Goal: Task Accomplishment & Management: Use online tool/utility

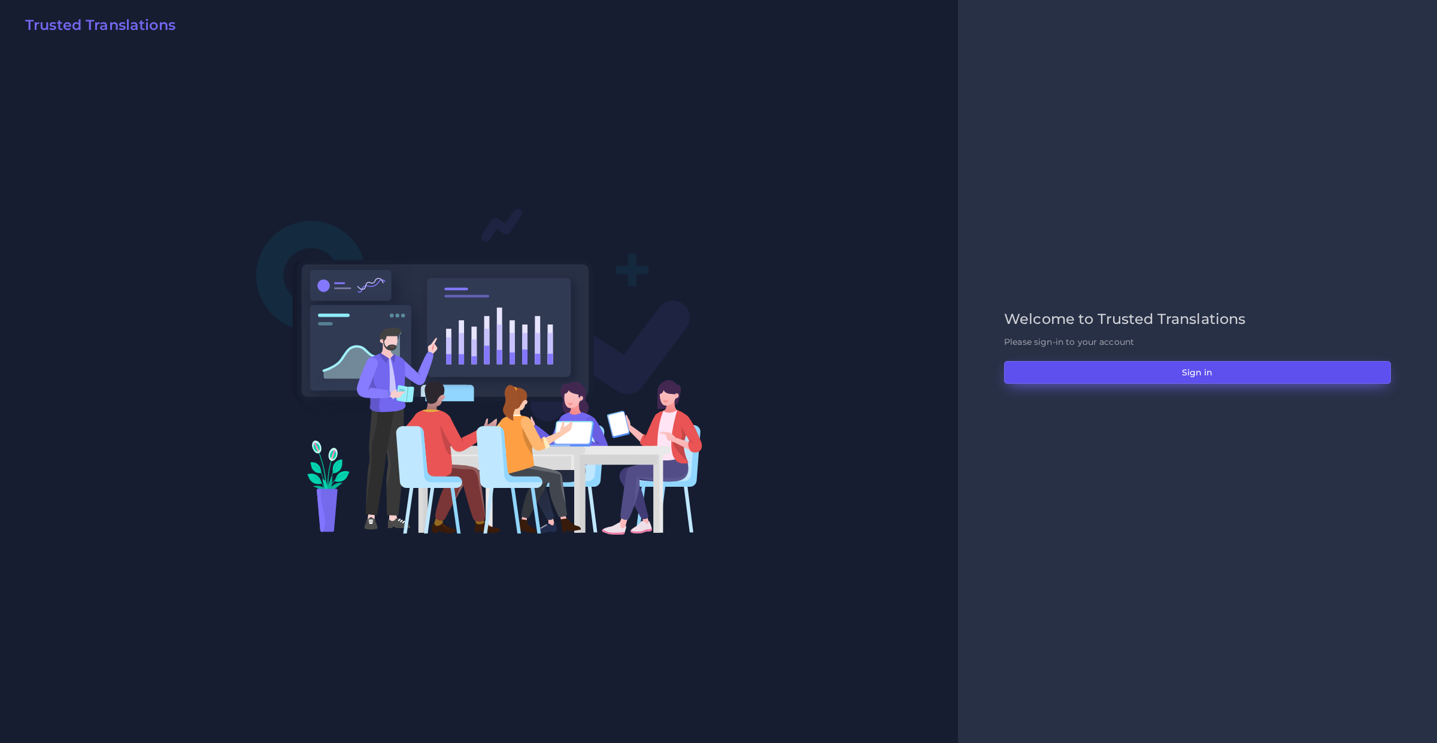
click at [1031, 378] on button "Sign in" at bounding box center [1197, 372] width 387 height 23
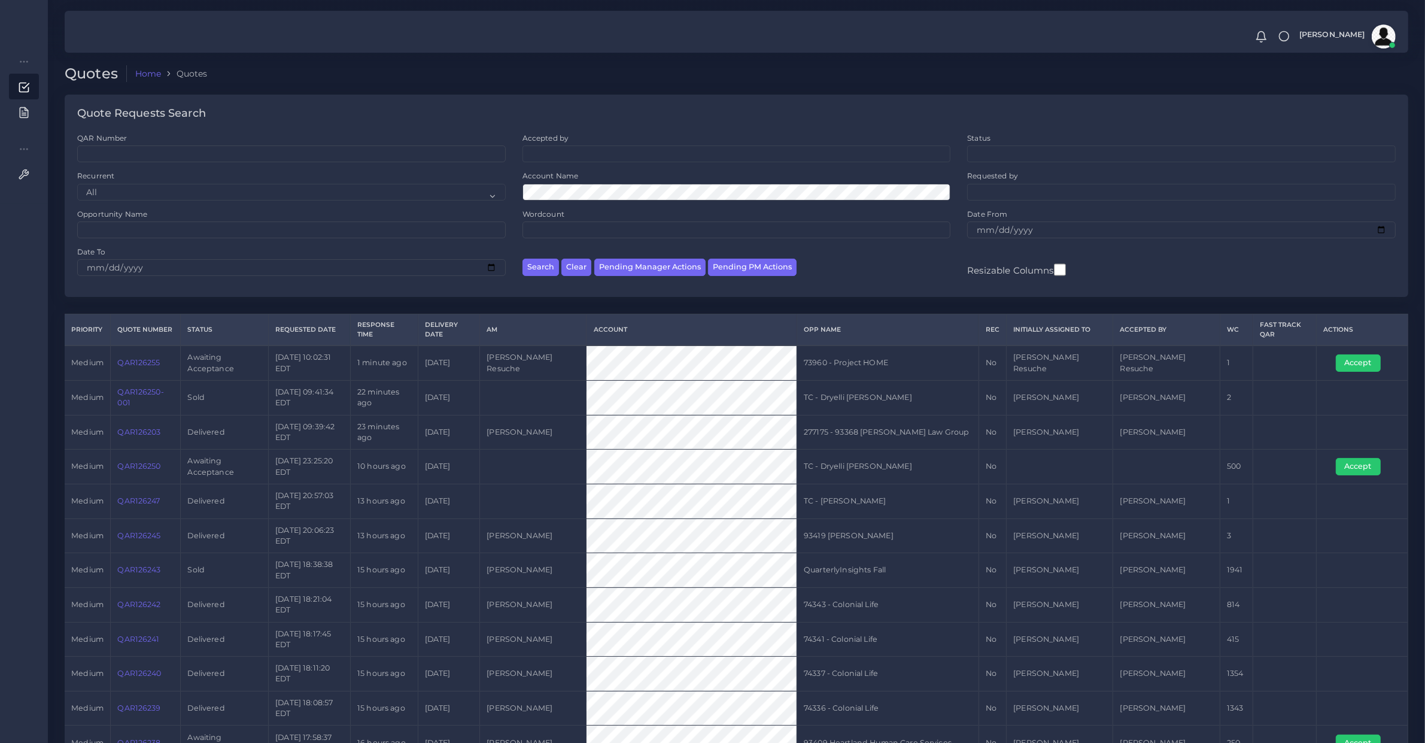
click at [756, 257] on div "Search Clear Pending Manager Actions Pending PM Actions" at bounding box center [736, 266] width 445 height 38
click at [763, 257] on div "Search Clear Pending Manager Actions Pending PM Actions" at bounding box center [736, 266] width 445 height 38
click at [764, 262] on button "Pending PM Actions" at bounding box center [752, 267] width 89 height 17
select select "awaiting_acceptance"
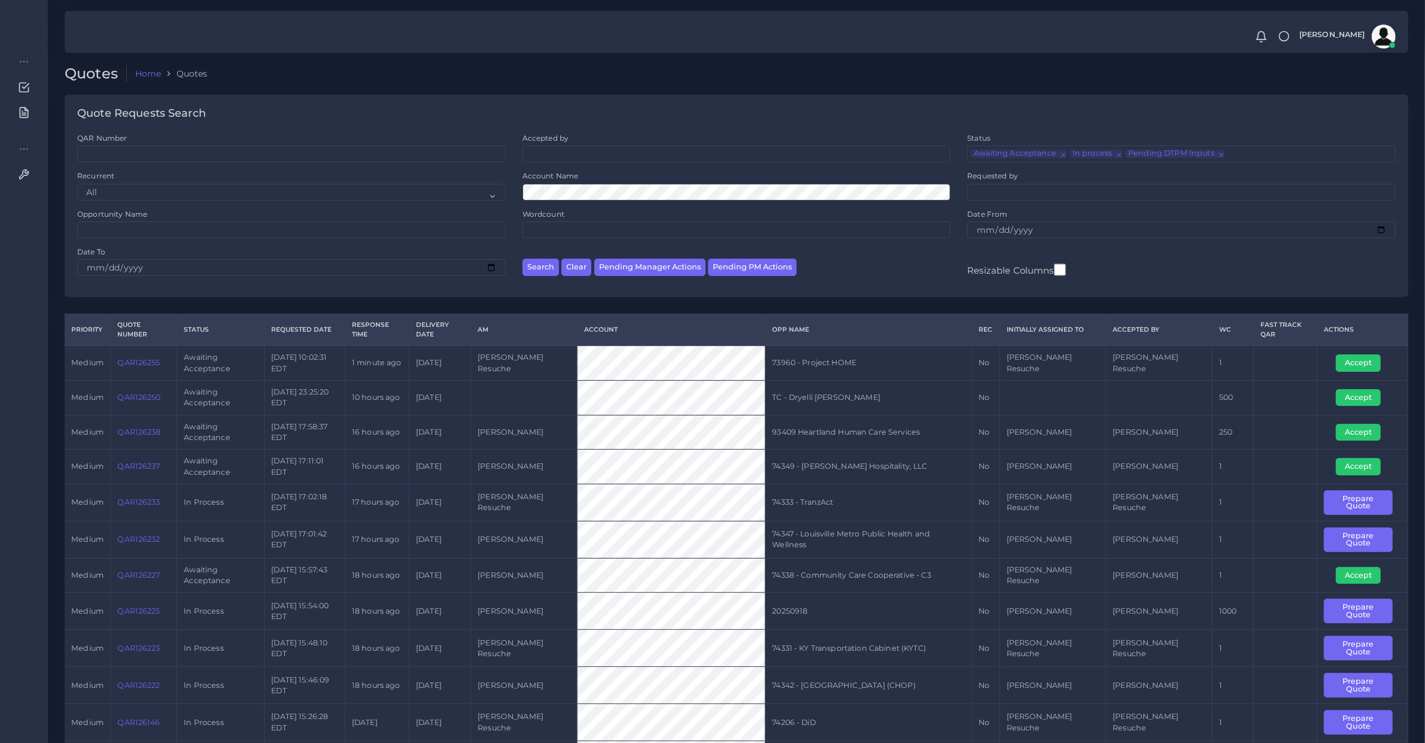
click at [142, 438] on td "QAR126238" at bounding box center [144, 432] width 66 height 35
copy link "QAR126238"
click at [144, 435] on link "QAR126238" at bounding box center [138, 431] width 43 height 9
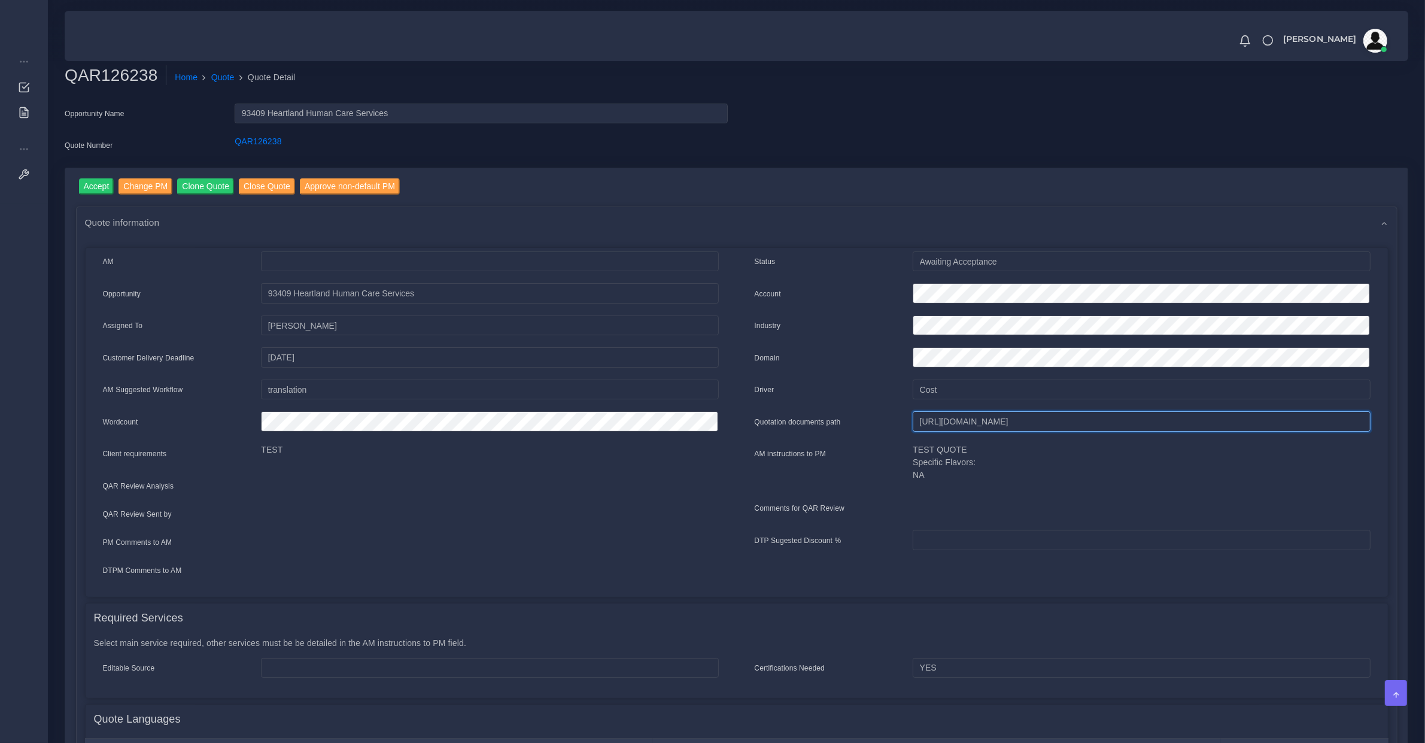
click at [1019, 424] on input "https://workdrive.zoho.com/fgoh3e43b1a1fe2124b65bedd7c3c51a0e040/teams/fgoh3e43…" at bounding box center [1141, 421] width 457 height 20
click at [79, 184] on input "Accept" at bounding box center [96, 186] width 35 height 16
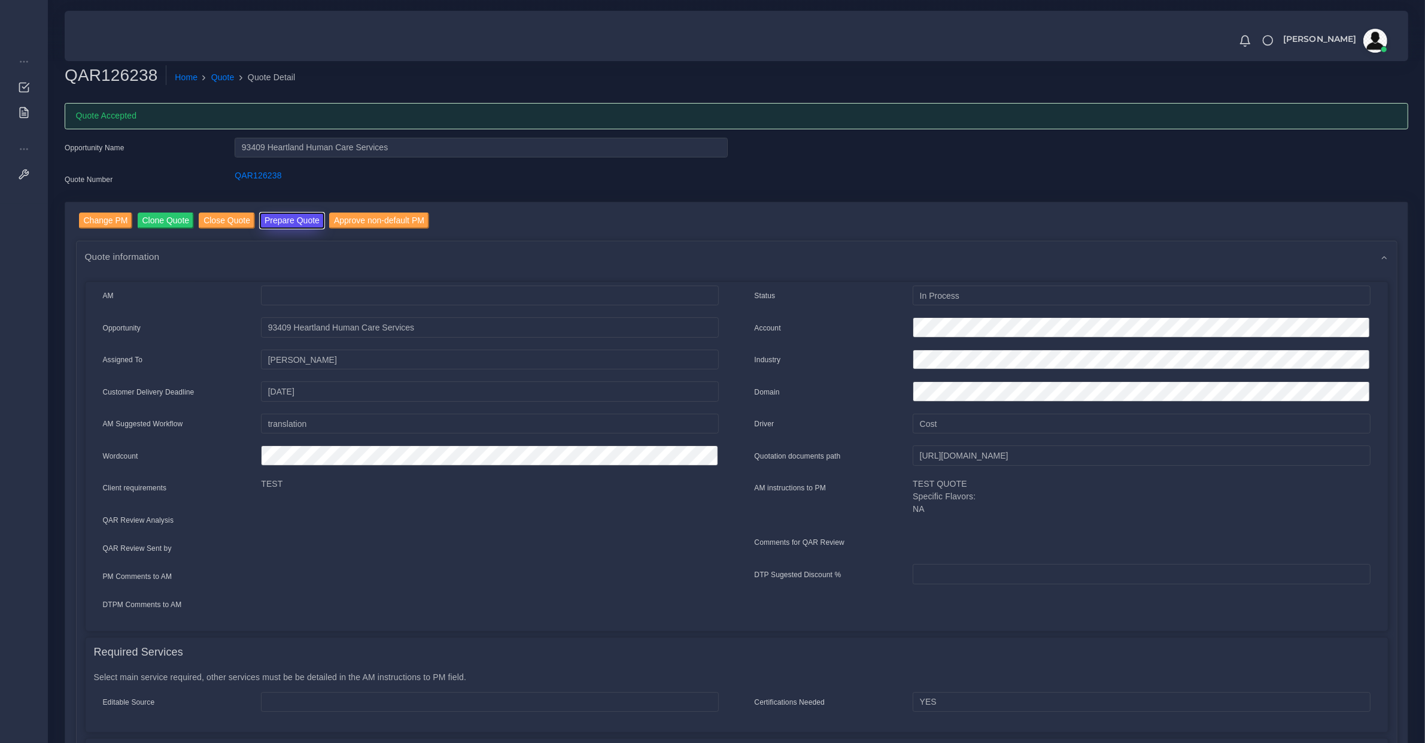
click at [305, 223] on button "Prepare Quote" at bounding box center [292, 221] width 65 height 16
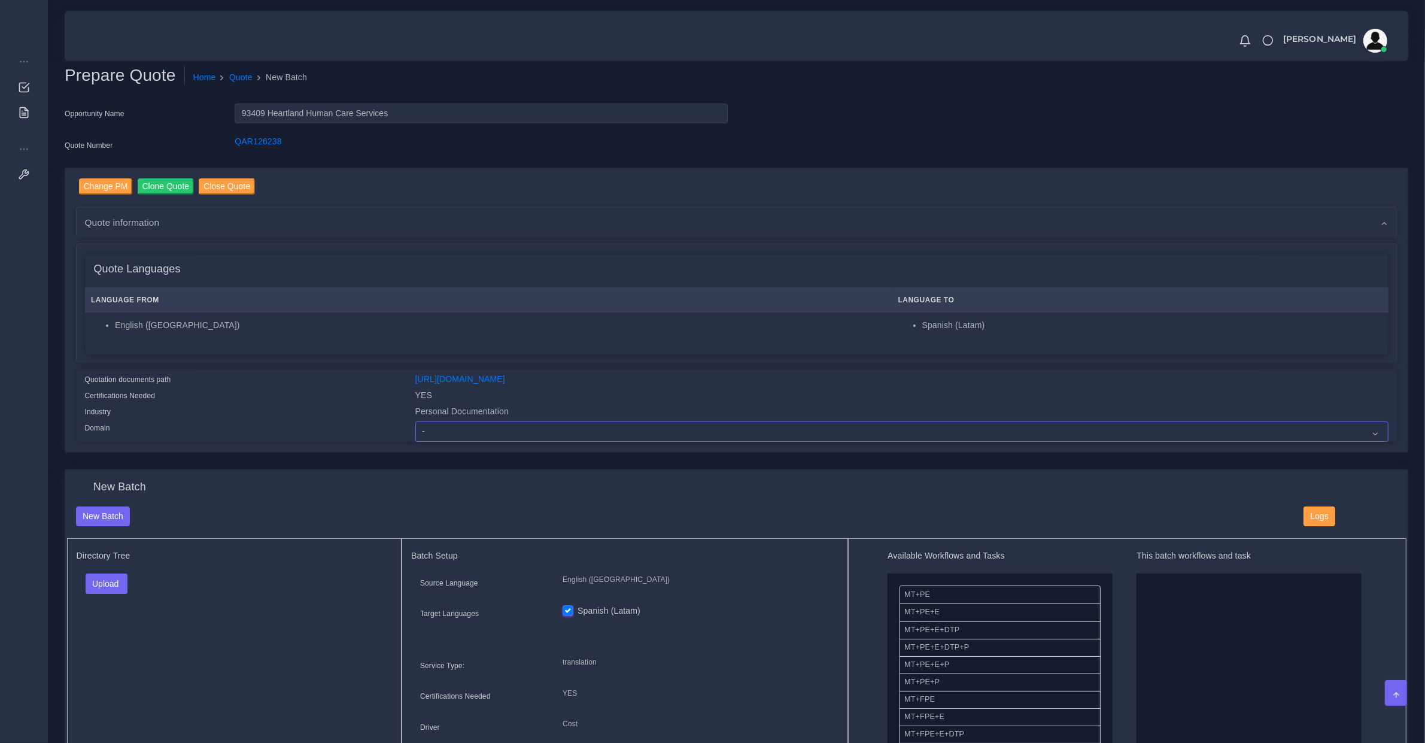
click at [432, 432] on select "- Advertising and Media Agriculture, Forestry and Fishing Architecture, Buildin…" at bounding box center [901, 431] width 973 height 20
click at [415, 421] on select "- Advertising and Media Agriculture, Forestry and Fishing Architecture, Buildin…" at bounding box center [901, 431] width 973 height 20
click at [436, 432] on select "- Advertising and Media Agriculture, Forestry and Fishing Architecture, Buildin…" at bounding box center [901, 431] width 973 height 20
select select "Personal Documentation"
click at [415, 421] on select "- Advertising and Media Agriculture, Forestry and Fishing Architecture, Buildin…" at bounding box center [901, 431] width 973 height 20
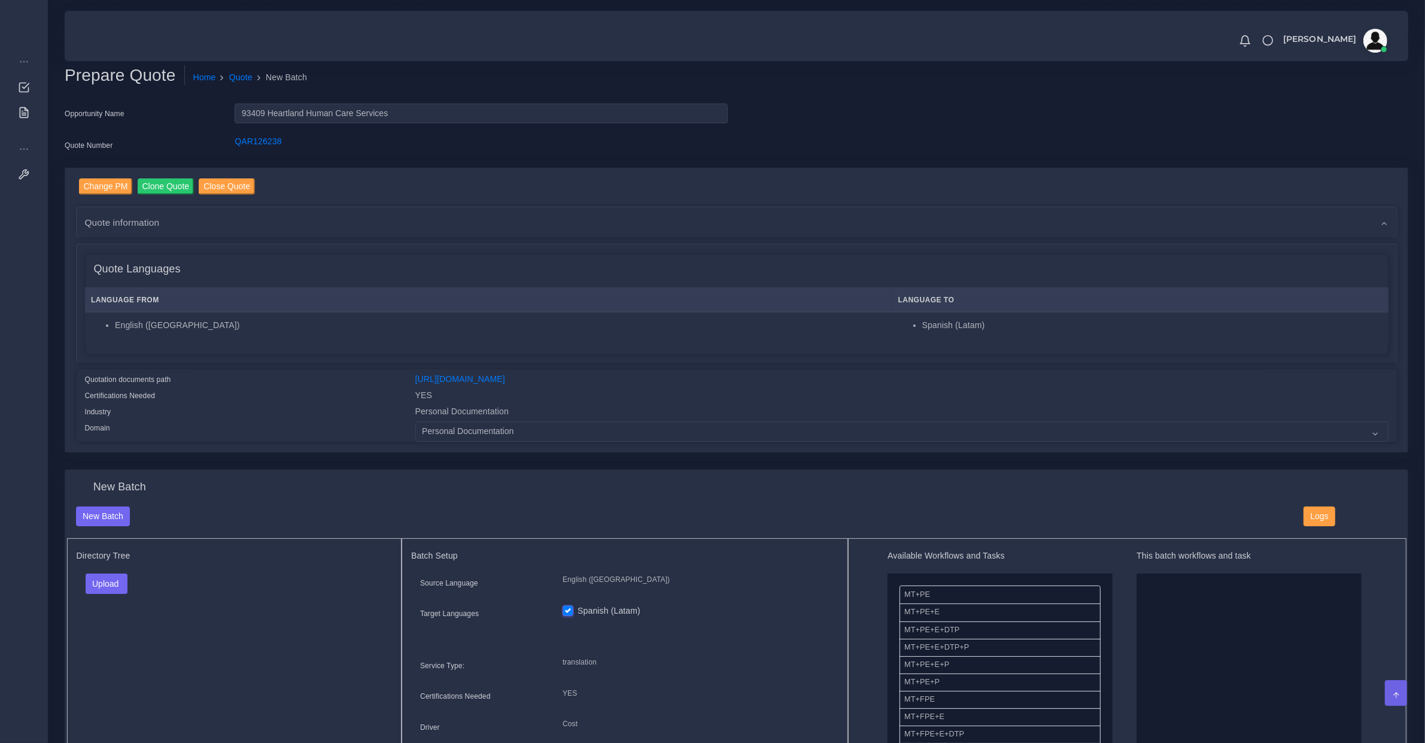
scroll to position [374, 0]
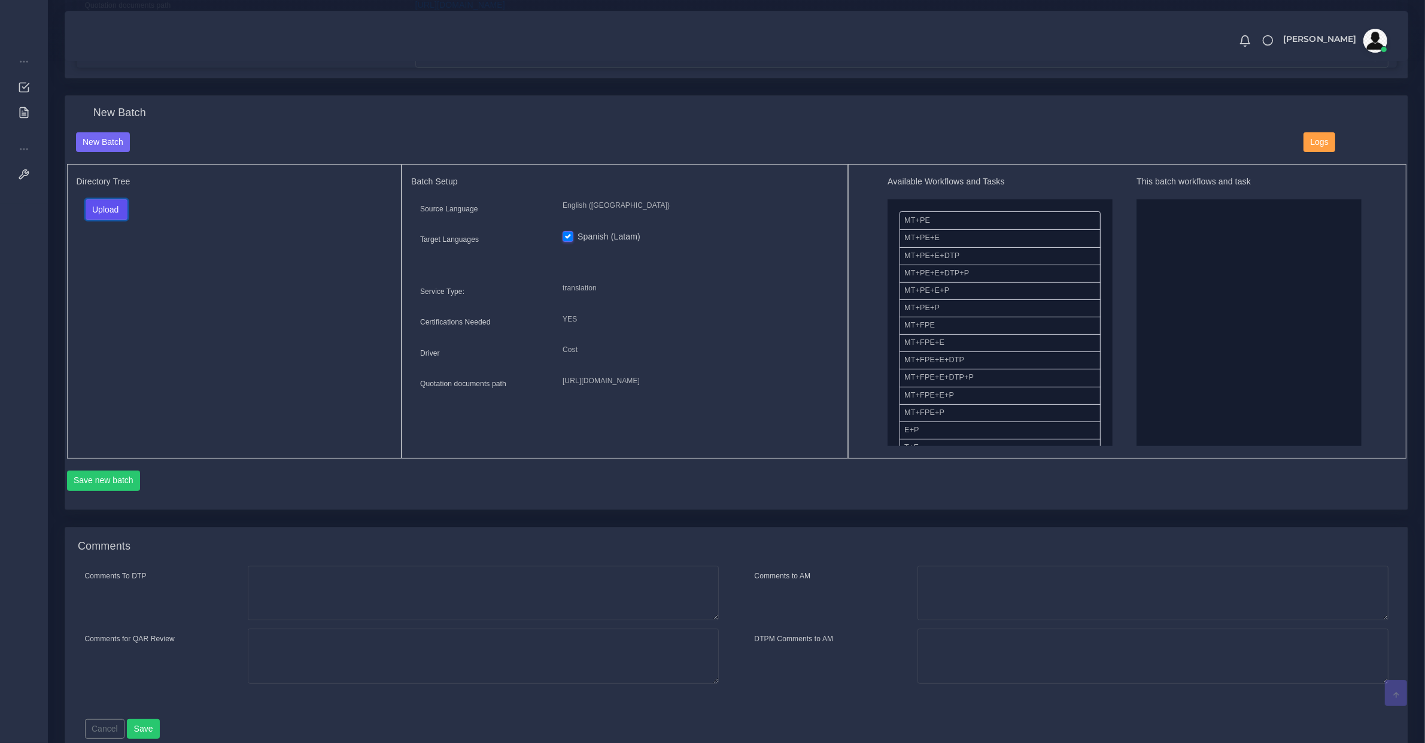
drag, startPoint x: 103, startPoint y: 199, endPoint x: 108, endPoint y: 239, distance: 41.0
click at [103, 199] on button "Upload" at bounding box center [107, 209] width 43 height 20
click at [105, 256] on label "Files" at bounding box center [127, 254] width 83 height 15
click at [928, 342] on li "MT+FPE+E" at bounding box center [1000, 343] width 201 height 18
drag, startPoint x: 953, startPoint y: 315, endPoint x: 1291, endPoint y: 277, distance: 340.4
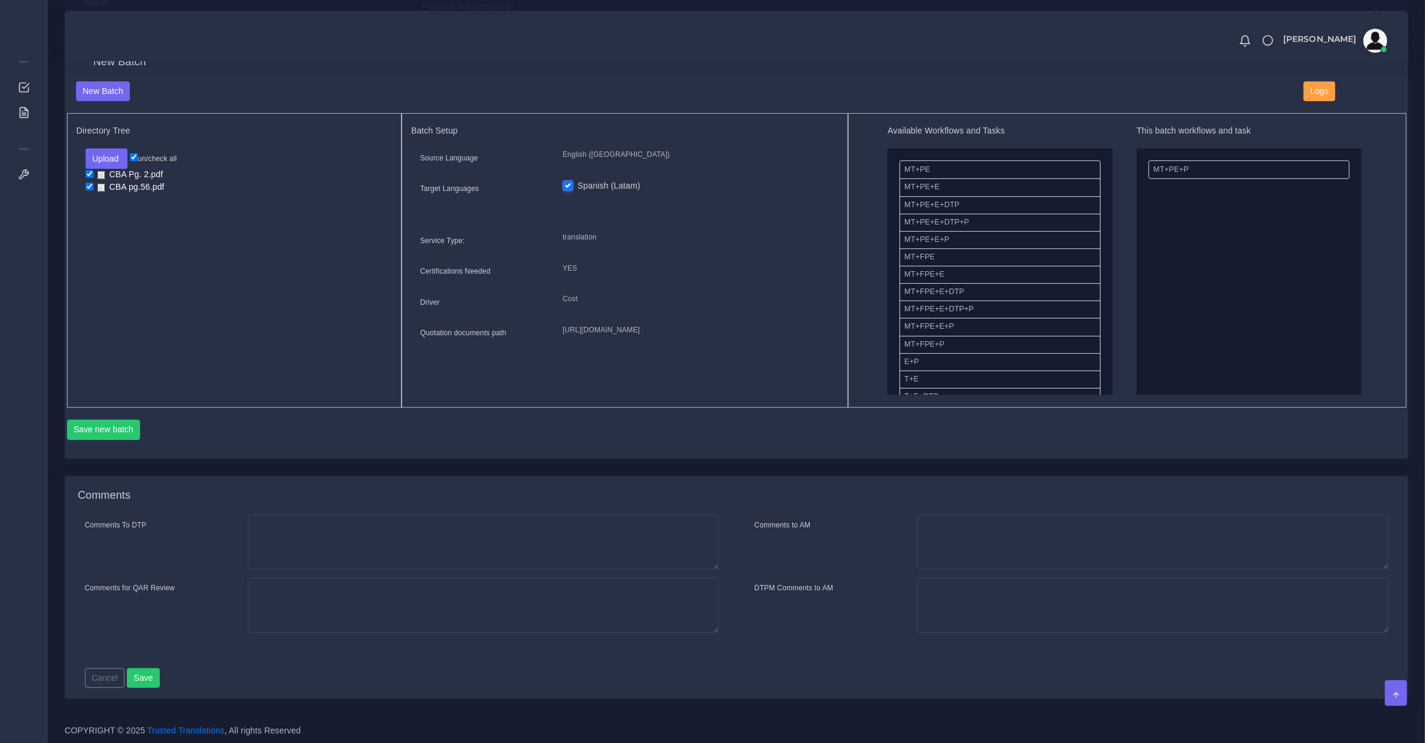
scroll to position [499, 0]
drag, startPoint x: 943, startPoint y: 301, endPoint x: 997, endPoint y: 221, distance: 95.8
drag, startPoint x: 1175, startPoint y: 186, endPoint x: 884, endPoint y: 244, distance: 296.2
drag, startPoint x: 955, startPoint y: 256, endPoint x: 1312, endPoint y: 287, distance: 357.5
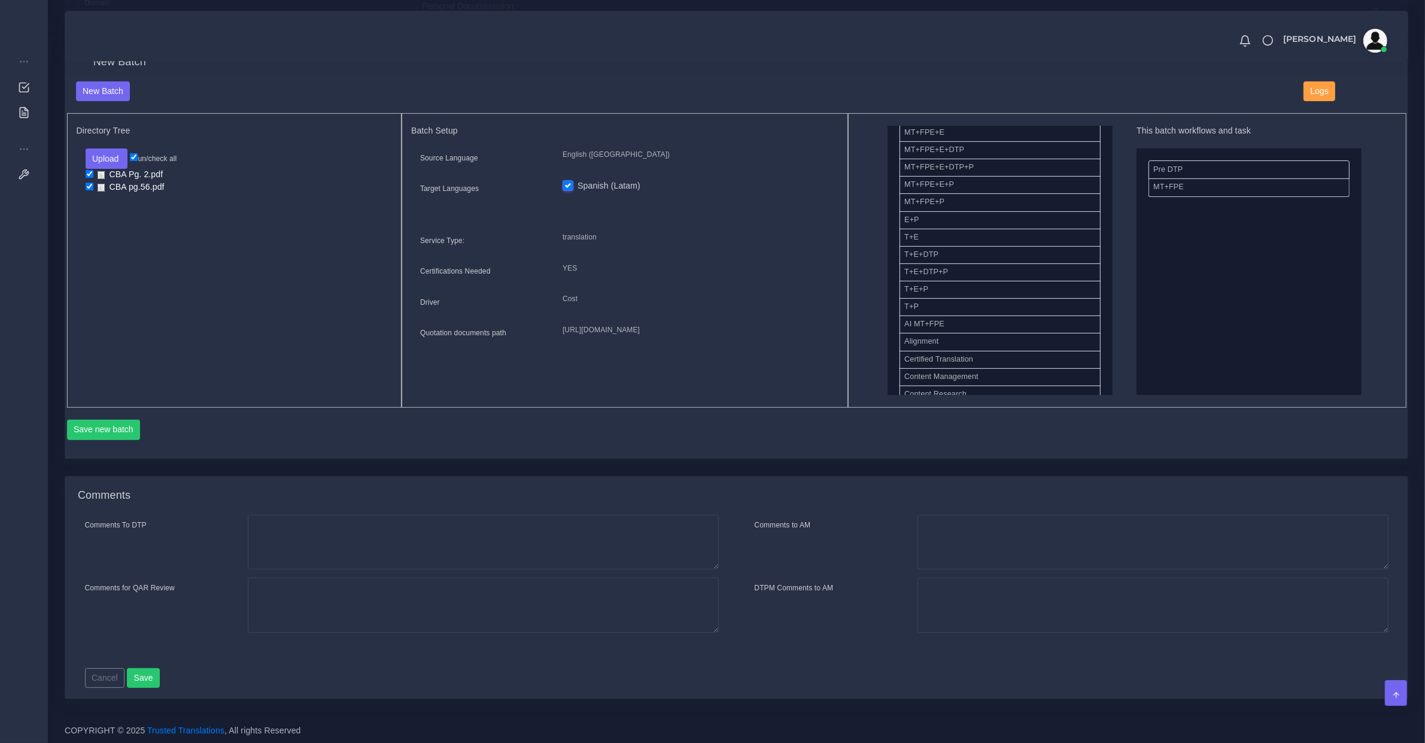
scroll to position [374, 0]
drag, startPoint x: 924, startPoint y: 178, endPoint x: 1231, endPoint y: 304, distance: 331.6
click at [120, 425] on button "Save new batch" at bounding box center [104, 430] width 74 height 20
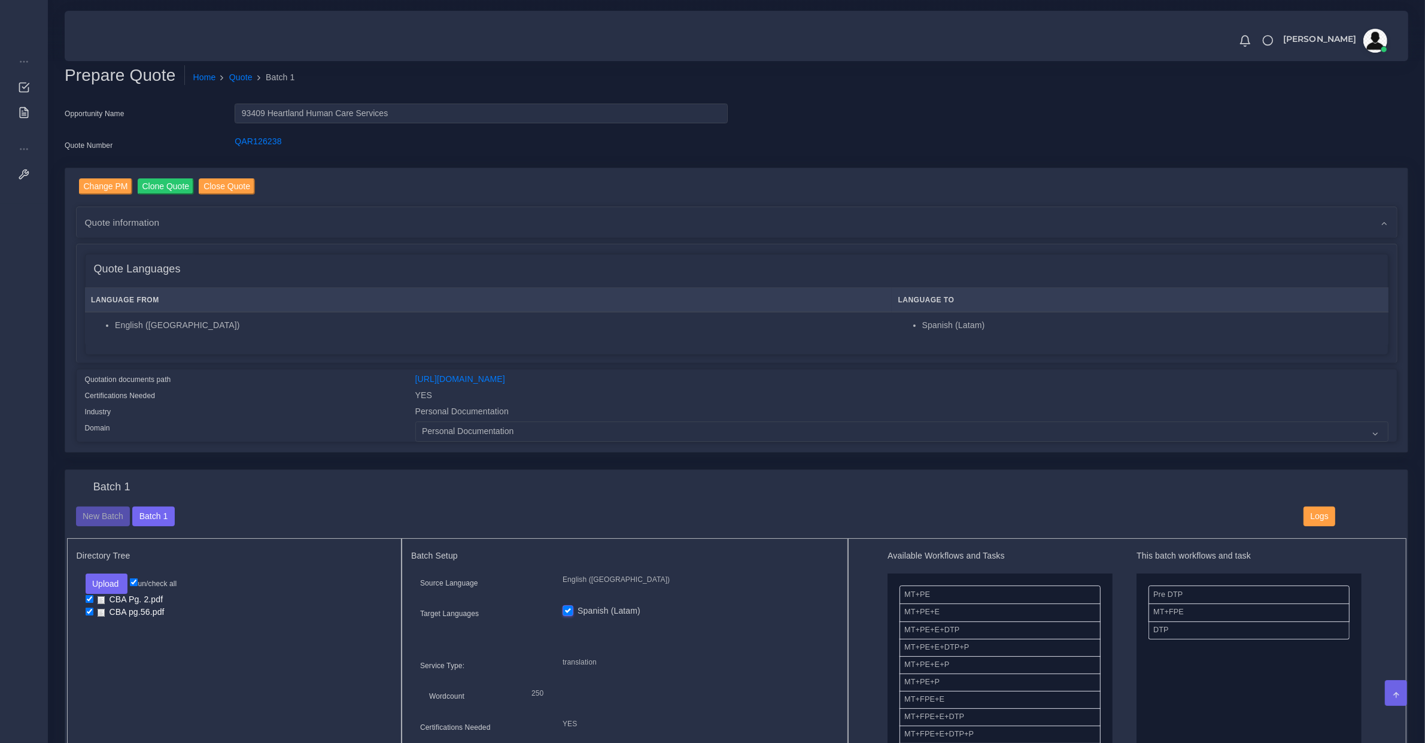
scroll to position [499, 0]
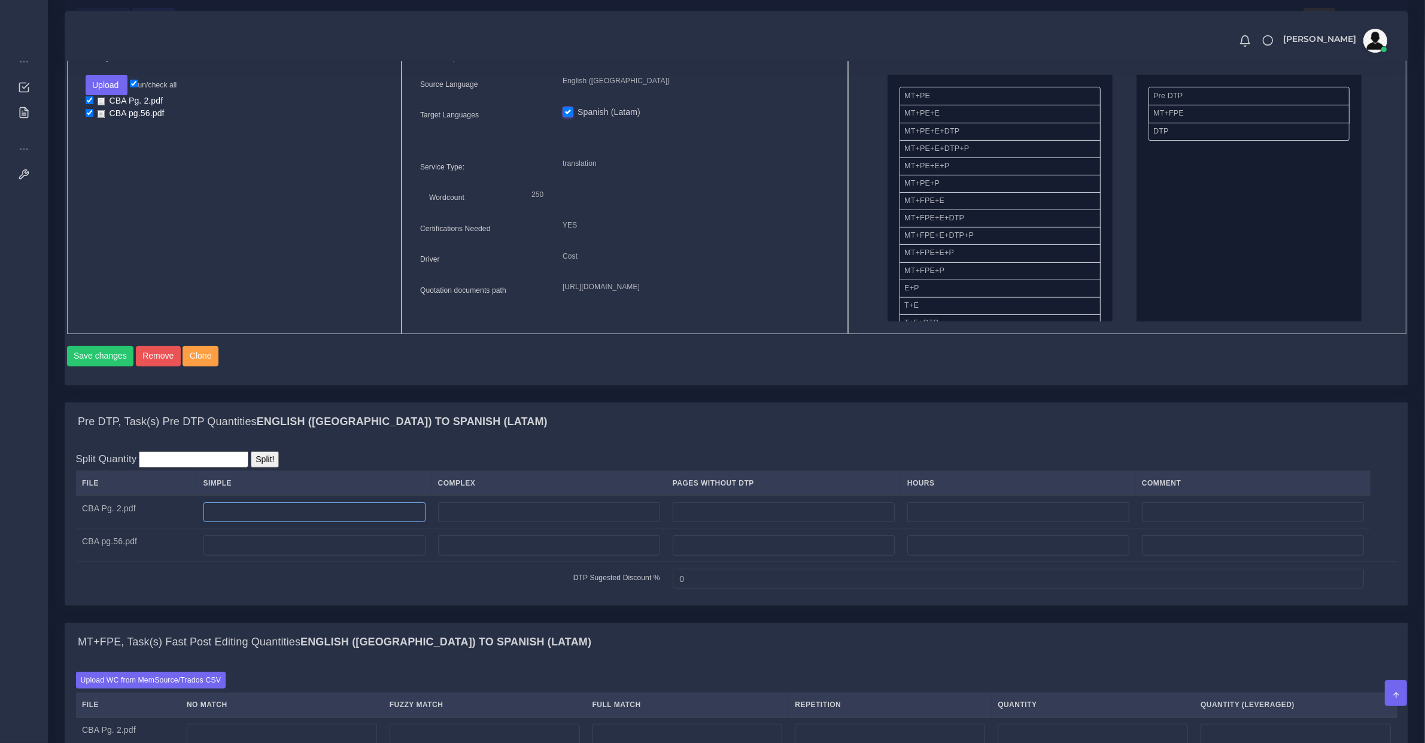
click at [313, 523] on input "number" at bounding box center [315, 512] width 222 height 20
type input "1"
click at [305, 556] on input "1" at bounding box center [315, 545] width 222 height 20
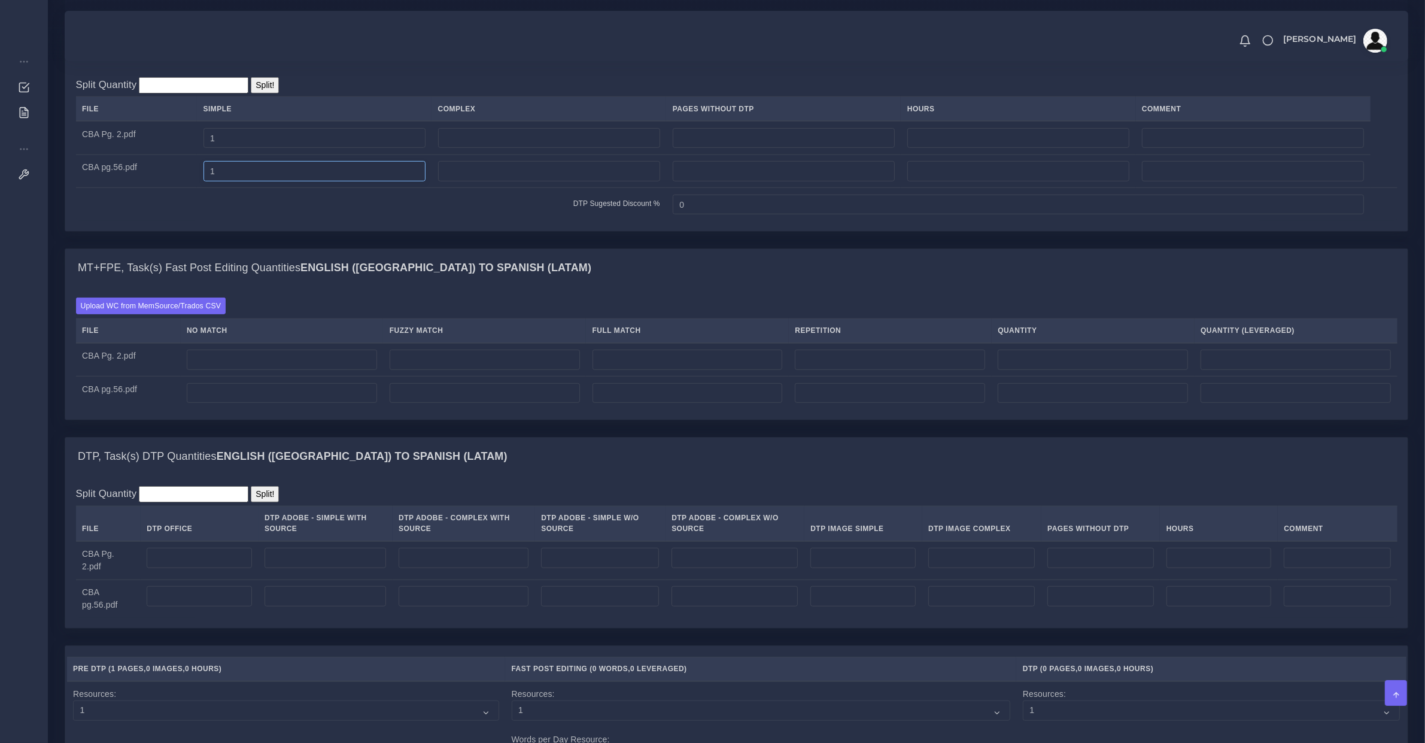
type input "1"
click at [239, 370] on input "number" at bounding box center [282, 360] width 190 height 20
type input "199"
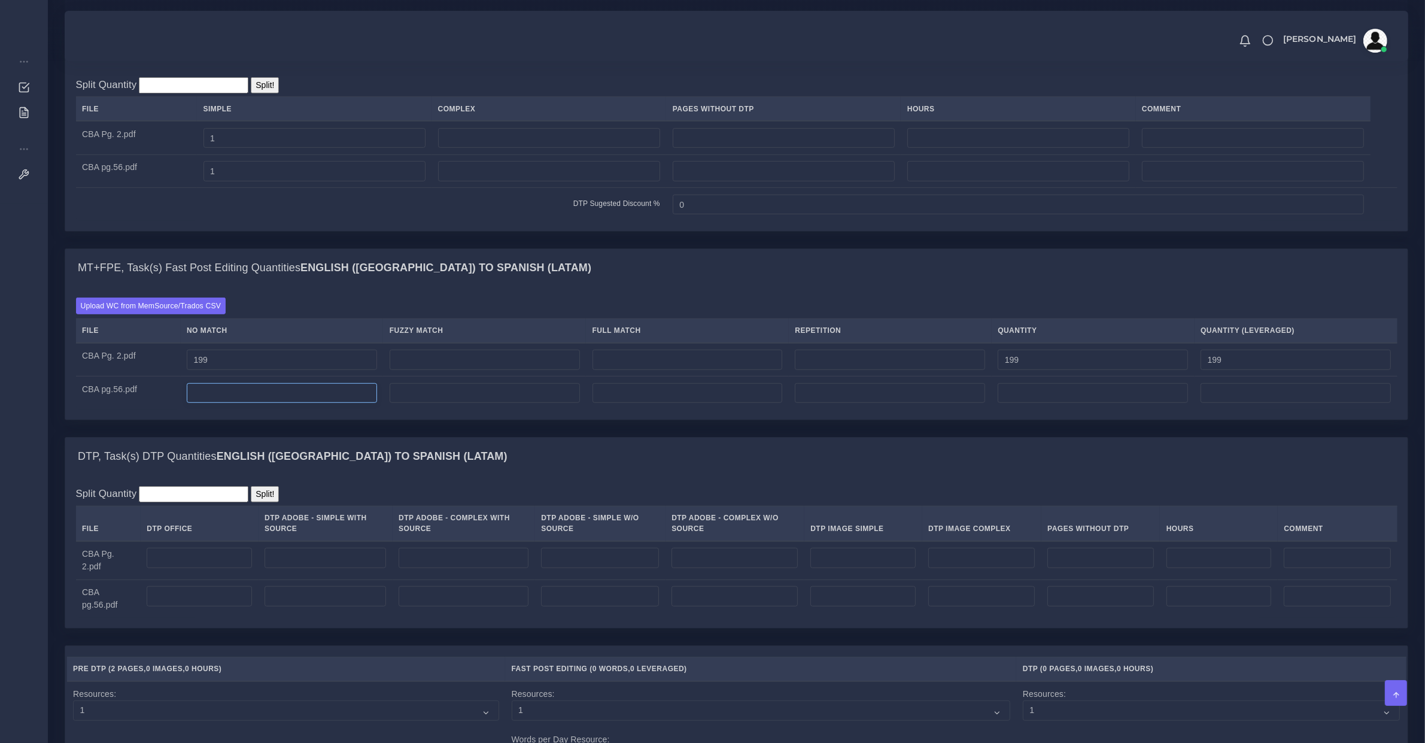
click at [232, 403] on input "number" at bounding box center [282, 393] width 190 height 20
type input "426"
click at [202, 561] on input "number" at bounding box center [199, 558] width 105 height 20
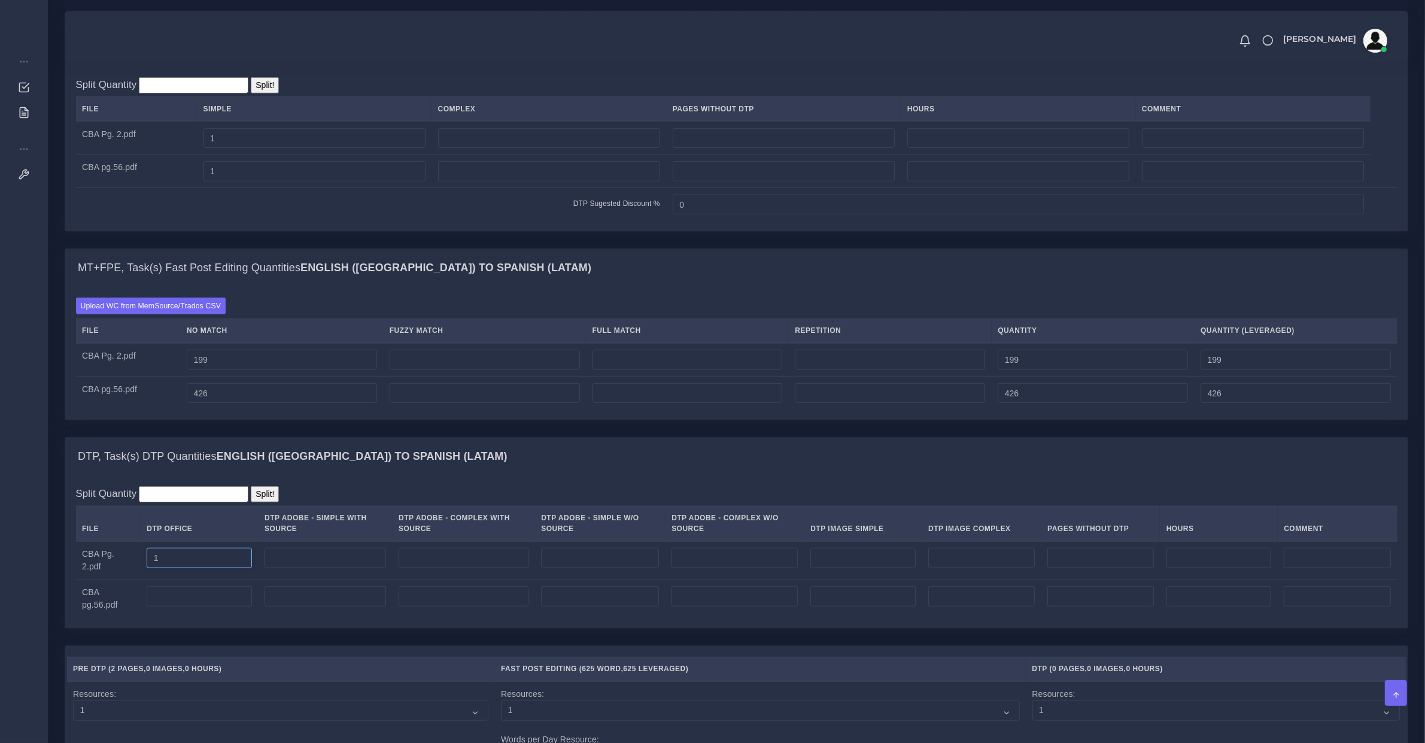
type input "1"
click at [207, 606] on input "number" at bounding box center [199, 596] width 105 height 20
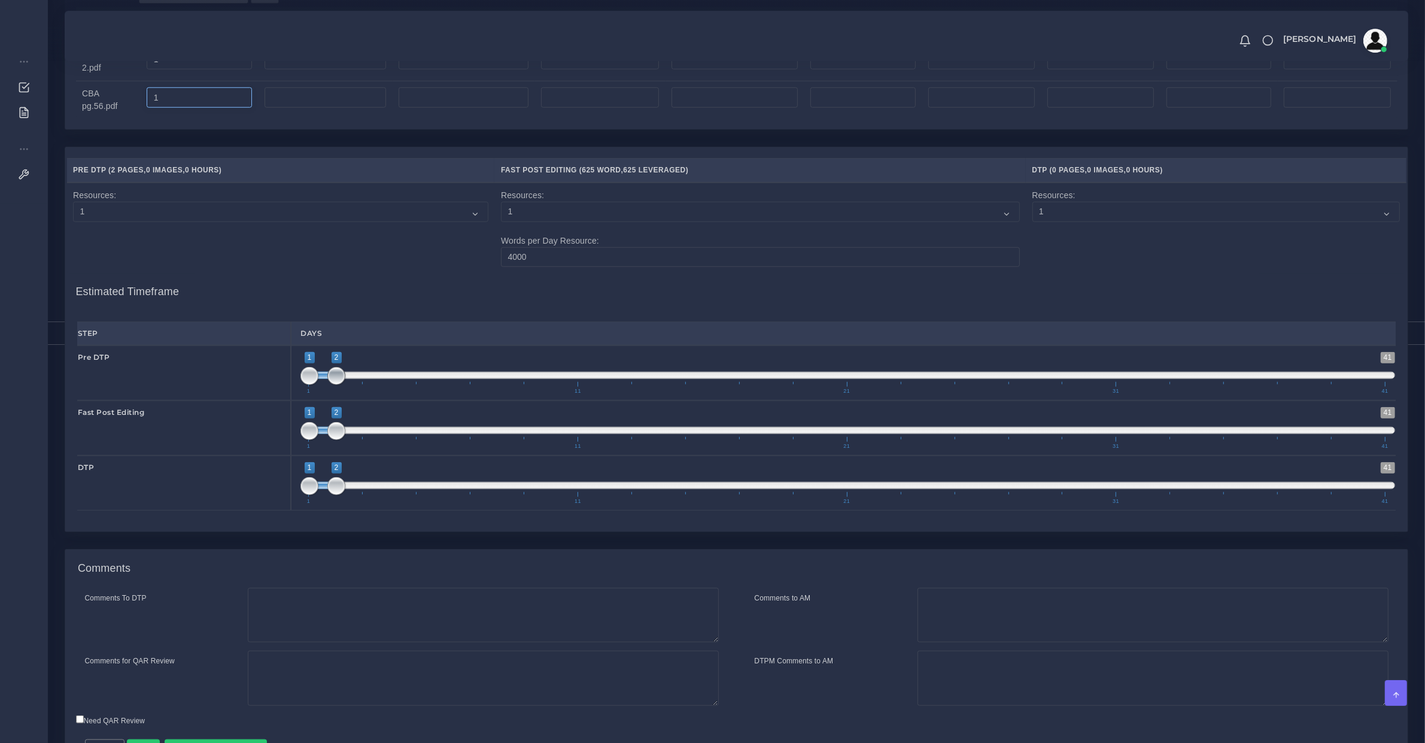
type input "1"
type input "1;1"
drag, startPoint x: 341, startPoint y: 378, endPoint x: 302, endPoint y: 399, distance: 43.9
click at [302, 394] on span "1 41 1 1 1 — 1 1 11 21 31 41" at bounding box center [848, 373] width 1095 height 42
type input "2;2"
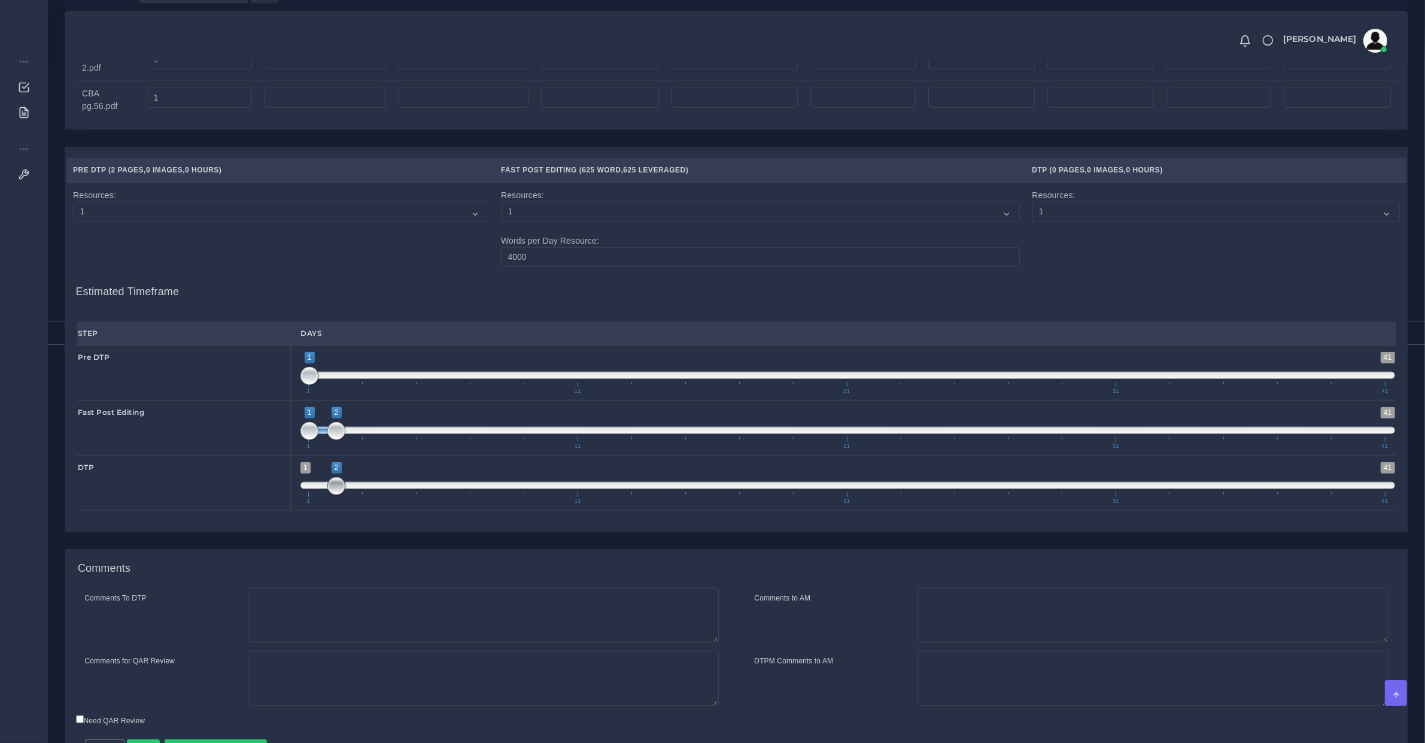
drag, startPoint x: 312, startPoint y: 494, endPoint x: 342, endPoint y: 491, distance: 30.1
click at [342, 491] on span at bounding box center [336, 486] width 18 height 18
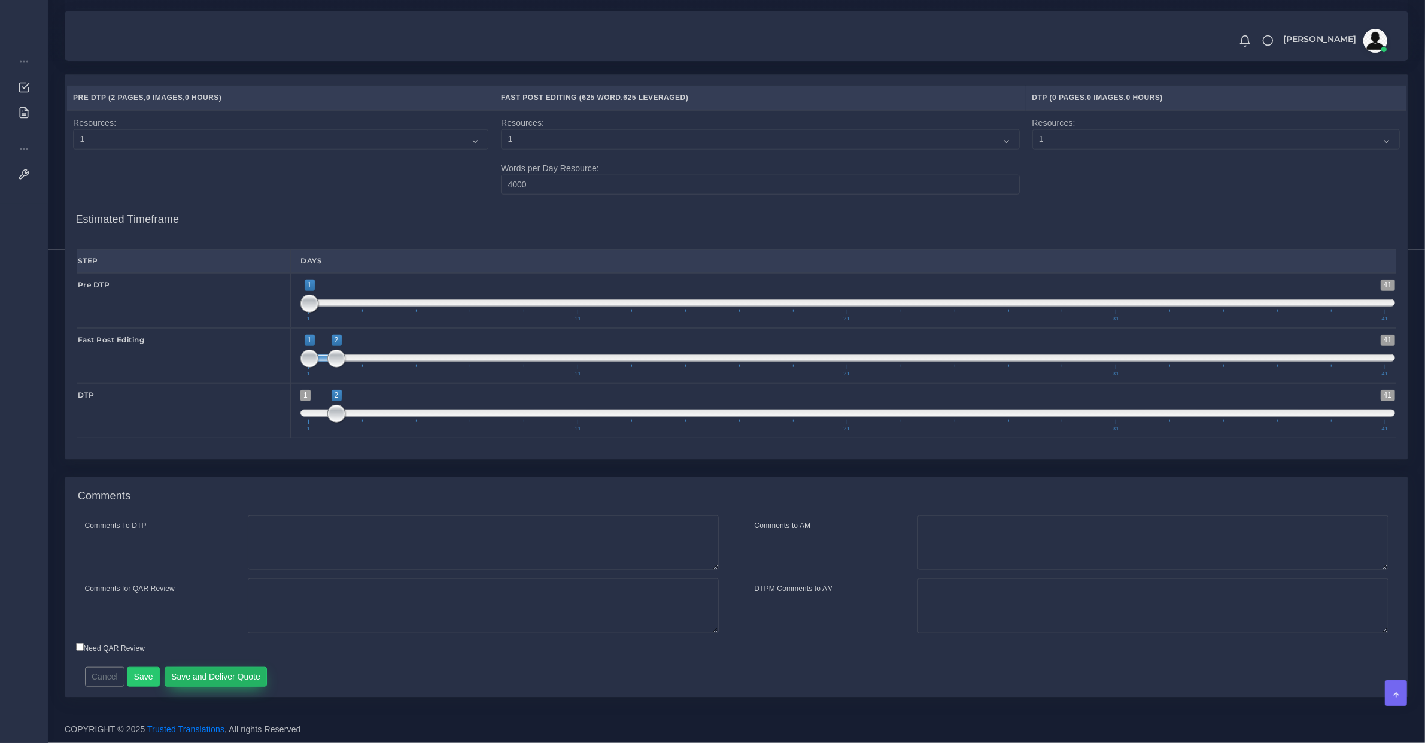
click at [202, 682] on button "Save and Deliver Quote" at bounding box center [216, 677] width 103 height 20
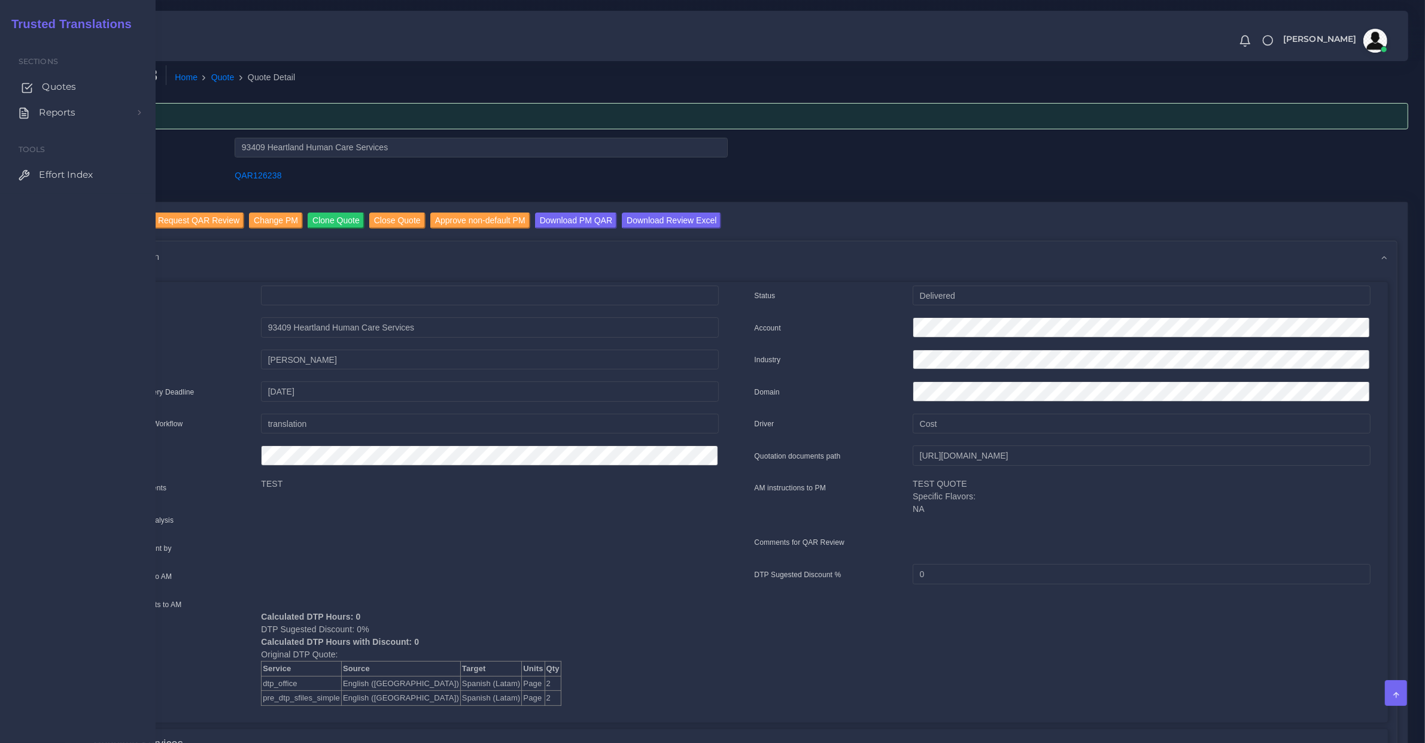
click at [54, 93] on span "Quotes" at bounding box center [59, 86] width 34 height 13
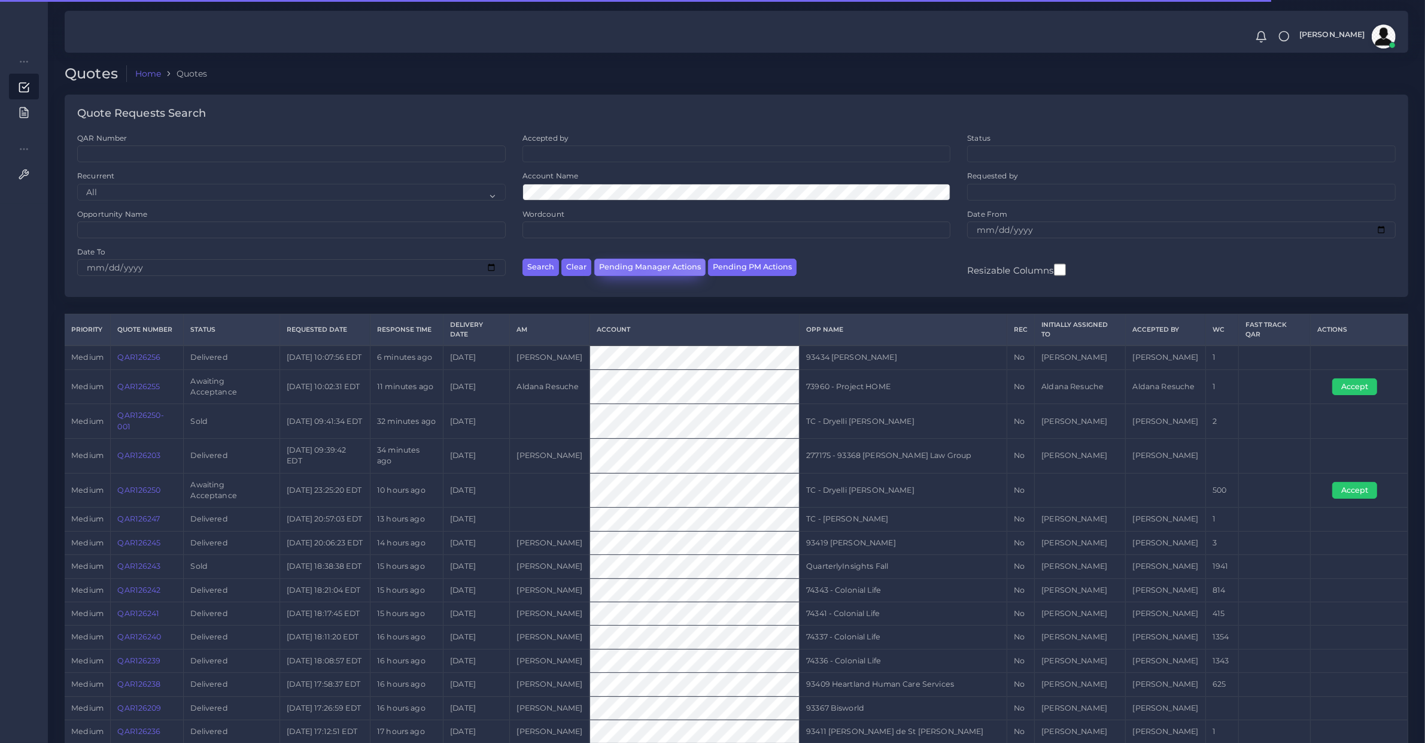
click at [638, 269] on button "Pending Manager Actions" at bounding box center [649, 267] width 111 height 17
select select "awaiting_manager_initial_review"
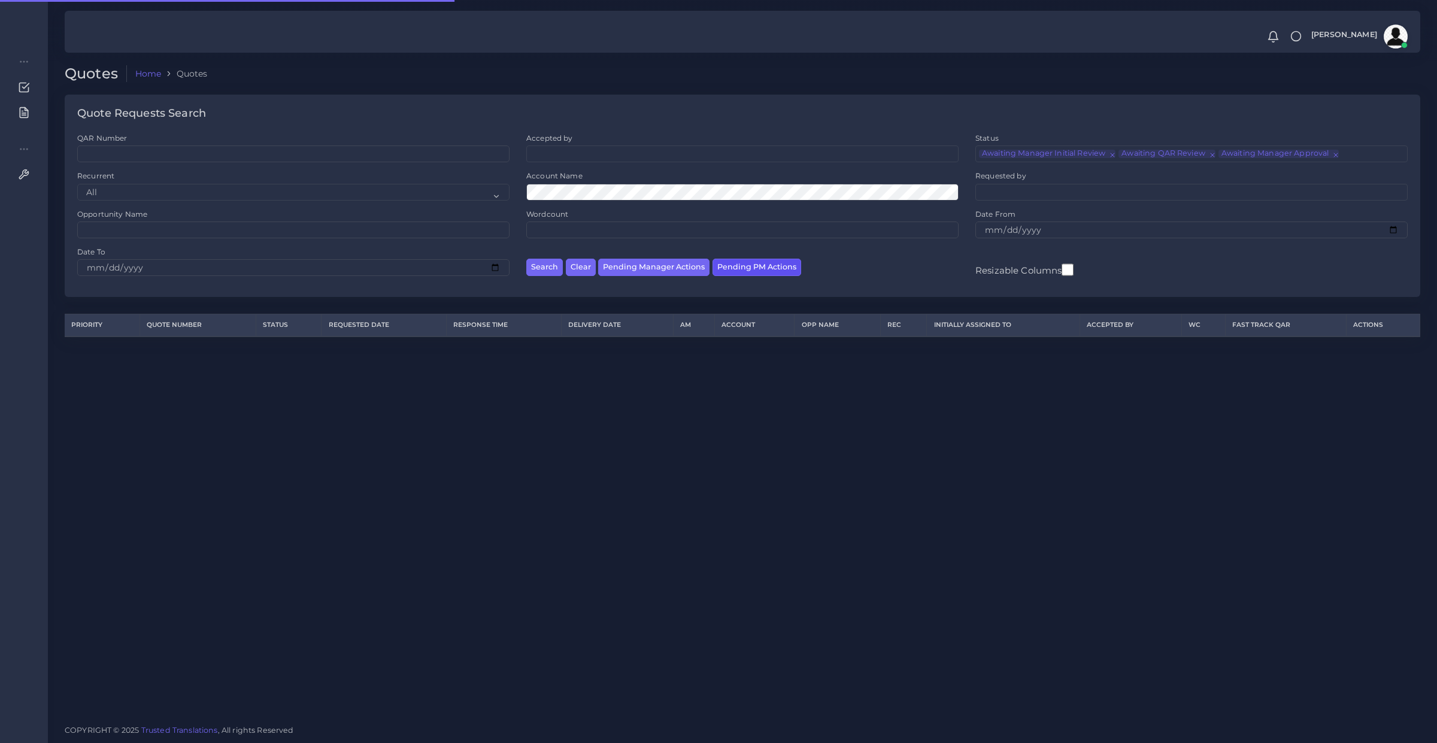
click at [764, 267] on button "Pending PM Actions" at bounding box center [756, 267] width 89 height 17
select select "awaiting_acceptance"
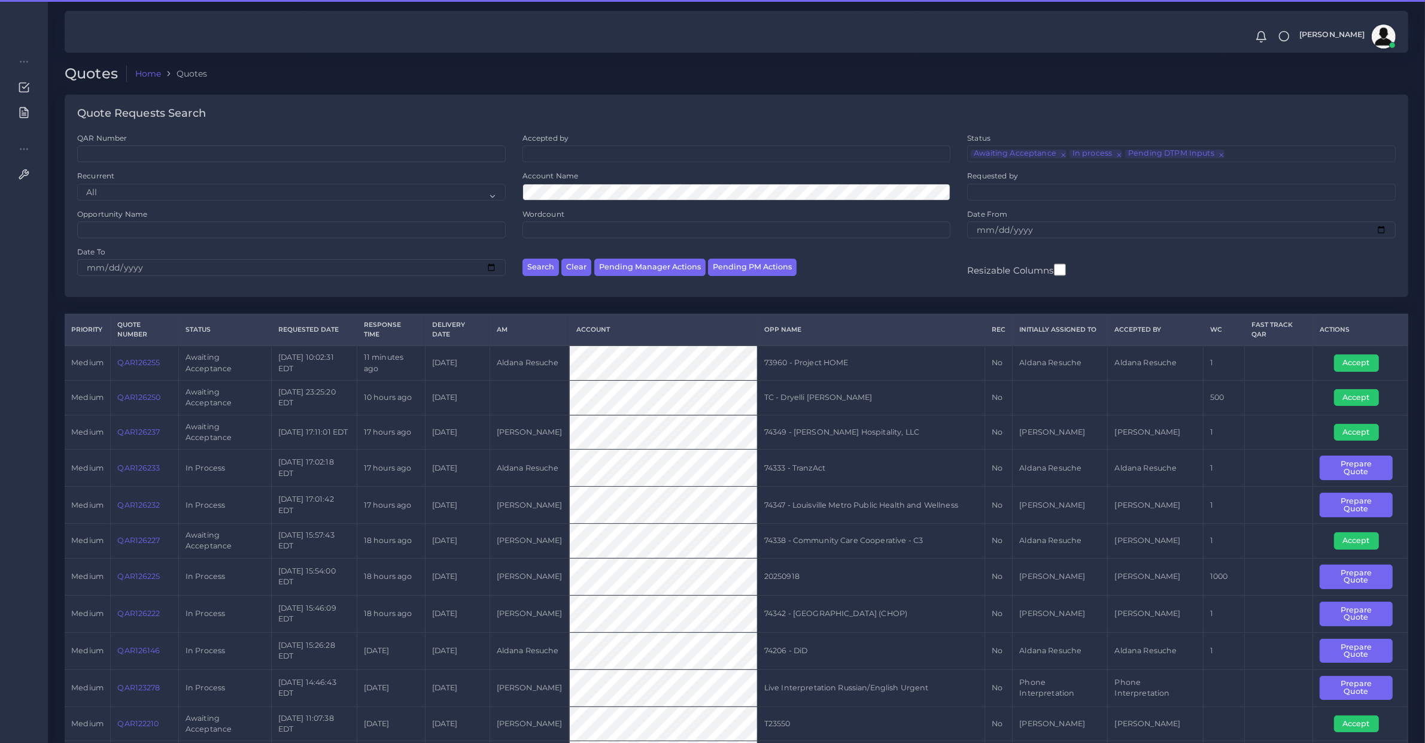
click at [523, 259] on button "Search" at bounding box center [541, 267] width 37 height 17
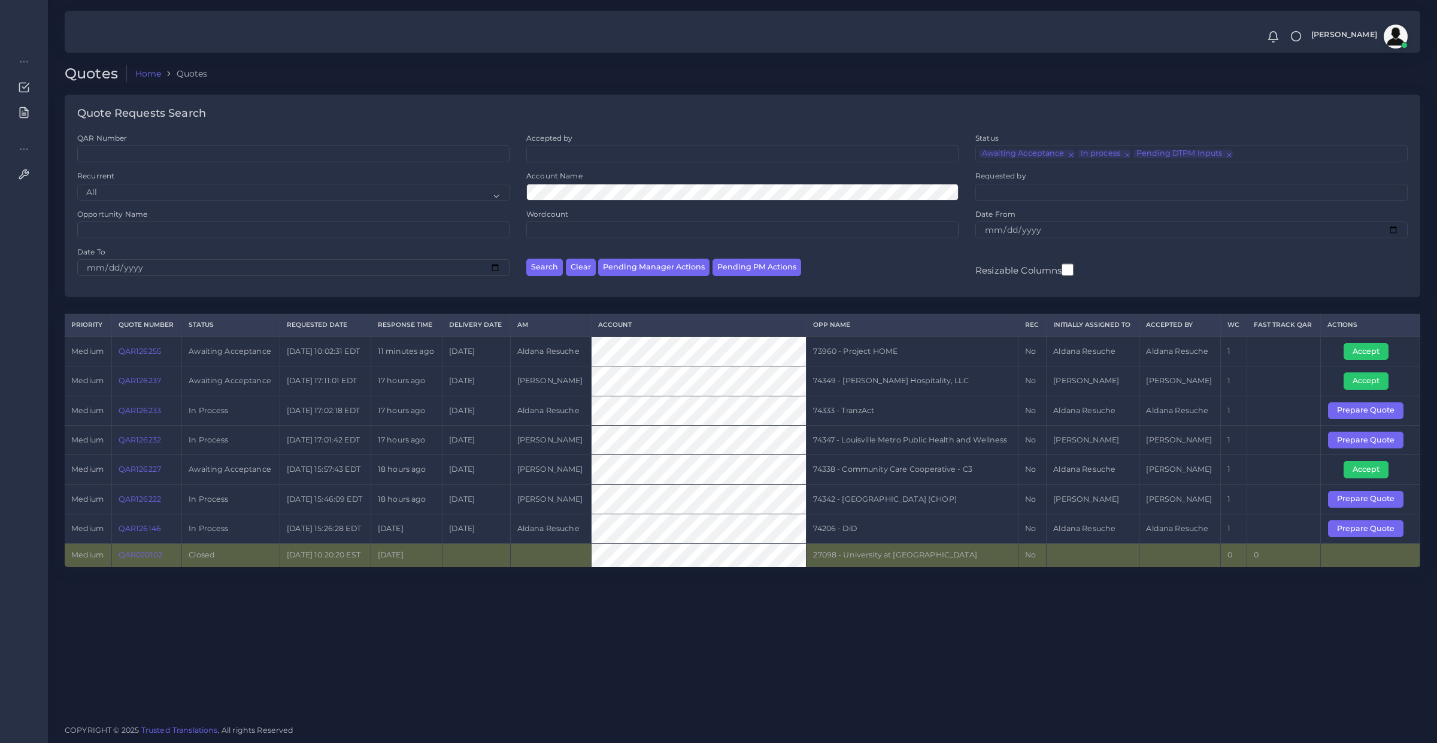
click at [494, 632] on div "Quotes Home Quotes Quote Requests Search QAR Number Accepted by All Mirta Zoia" at bounding box center [742, 357] width 1389 height 715
click at [515, 638] on div "Quotes Home Quotes Quote Requests Search QAR Number Accepted by All Mirta Zoia" at bounding box center [742, 357] width 1389 height 715
click at [681, 269] on button "Pending Manager Actions" at bounding box center [653, 267] width 111 height 17
select select "awaiting_manager_initial_review"
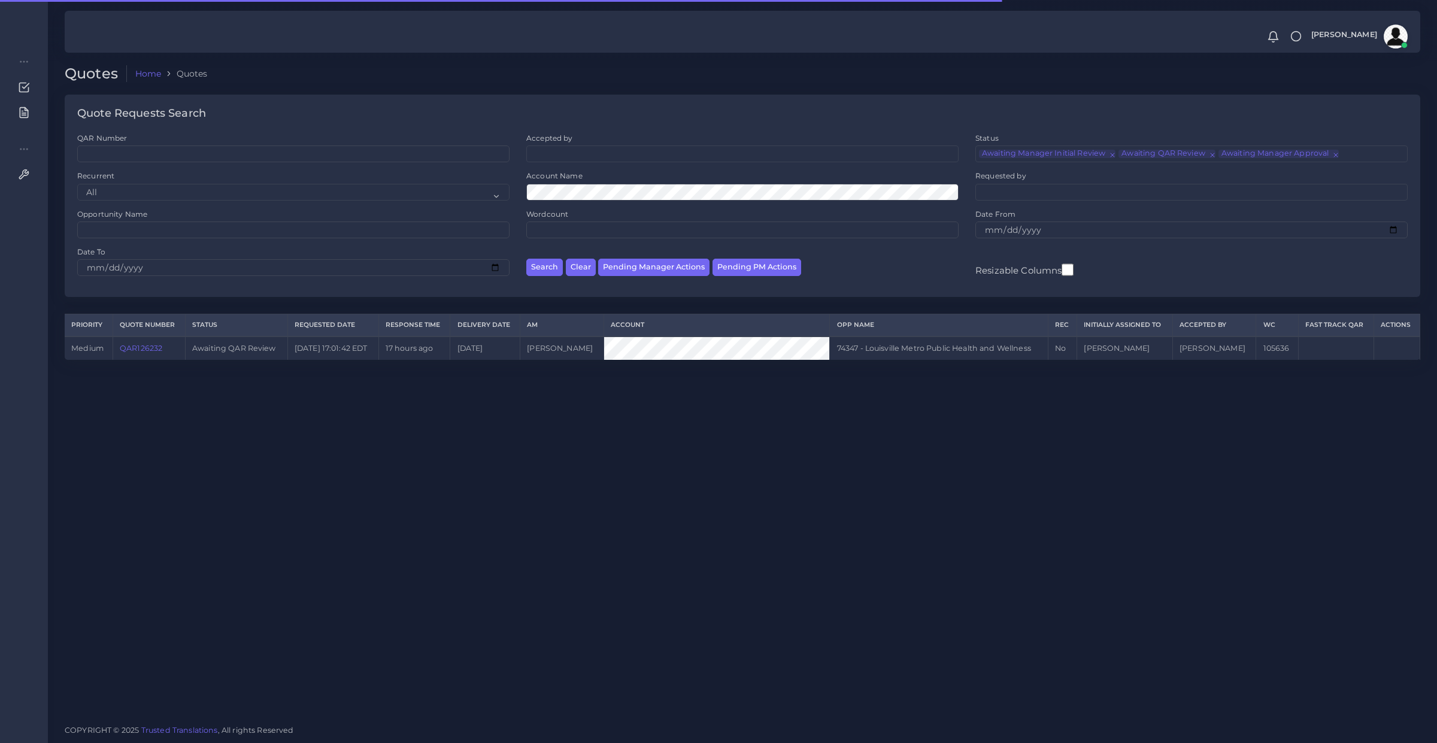
click at [132, 351] on link "QAR126232" at bounding box center [141, 348] width 43 height 9
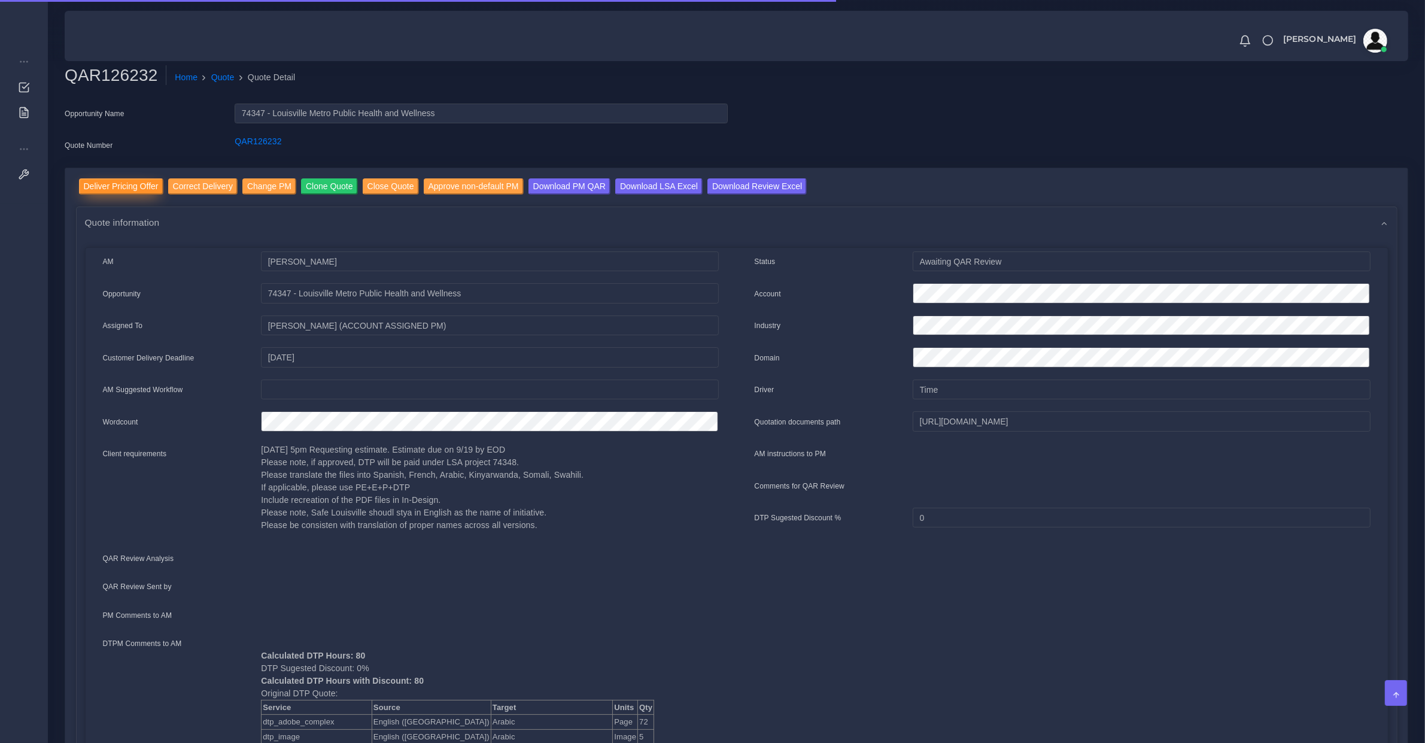
click at [120, 187] on input "Deliver Pricing Offer" at bounding box center [121, 186] width 84 height 16
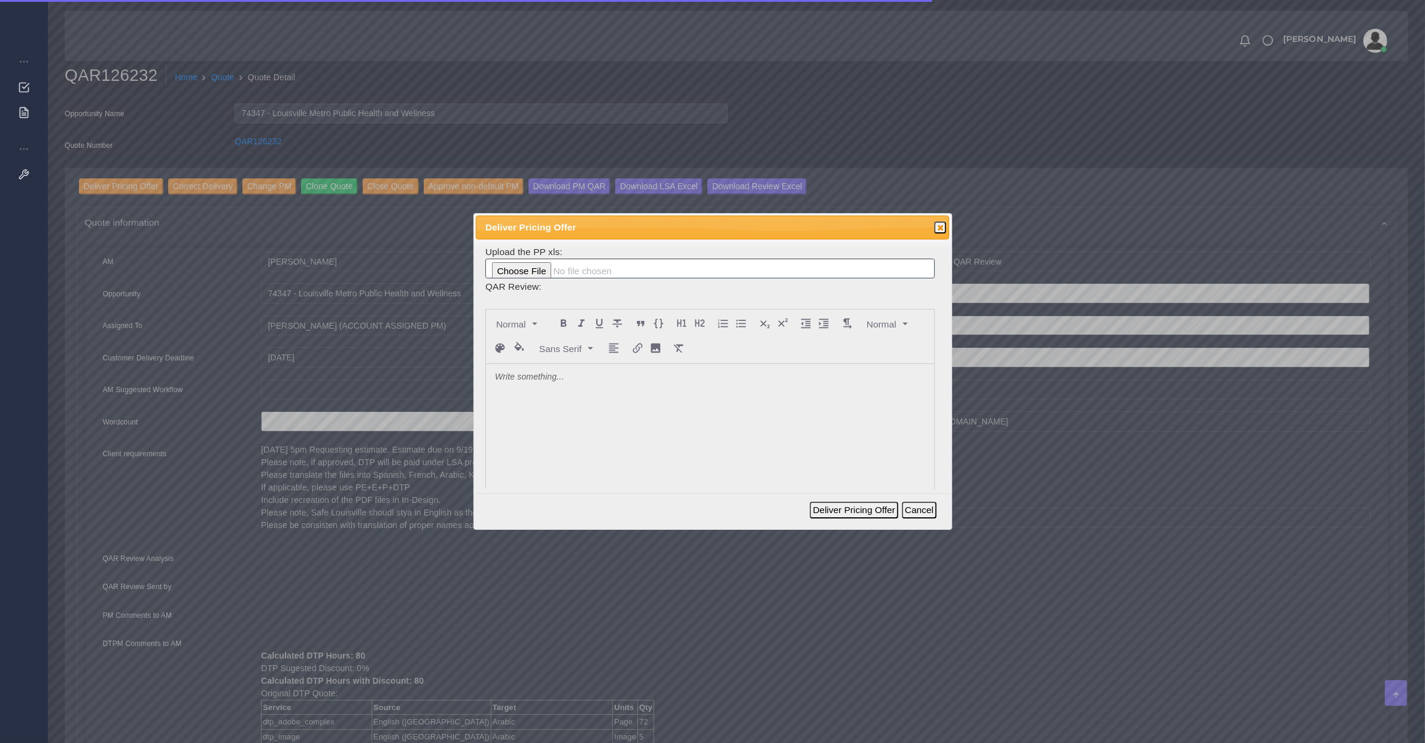
click at [536, 386] on div at bounding box center [710, 453] width 448 height 179
click at [831, 511] on button "Deliver Pricing Offer" at bounding box center [854, 510] width 88 height 17
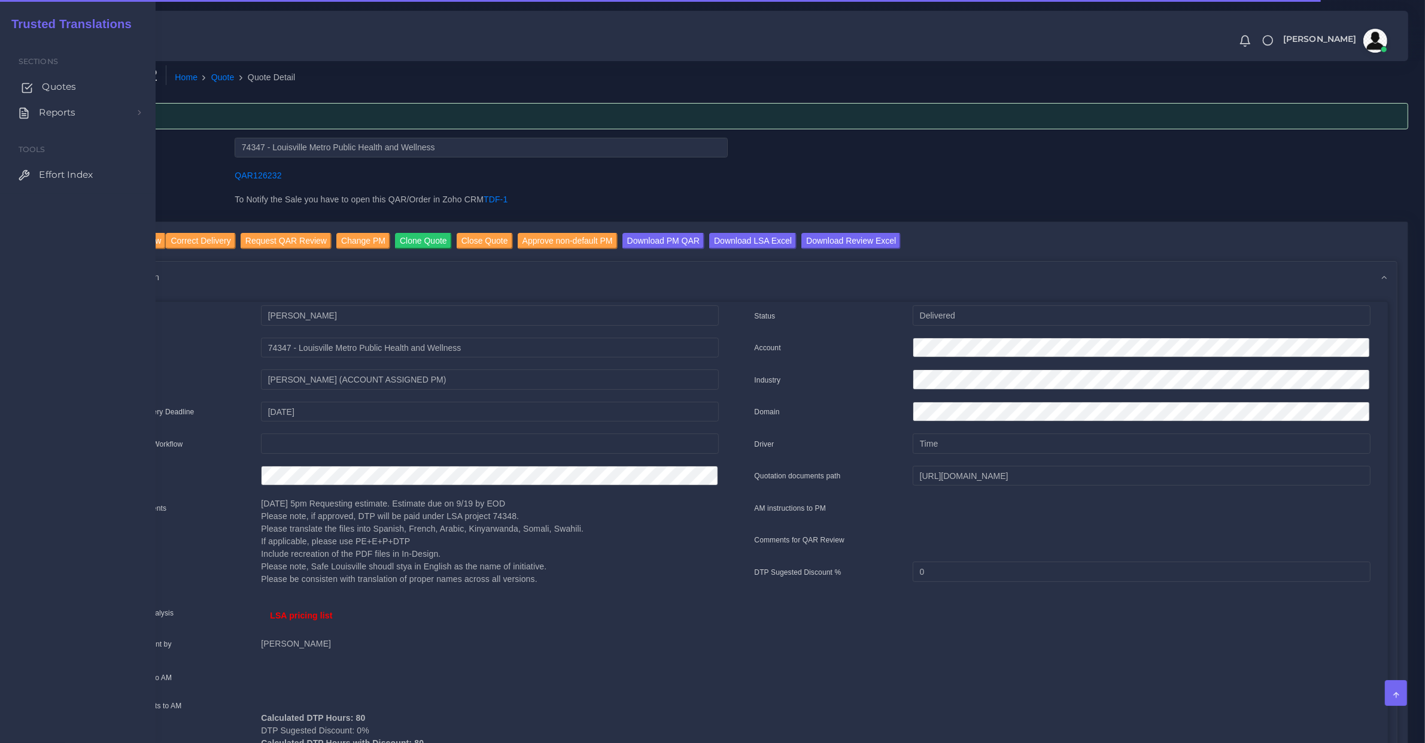
drag, startPoint x: 61, startPoint y: 71, endPoint x: 66, endPoint y: 87, distance: 17.6
click at [62, 72] on ul "Sections Quotes Reports Sales Campaigns Keywords excel processor Tools Effort I…" at bounding box center [78, 125] width 156 height 138
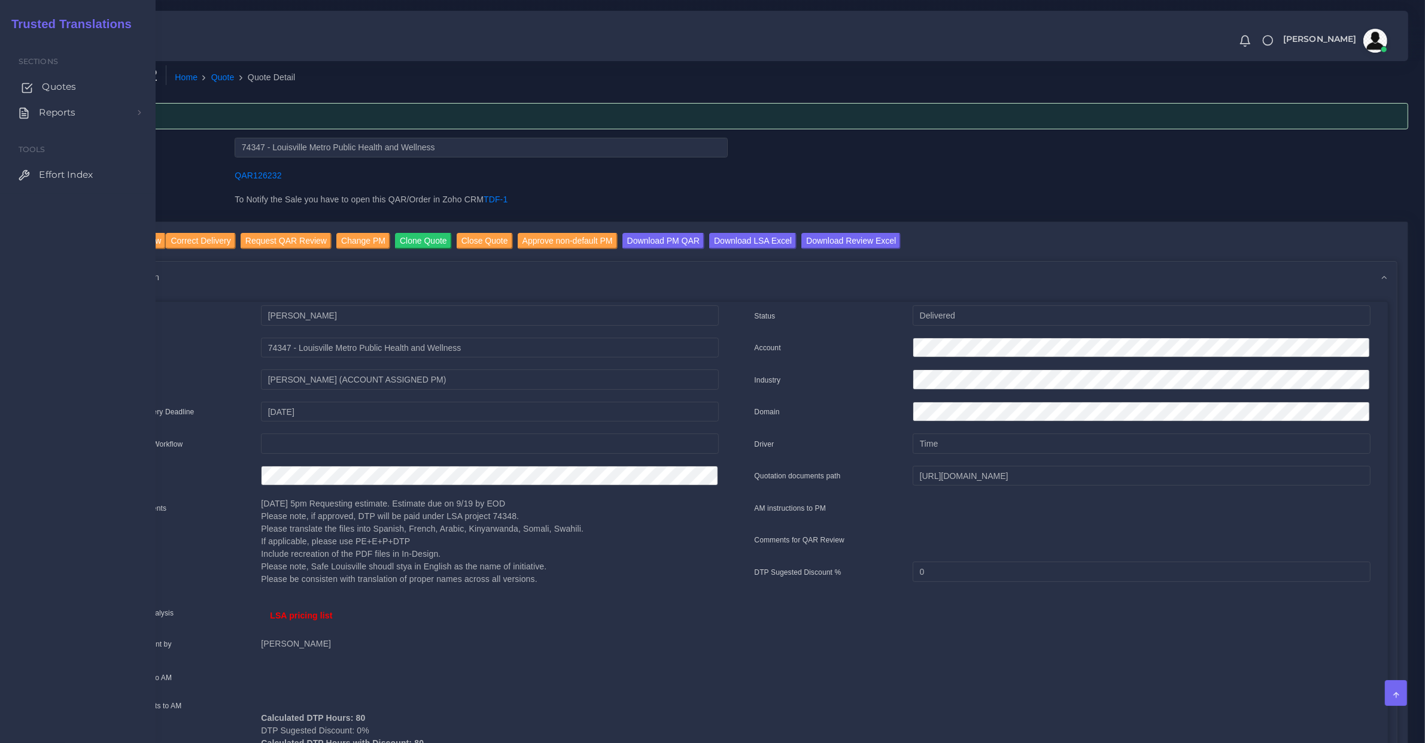
click at [66, 87] on span "Quotes" at bounding box center [59, 86] width 34 height 13
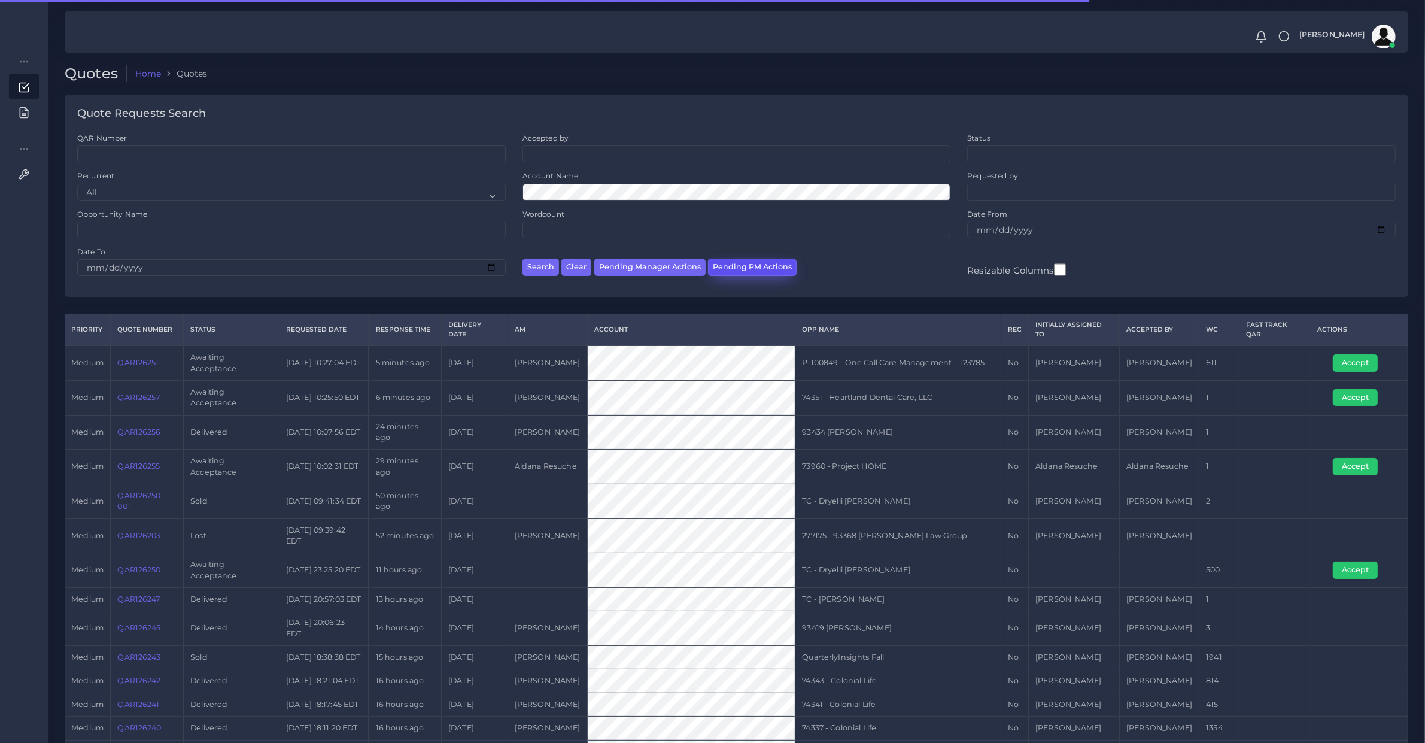
click at [737, 274] on button "Pending PM Actions" at bounding box center [752, 267] width 89 height 17
select select "awaiting_acceptance"
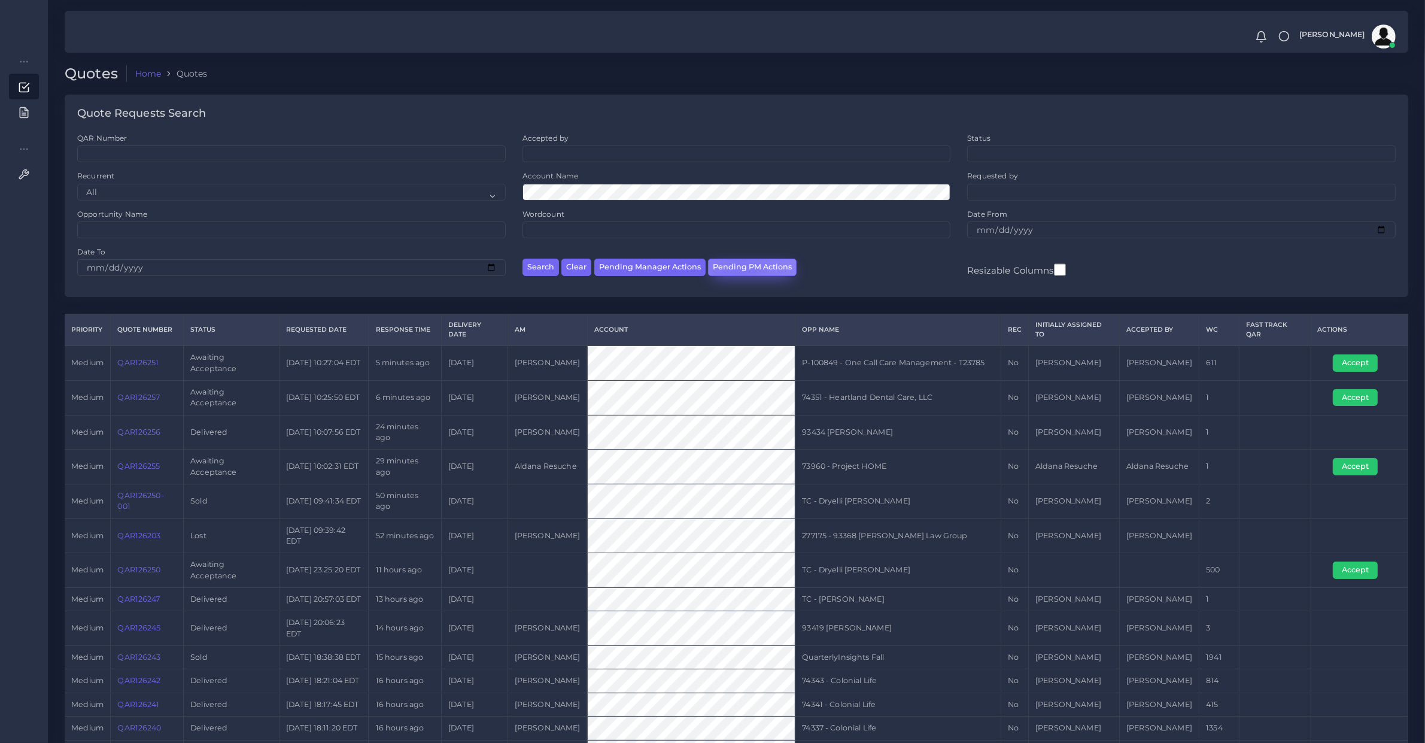
scroll to position [16, 0]
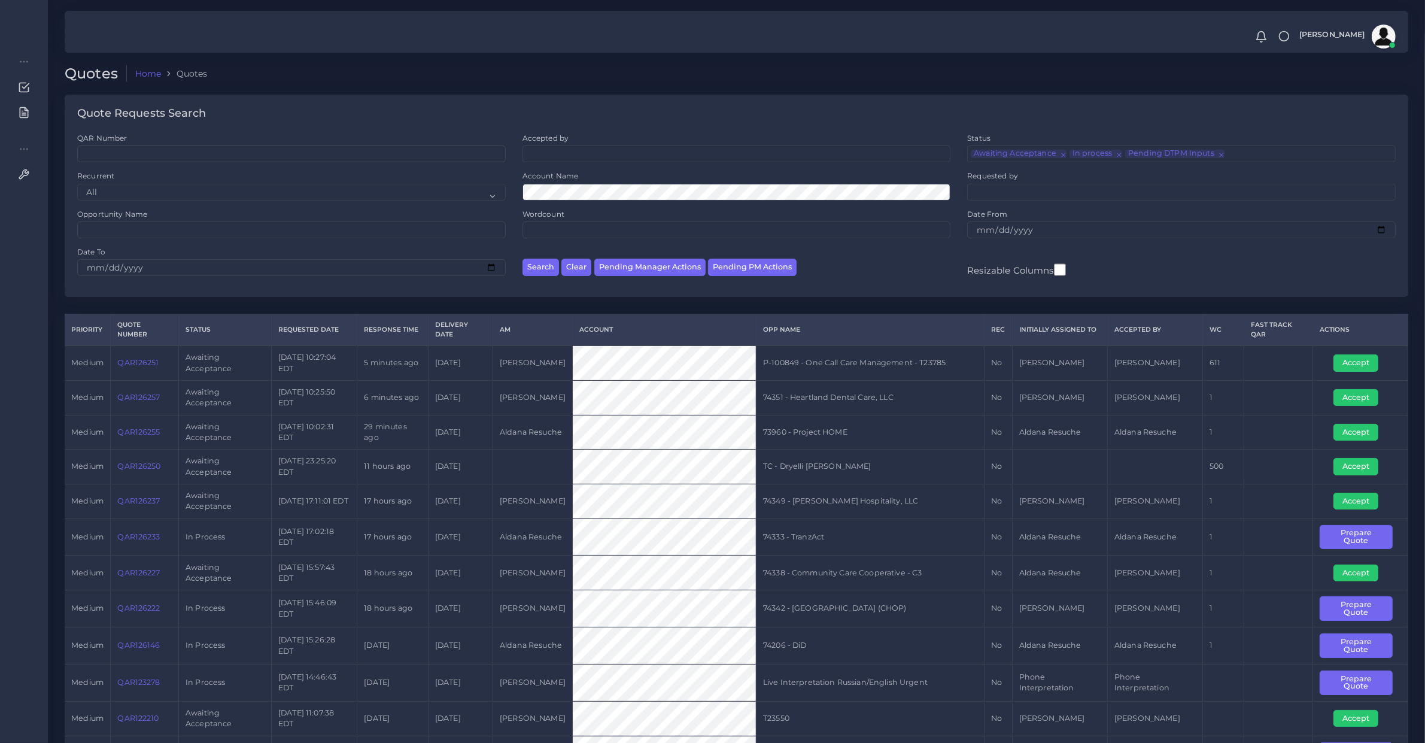
click at [144, 374] on td "QAR126251" at bounding box center [145, 362] width 68 height 35
copy link "QAR126251"
click at [949, 360] on td "P-100849 - One Call Care Management - T23785" at bounding box center [870, 362] width 228 height 35
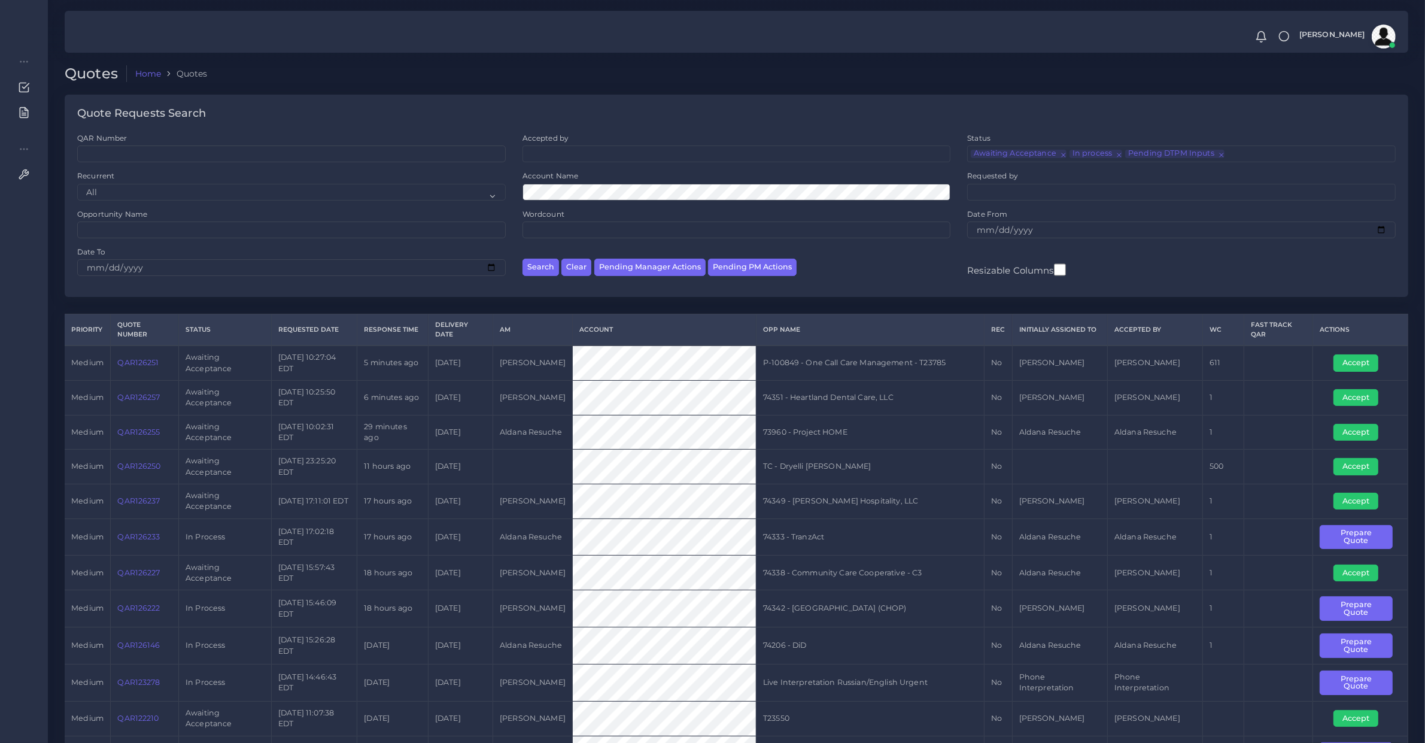
click at [822, 360] on td "P-100849 - One Call Care Management - T23785" at bounding box center [870, 362] width 228 height 35
copy tr "P-100849 - One Call Care Management - T23785"
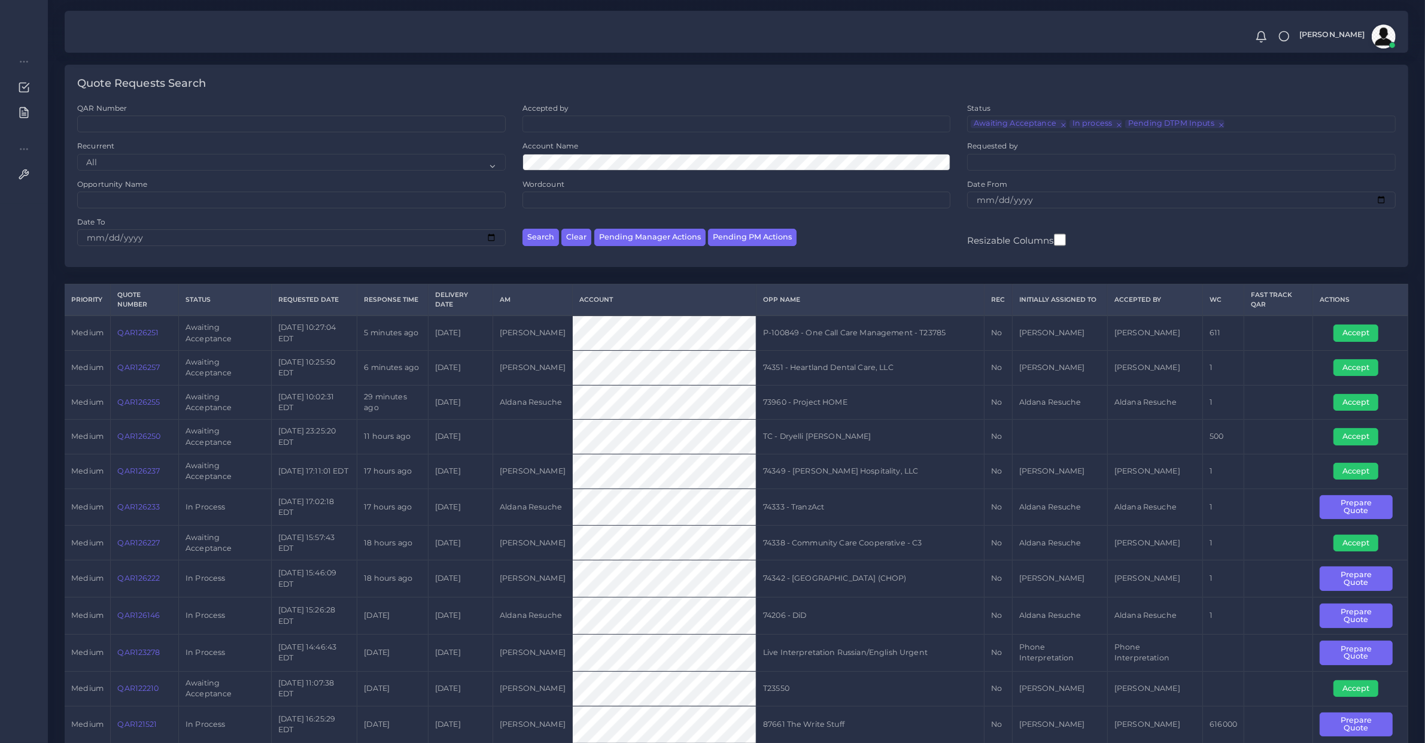
click at [1360, 343] on td "Accept" at bounding box center [1360, 332] width 95 height 35
click at [1360, 342] on td "Accept" at bounding box center [1360, 332] width 95 height 35
click at [1345, 332] on button "Accept" at bounding box center [1356, 332] width 45 height 17
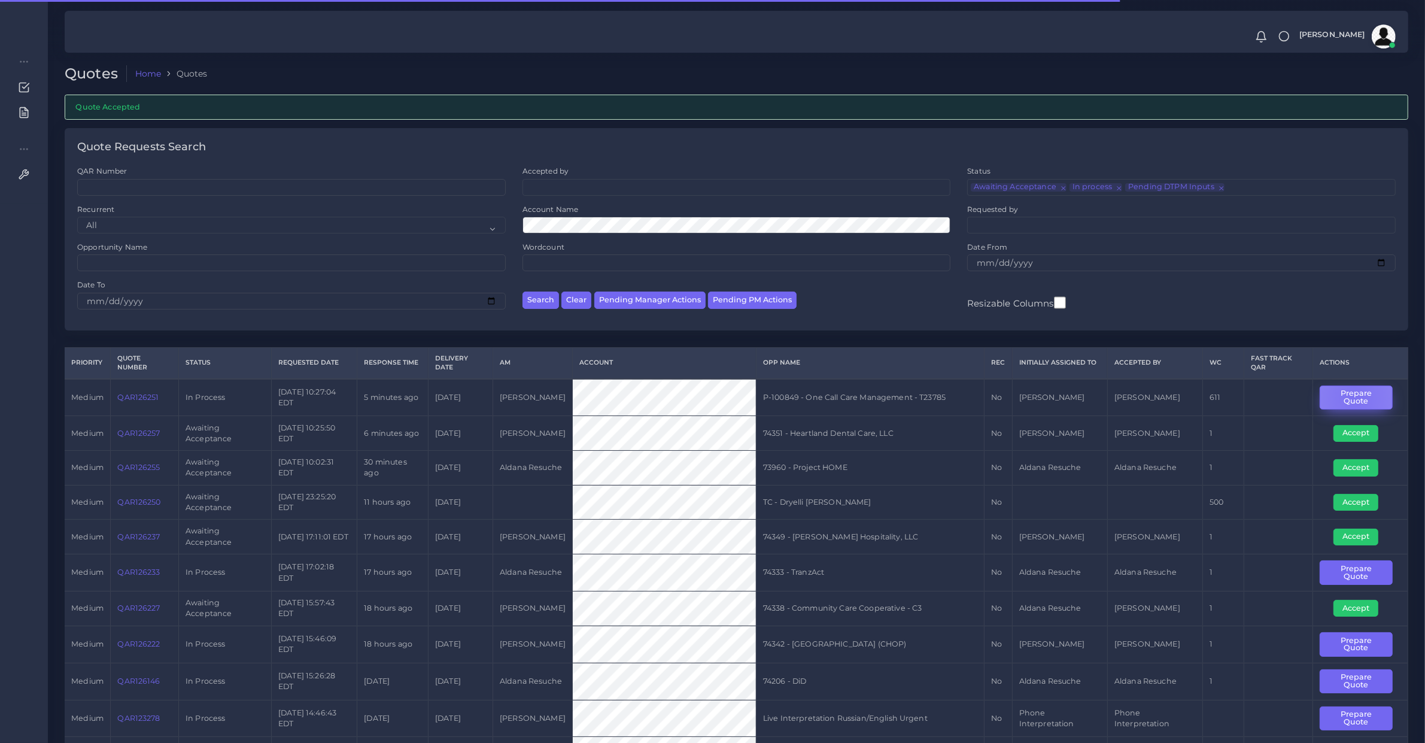
click at [1356, 398] on button "Prepare Quote" at bounding box center [1356, 398] width 73 height 25
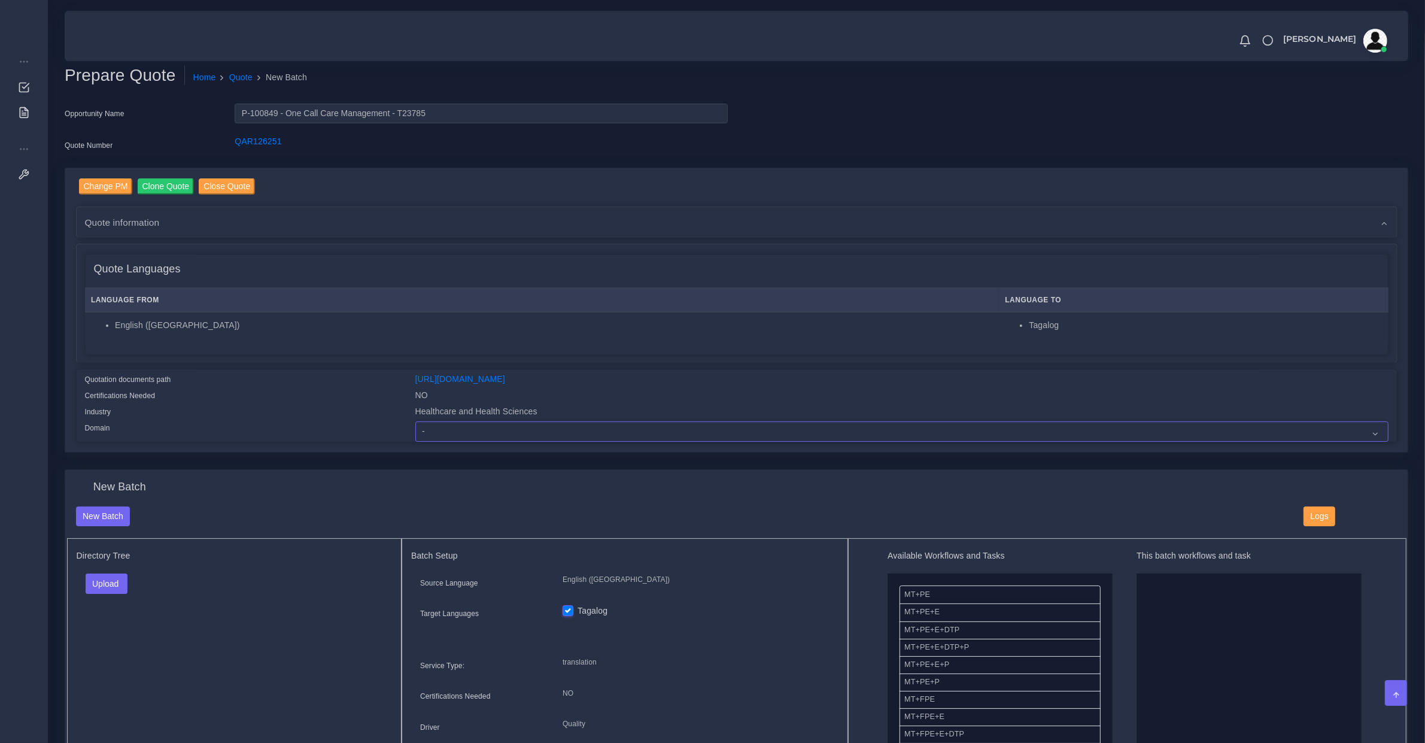
click at [432, 426] on select "- Advertising and Media Agriculture, Forestry and Fishing Architecture, Buildin…" at bounding box center [901, 431] width 973 height 20
select select "Healthcare and Health Sciences"
click at [415, 421] on select "- Advertising and Media Agriculture, Forestry and Fishing Architecture, Buildin…" at bounding box center [901, 431] width 973 height 20
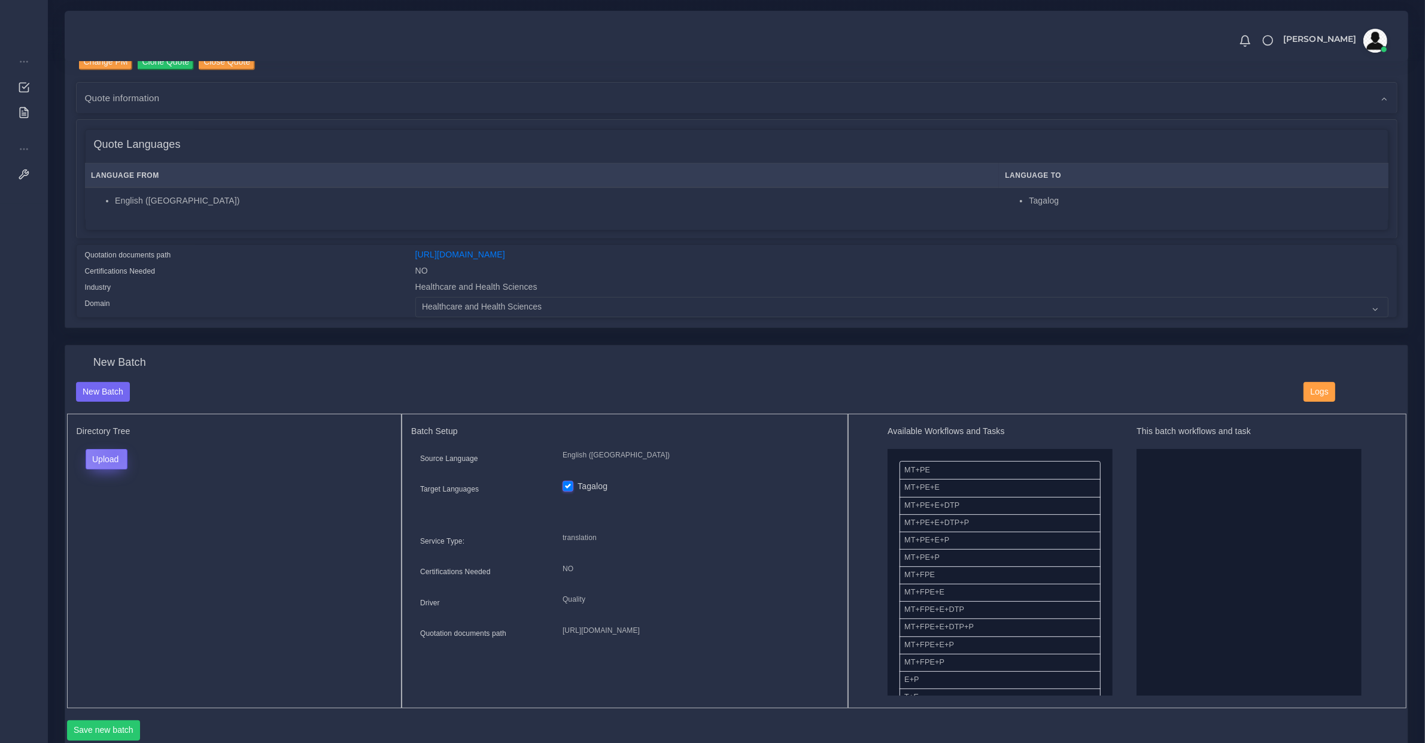
click at [114, 450] on button "Upload" at bounding box center [107, 459] width 43 height 20
click at [117, 507] on label "Files" at bounding box center [127, 504] width 83 height 15
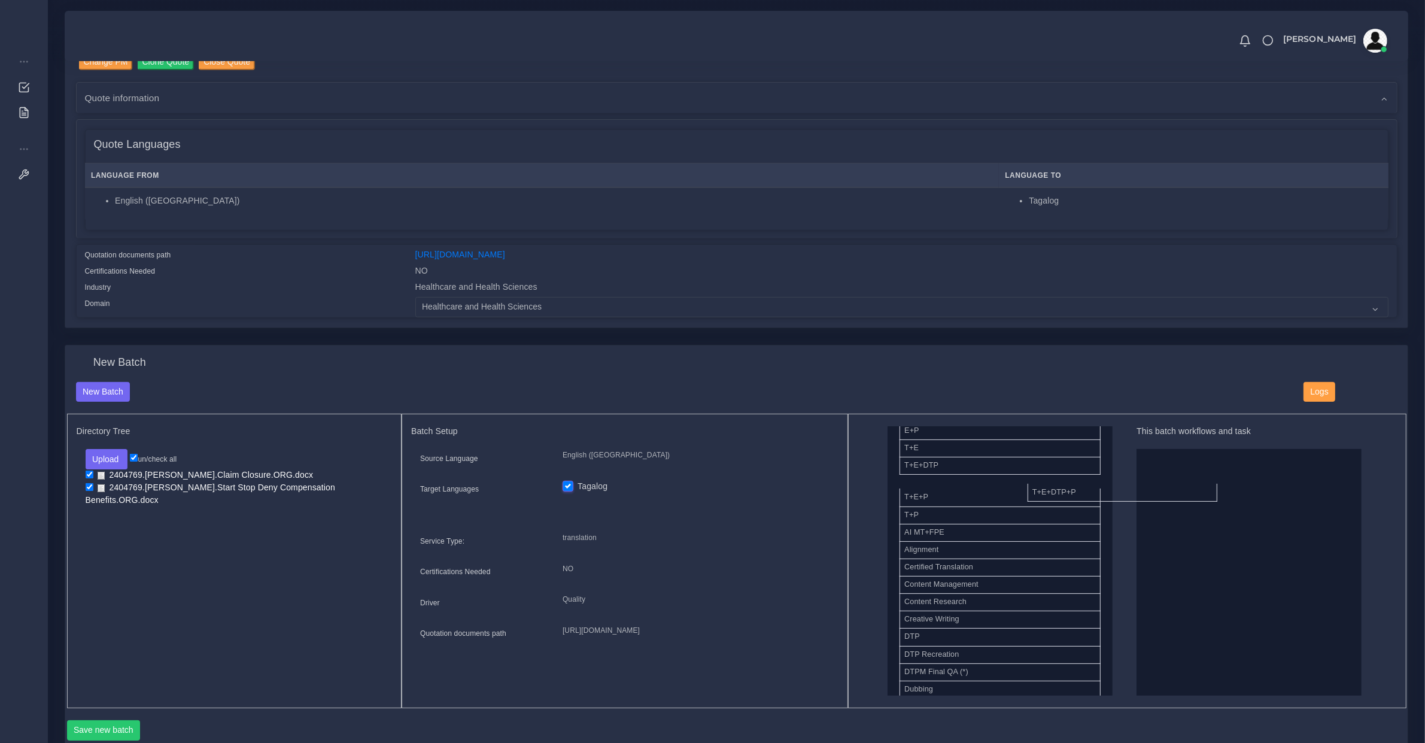
drag, startPoint x: 935, startPoint y: 485, endPoint x: 1188, endPoint y: 512, distance: 254.6
drag, startPoint x: 960, startPoint y: 523, endPoint x: 1209, endPoint y: 458, distance: 257.9
click at [111, 737] on button "Save new batch" at bounding box center [104, 730] width 74 height 20
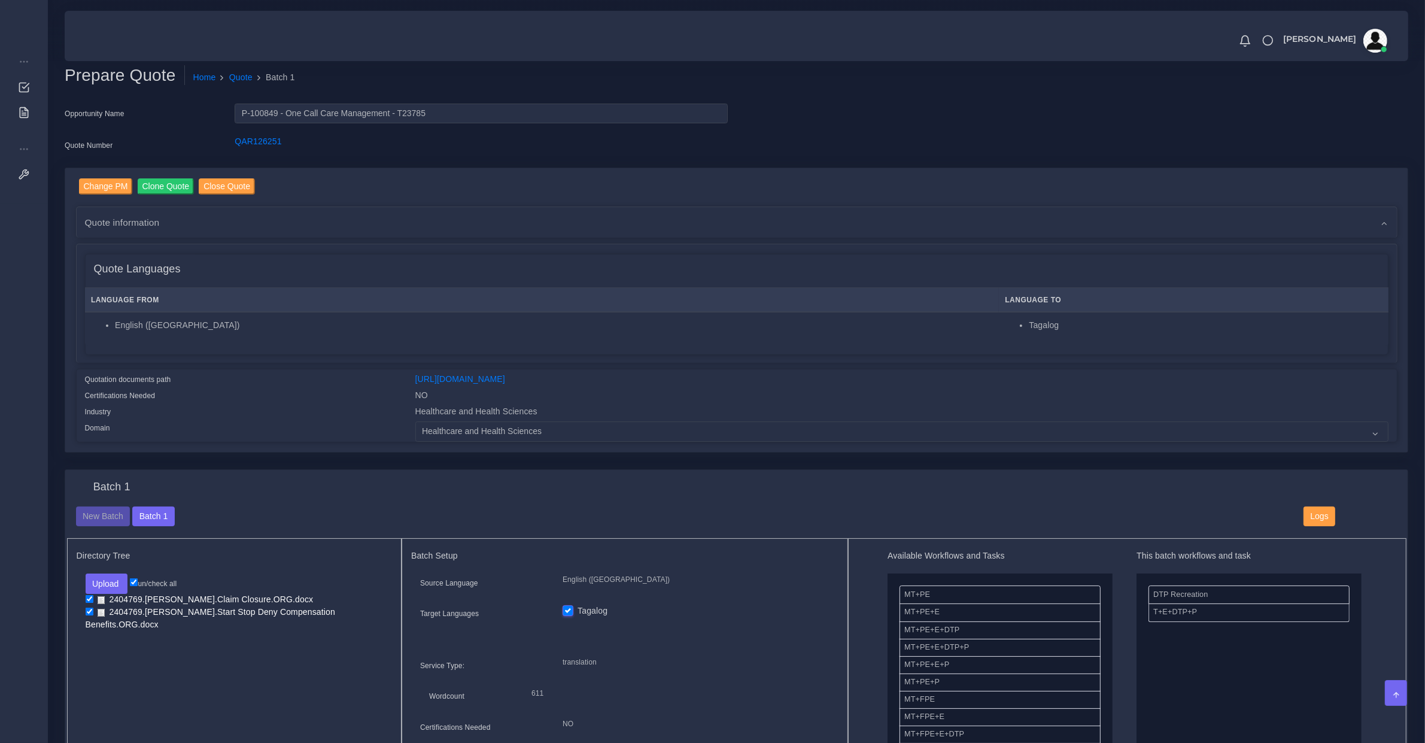
scroll to position [374, 0]
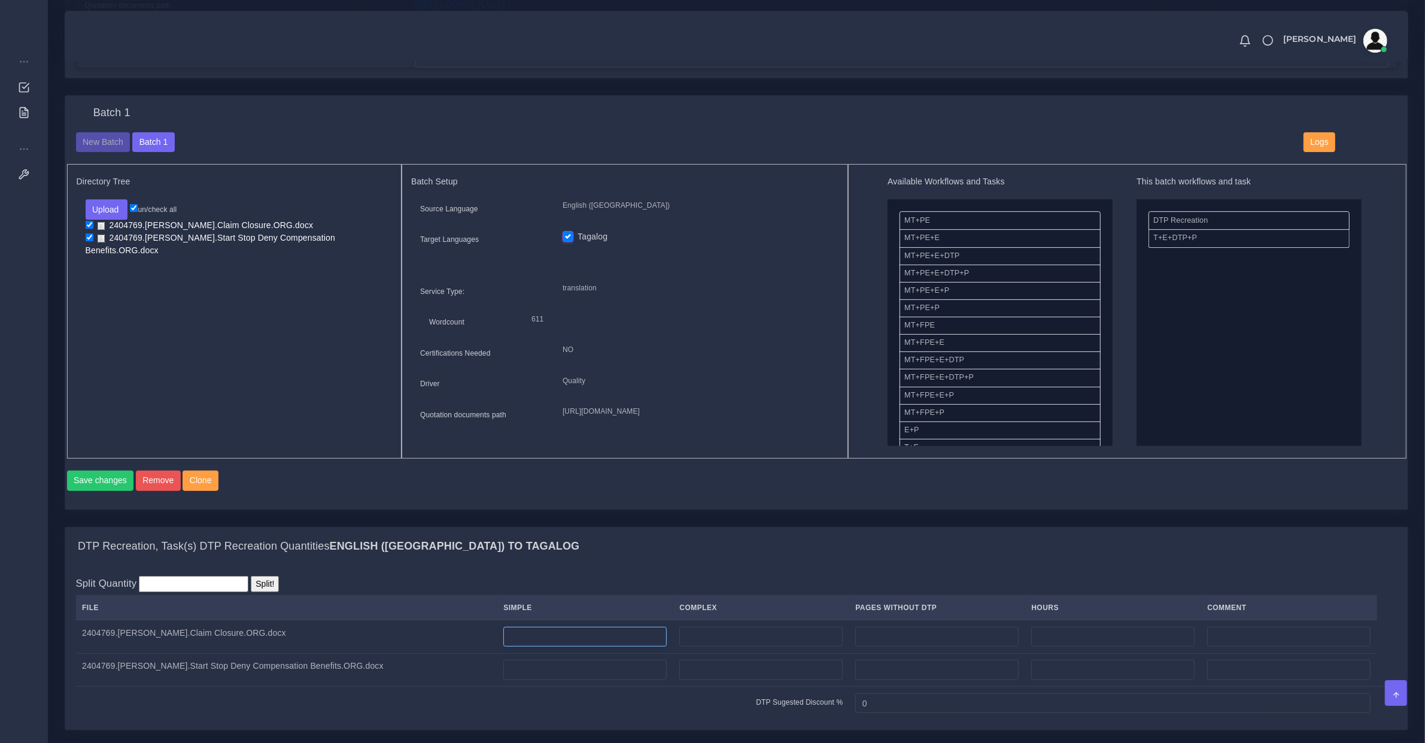
click at [593, 644] on input "number" at bounding box center [584, 637] width 163 height 20
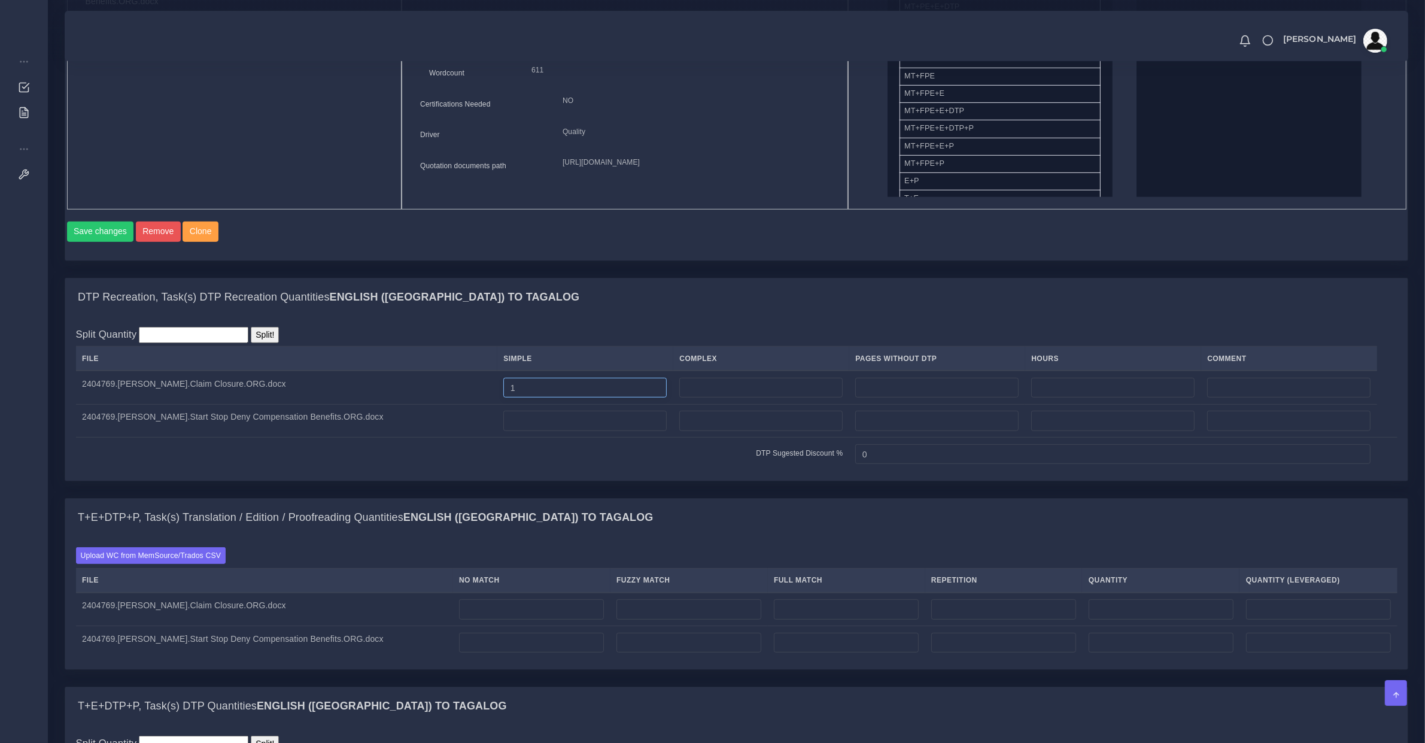
type input "1"
click at [544, 431] on input "1" at bounding box center [584, 421] width 163 height 20
type input "1"
click at [196, 563] on label "Upload WC from MemSource/Trados CSV" at bounding box center [151, 555] width 150 height 16
click at [0, 0] on input "Upload WC from MemSource/Trados CSV" at bounding box center [0, 0] width 0 height 0
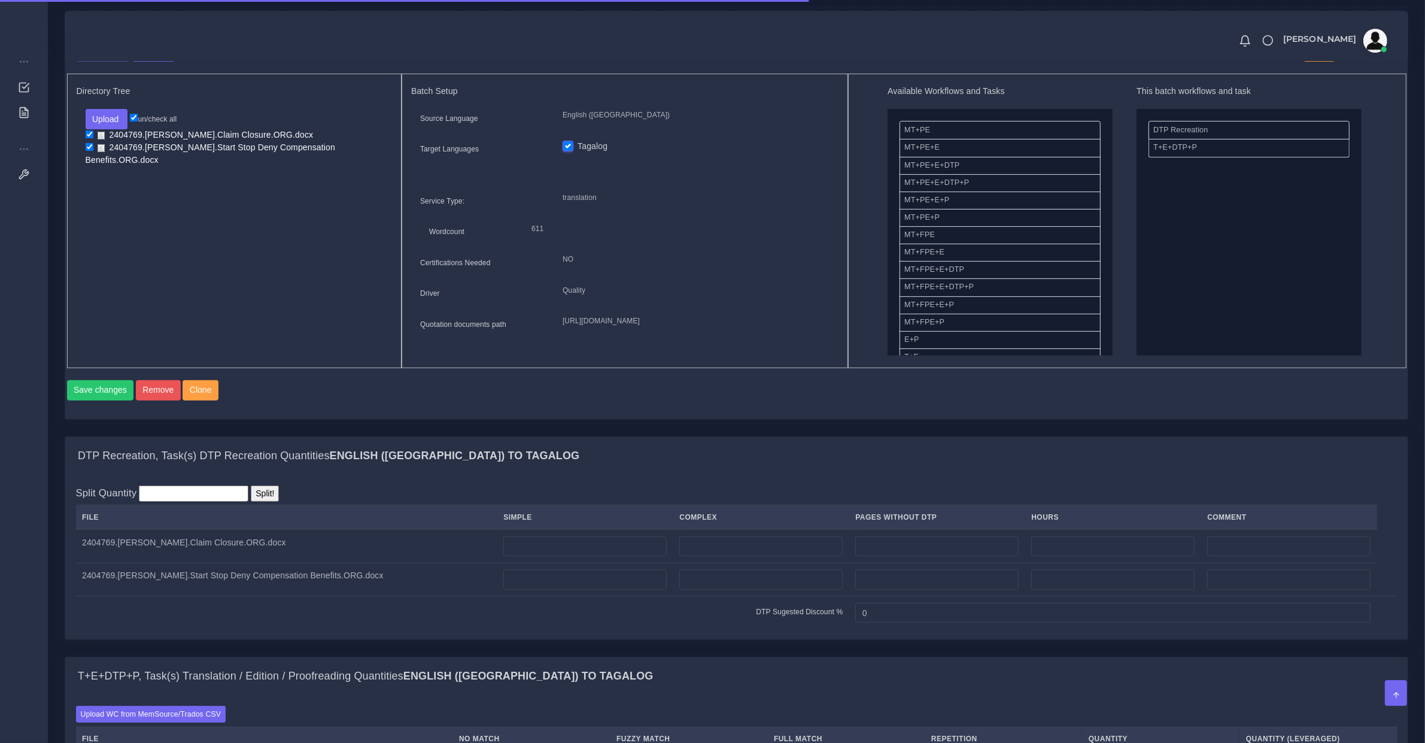
scroll to position [623, 0]
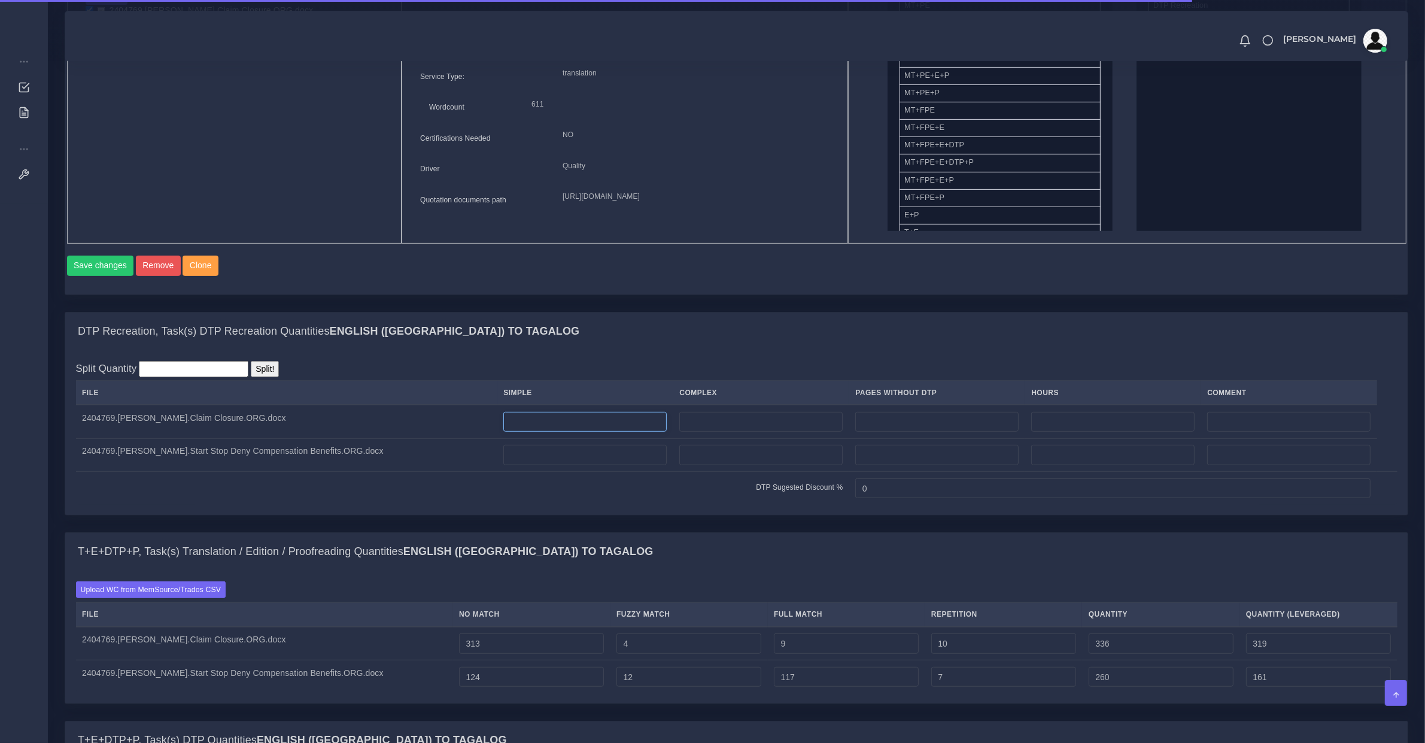
click at [537, 429] on input "number" at bounding box center [584, 422] width 163 height 20
type input "1"
click at [543, 465] on input "number" at bounding box center [584, 455] width 163 height 20
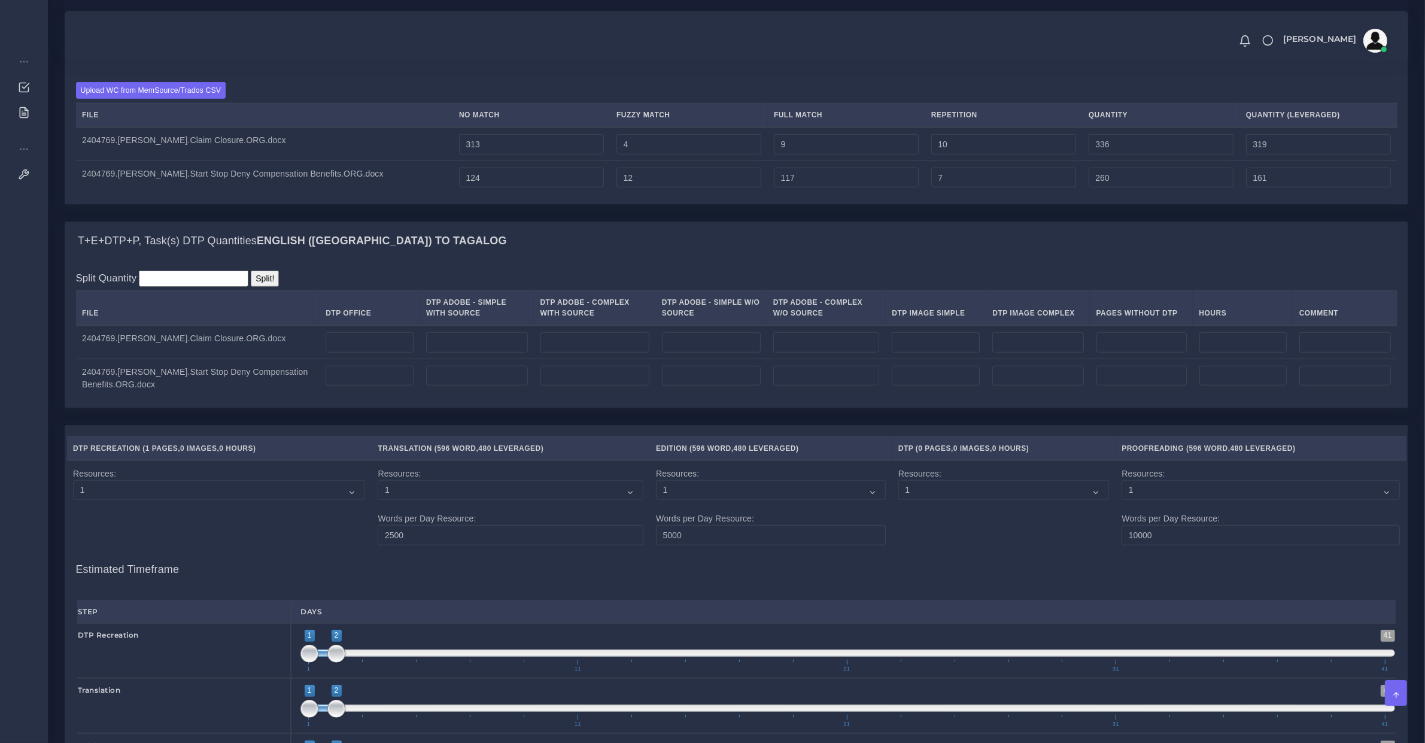
type input "1"
drag, startPoint x: 341, startPoint y: 354, endPoint x: 372, endPoint y: 378, distance: 39.3
click at [343, 353] on input "number" at bounding box center [370, 342] width 88 height 20
type input "1"
click at [371, 386] on input "number" at bounding box center [370, 376] width 88 height 20
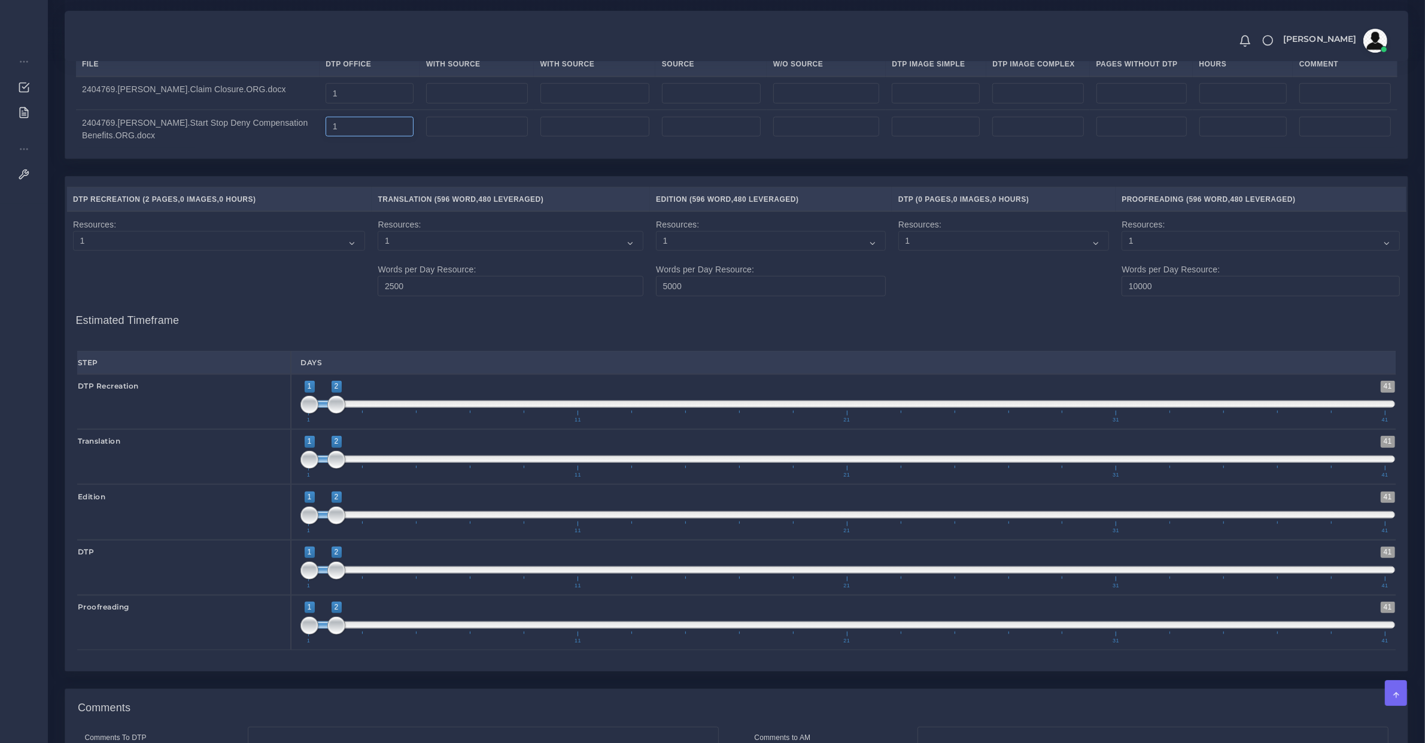
scroll to position [997, 0]
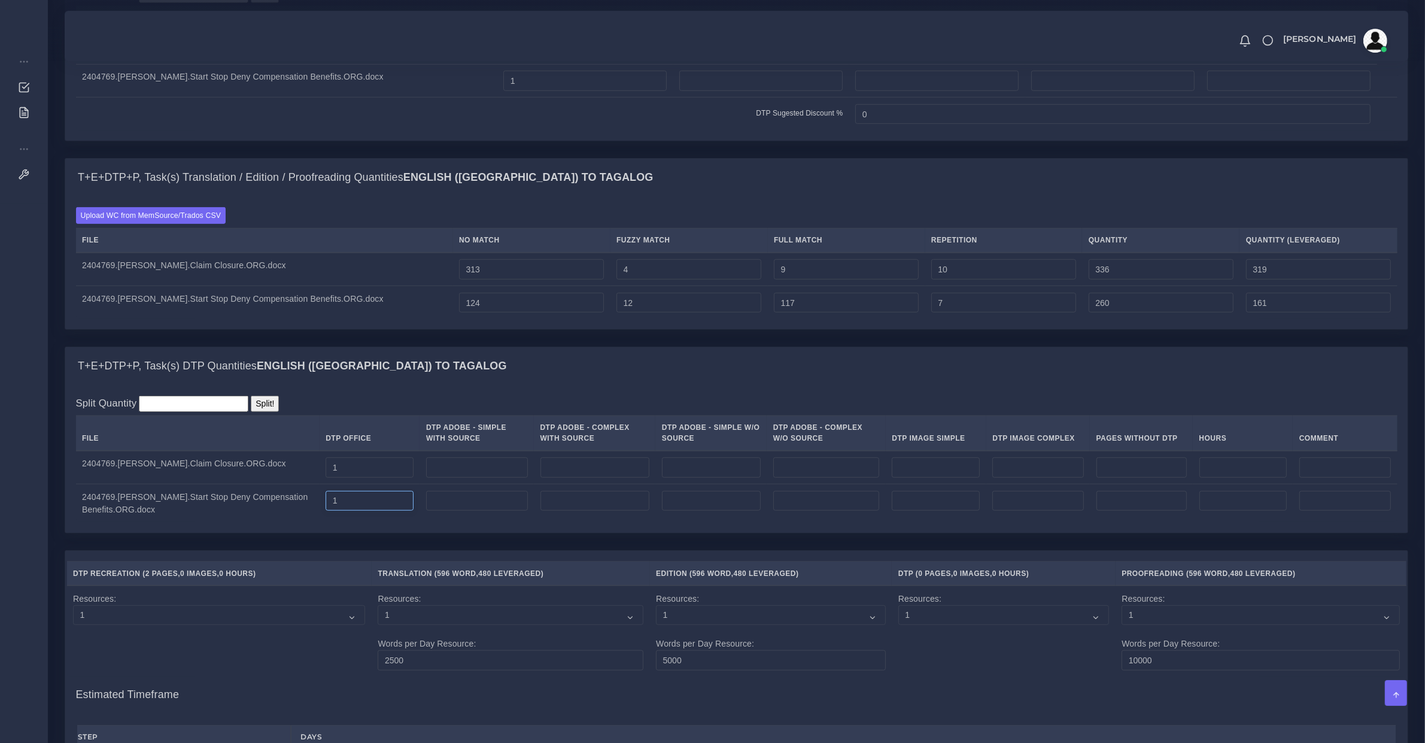
type input "1"
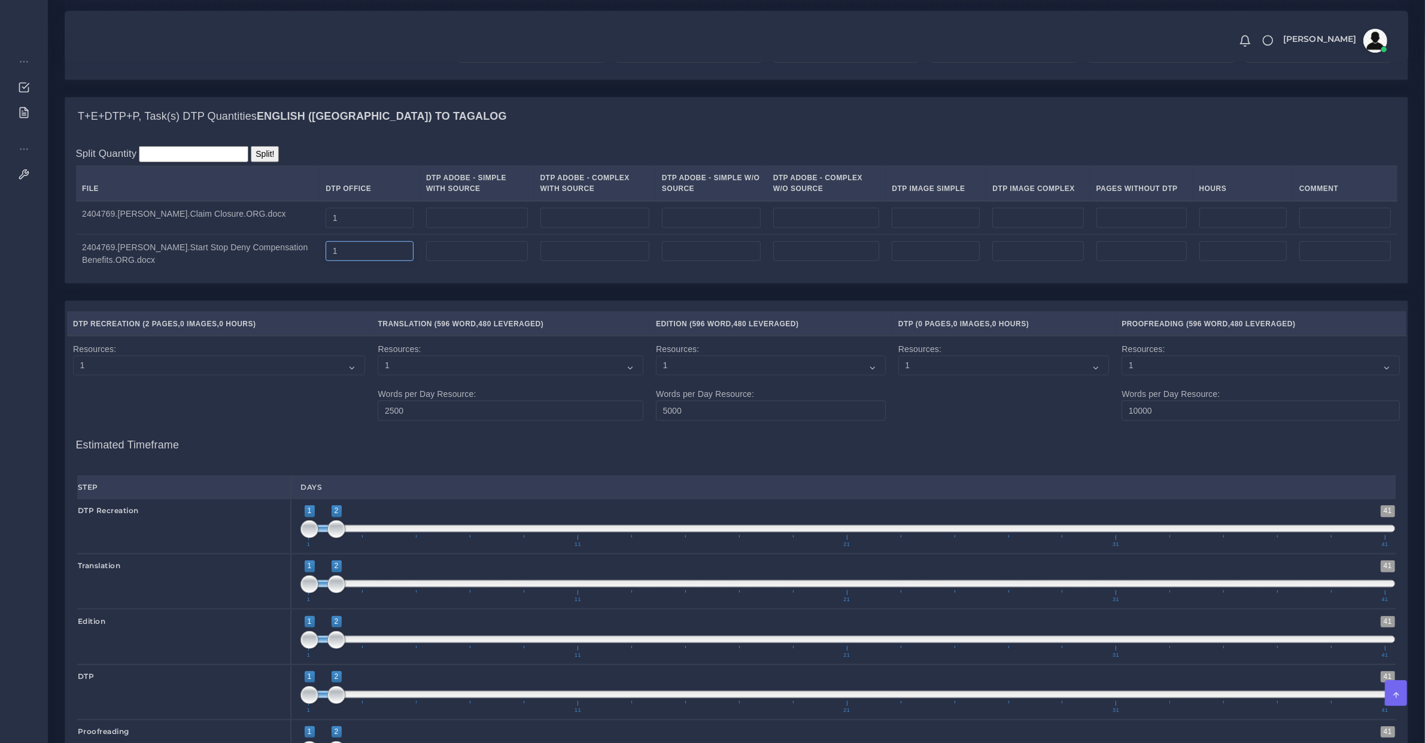
scroll to position [1598, 0]
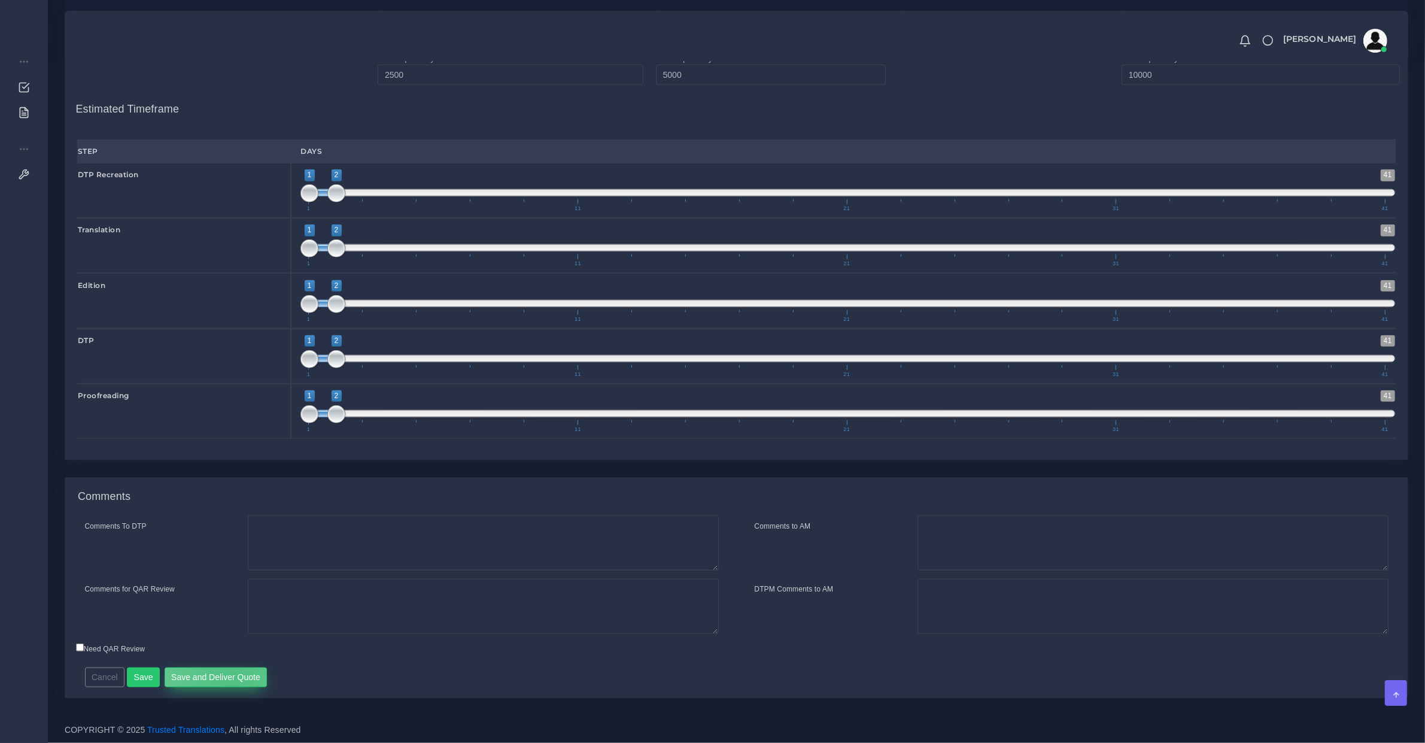
click at [229, 675] on button "Save and Deliver Quote" at bounding box center [216, 677] width 103 height 20
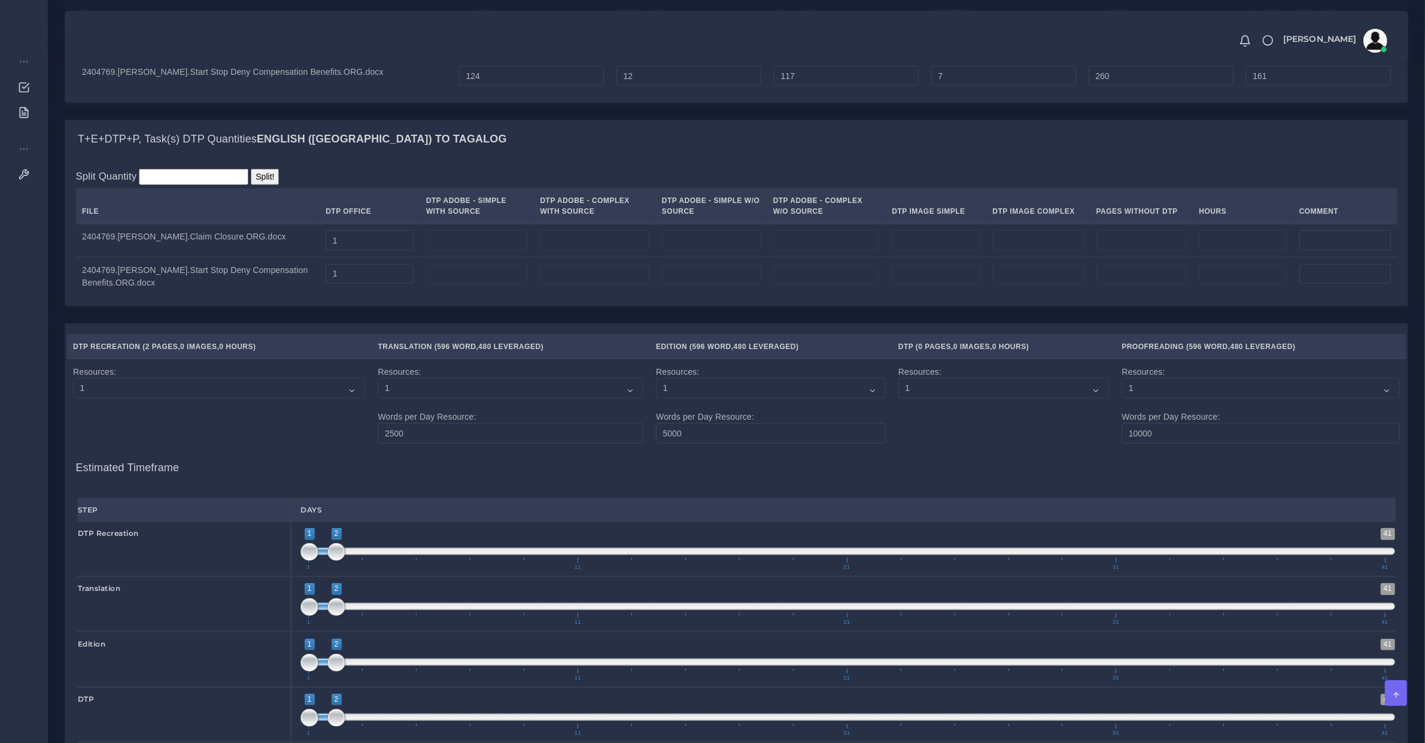
scroll to position [1099, 0]
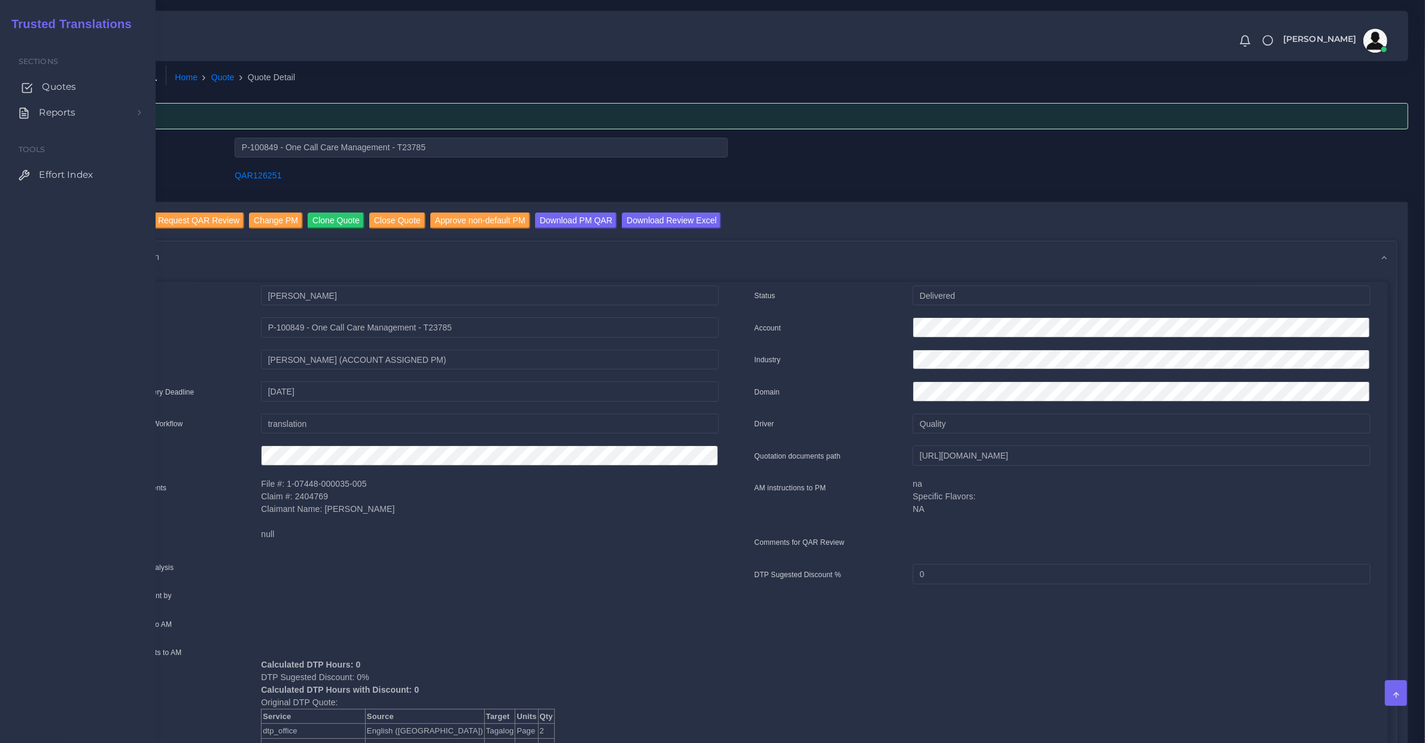
click at [51, 81] on span "Quotes" at bounding box center [59, 86] width 34 height 13
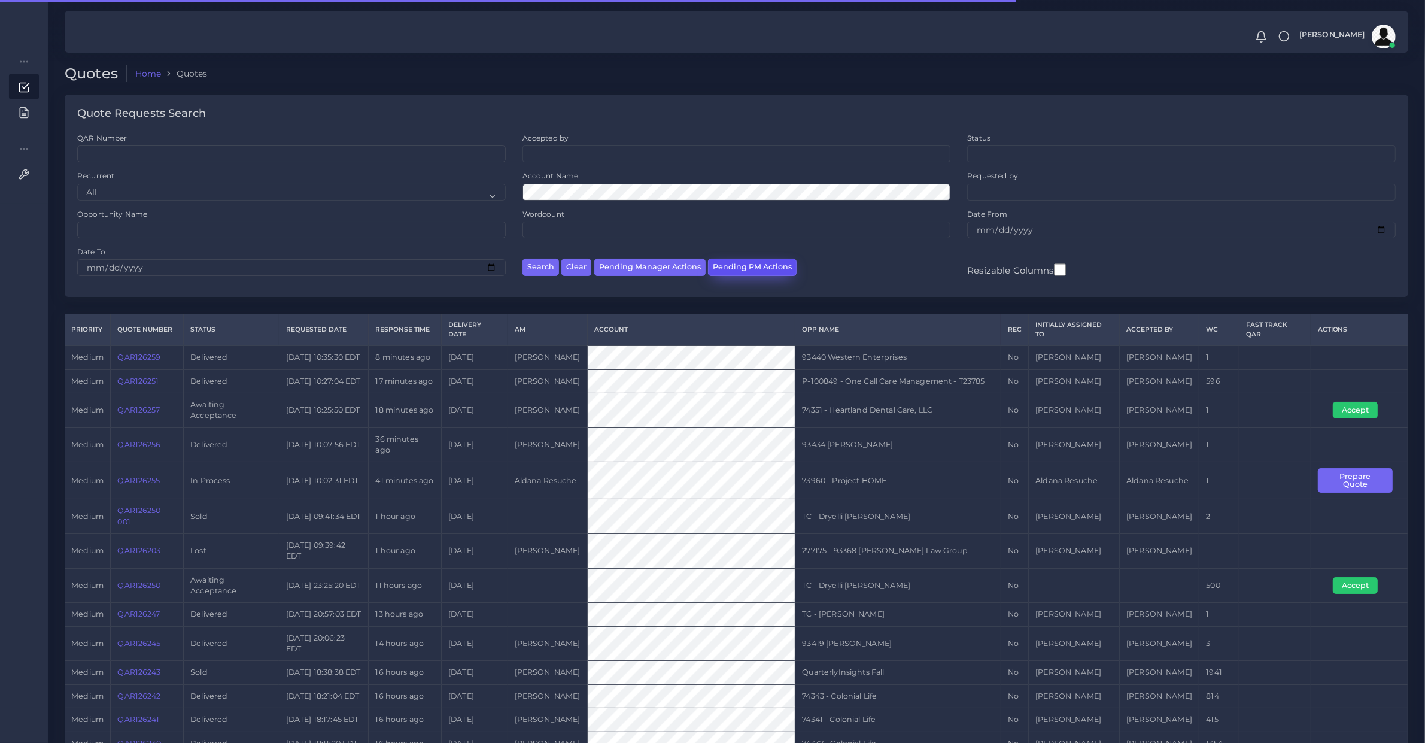
click at [746, 264] on button "Pending PM Actions" at bounding box center [752, 267] width 89 height 17
select select "awaiting_acceptance"
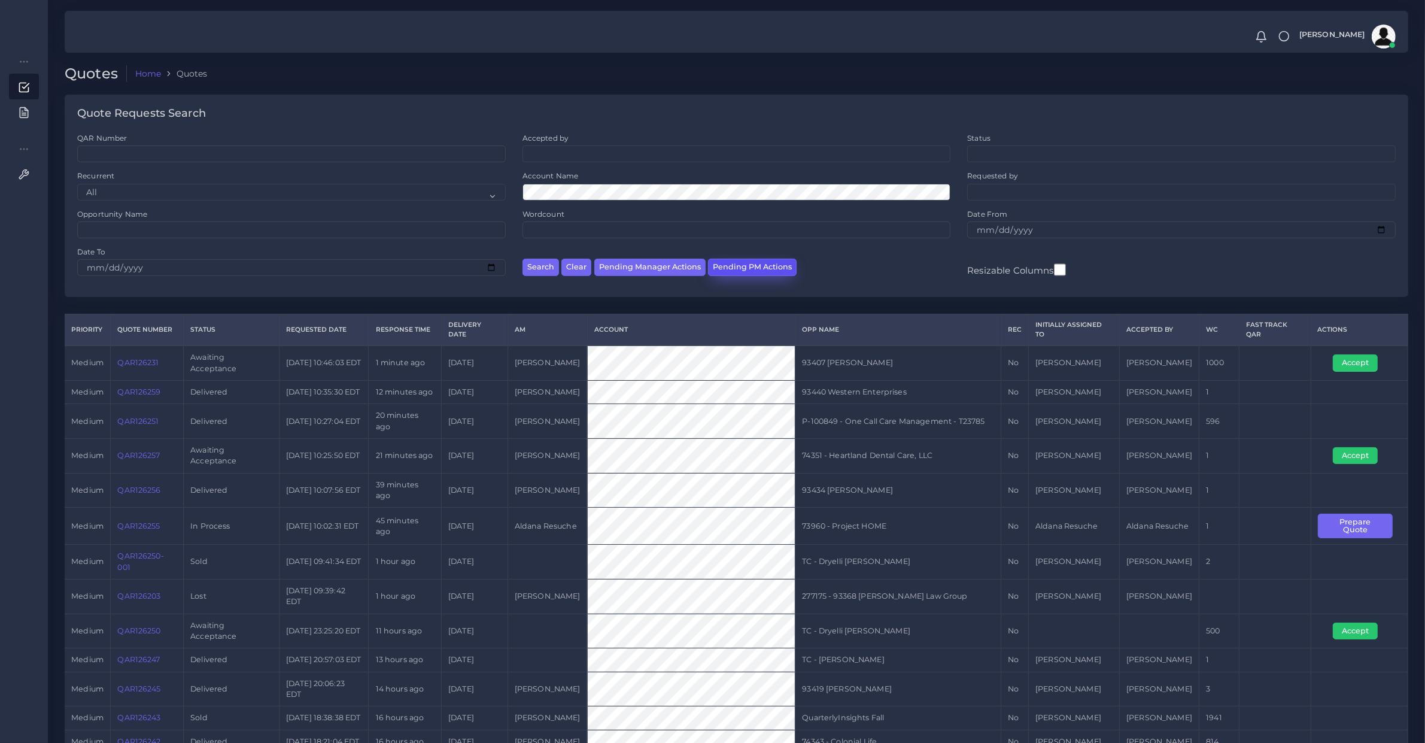
click at [727, 267] on button "Pending PM Actions" at bounding box center [752, 267] width 89 height 17
select select "awaiting_acceptance"
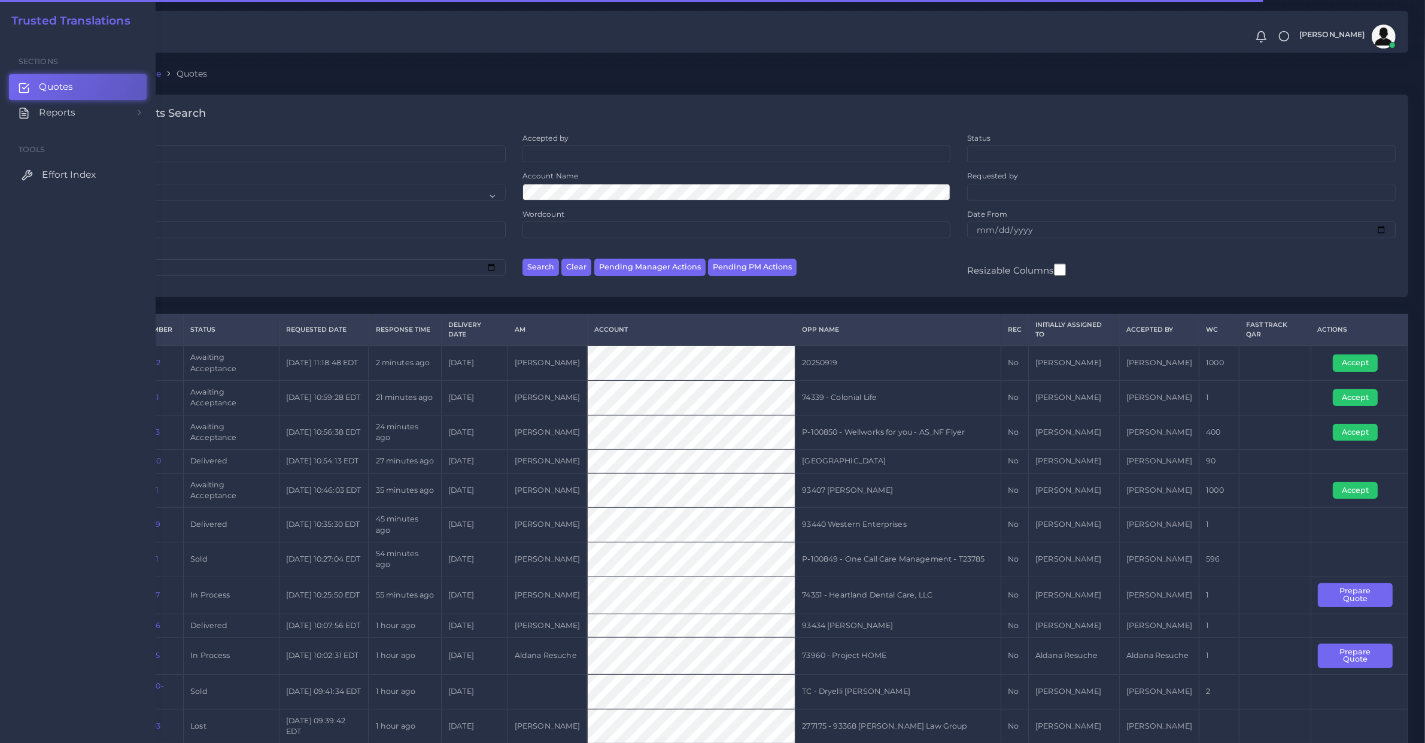
click at [26, 180] on icon at bounding box center [27, 175] width 12 height 12
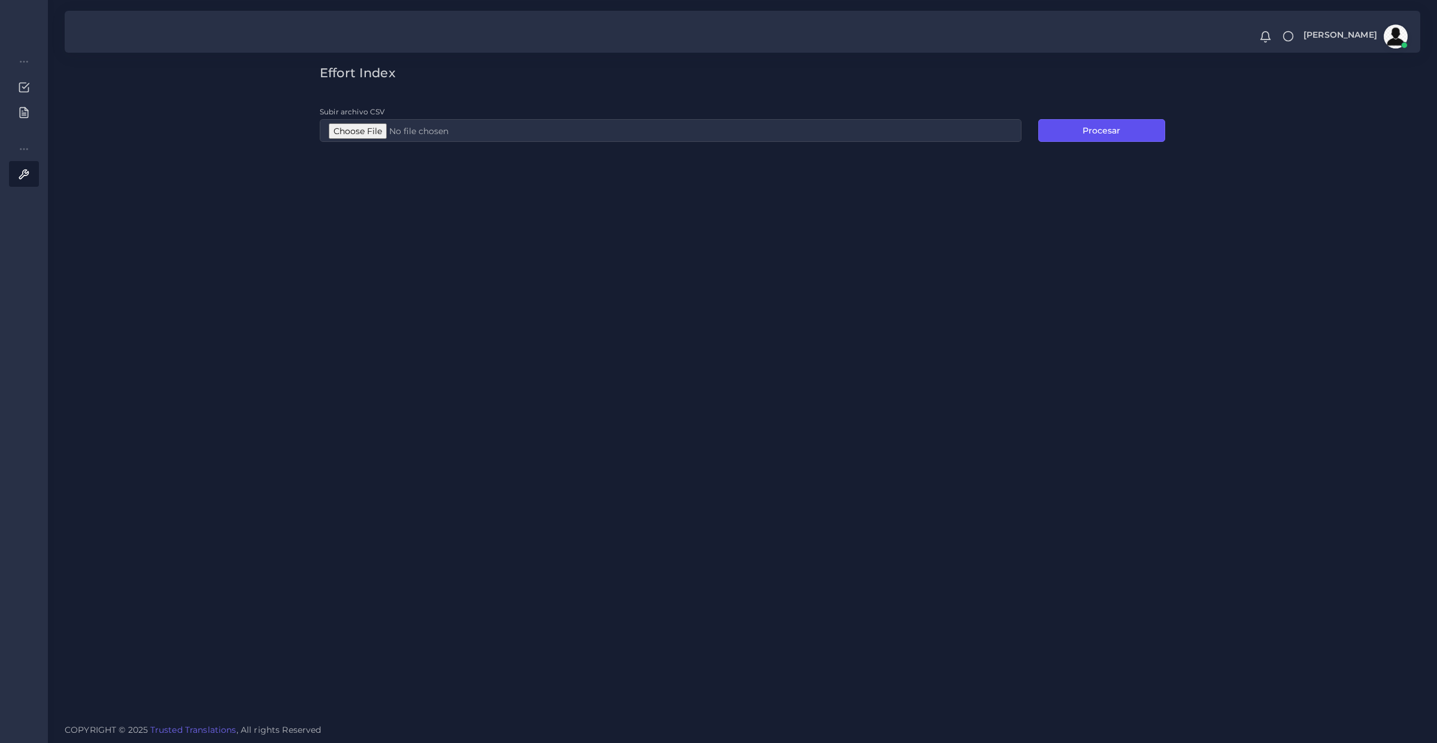
drag, startPoint x: 1093, startPoint y: 127, endPoint x: 384, endPoint y: 138, distance: 708.9
click at [406, 141] on div "Subir archivo CSV Procesar" at bounding box center [742, 123] width 862 height 37
click at [371, 136] on input "Subir archivo CSV" at bounding box center [671, 130] width 702 height 23
type input "C:\fakepath\EI 5 lang.csv"
click at [1061, 136] on button "Procesar" at bounding box center [1101, 130] width 127 height 23
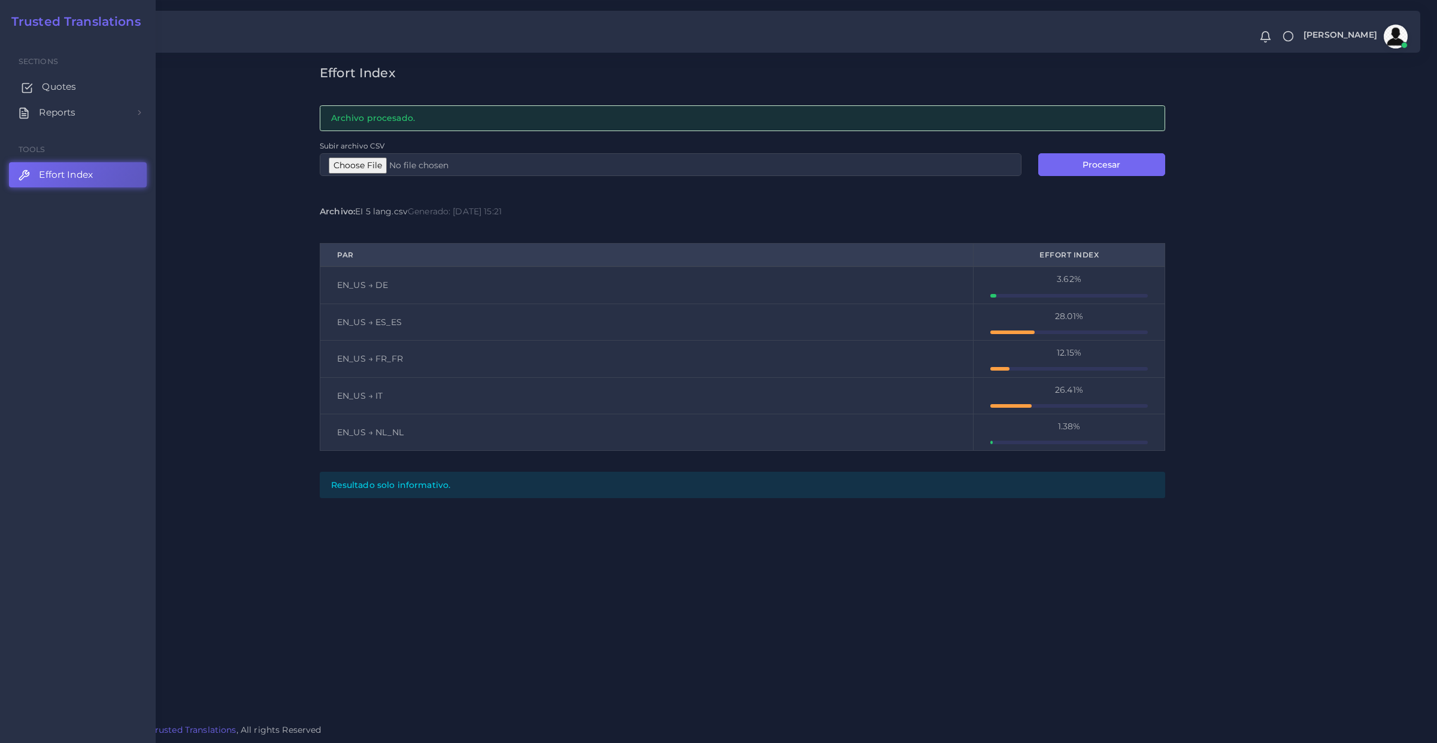
click at [33, 88] on link "Quotes" at bounding box center [78, 86] width 138 height 25
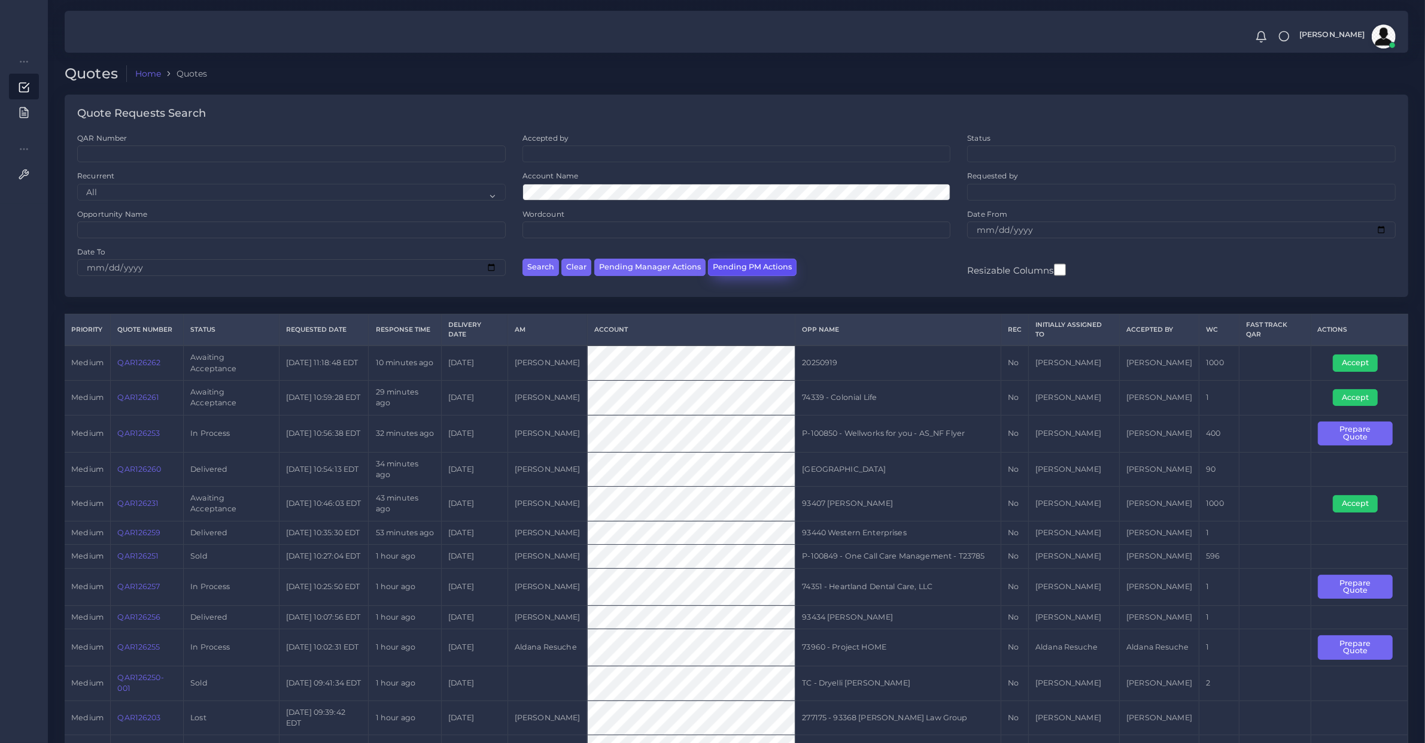
click at [747, 267] on button "Pending PM Actions" at bounding box center [752, 267] width 89 height 17
select select "awaiting_acceptance"
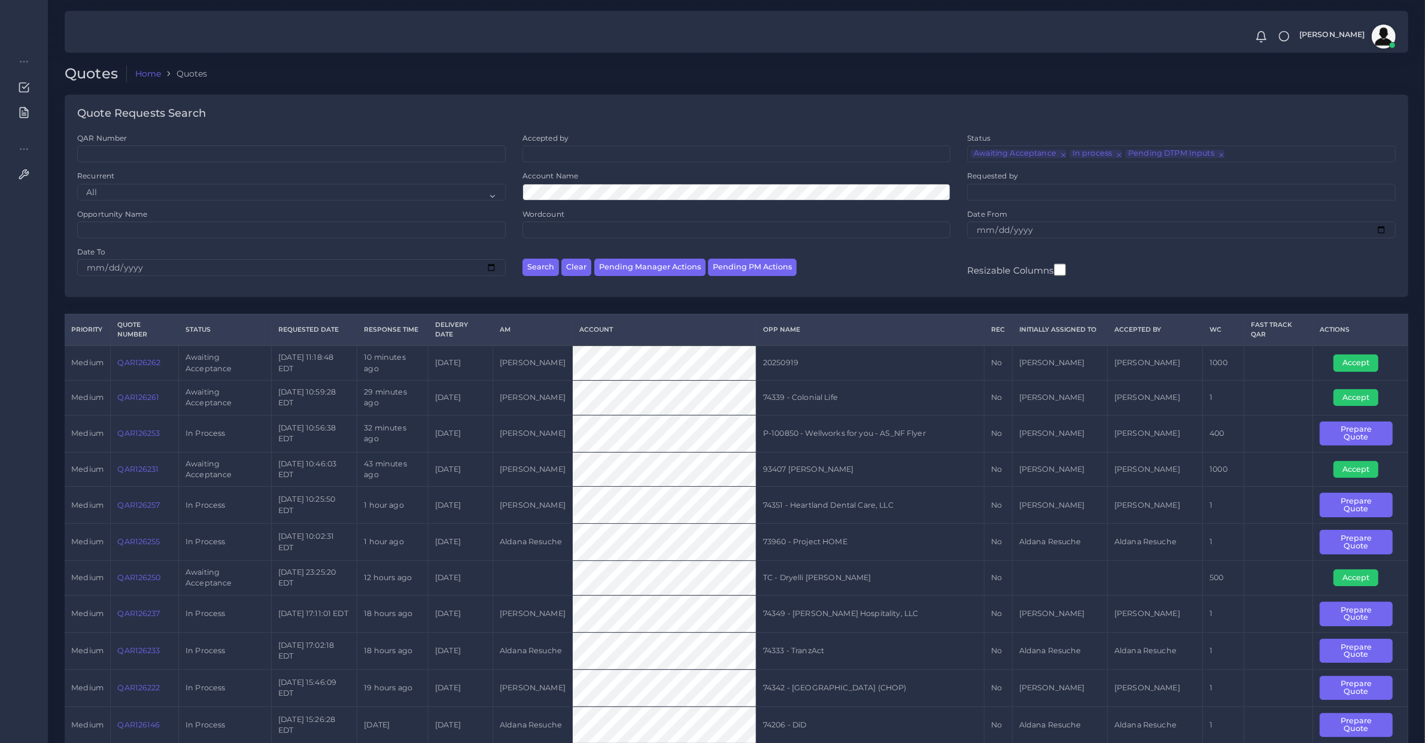
click at [144, 473] on link "QAR126231" at bounding box center [137, 469] width 41 height 9
click at [139, 480] on td "QAR126231" at bounding box center [145, 469] width 68 height 35
copy link "QAR126231"
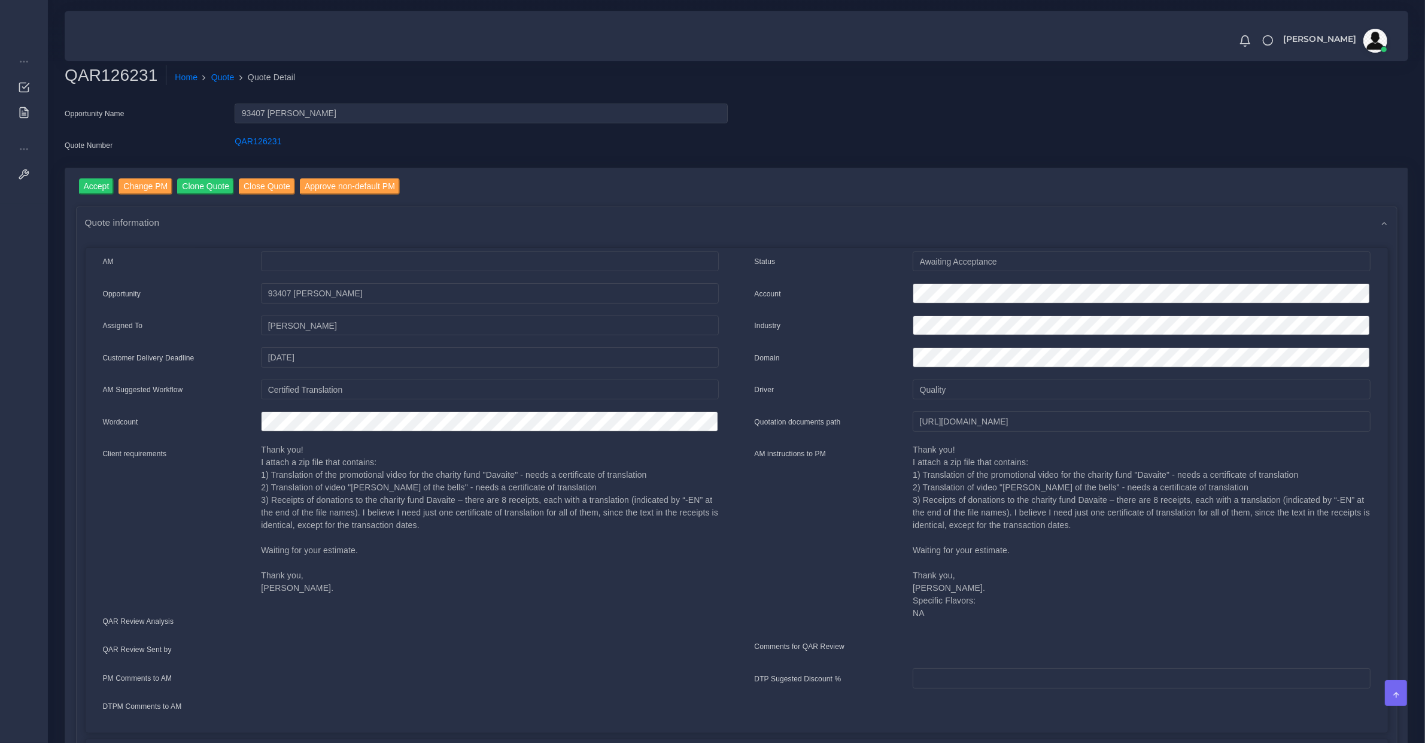
click at [254, 150] on div "QAR126231" at bounding box center [481, 147] width 511 height 24
copy link "QAR126231"
click at [949, 422] on input "[URL][DOMAIN_NAME]" at bounding box center [1141, 421] width 457 height 20
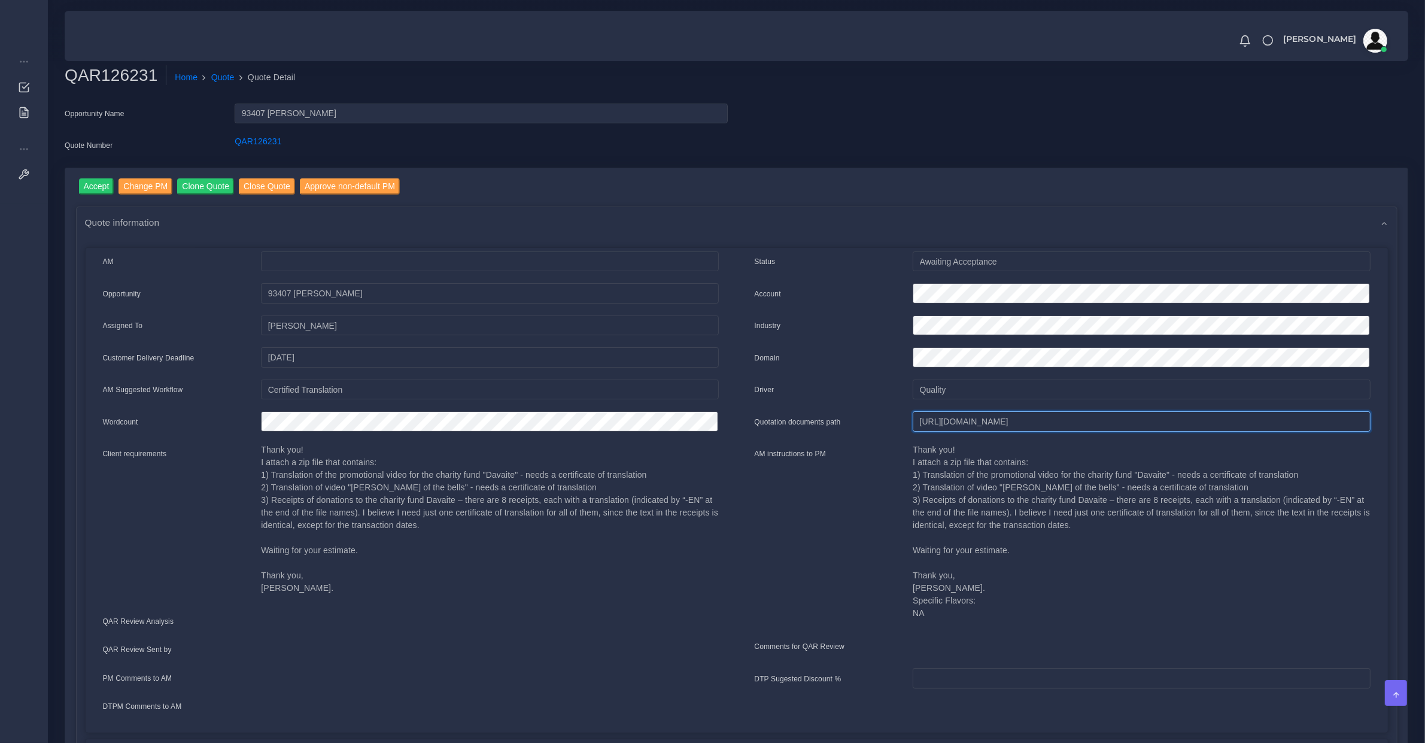
click at [949, 422] on input "[URL][DOMAIN_NAME]" at bounding box center [1141, 421] width 457 height 20
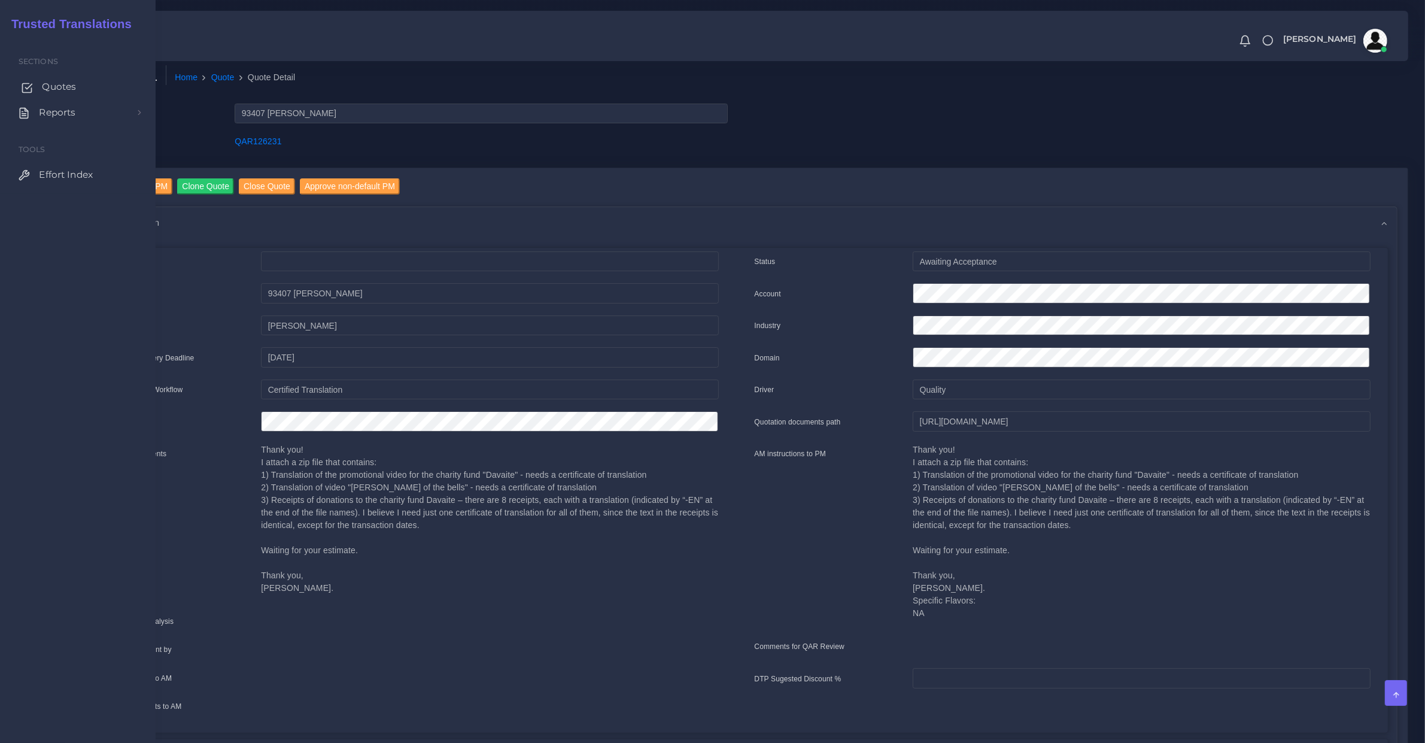
click at [36, 90] on link "Quotes" at bounding box center [78, 86] width 138 height 25
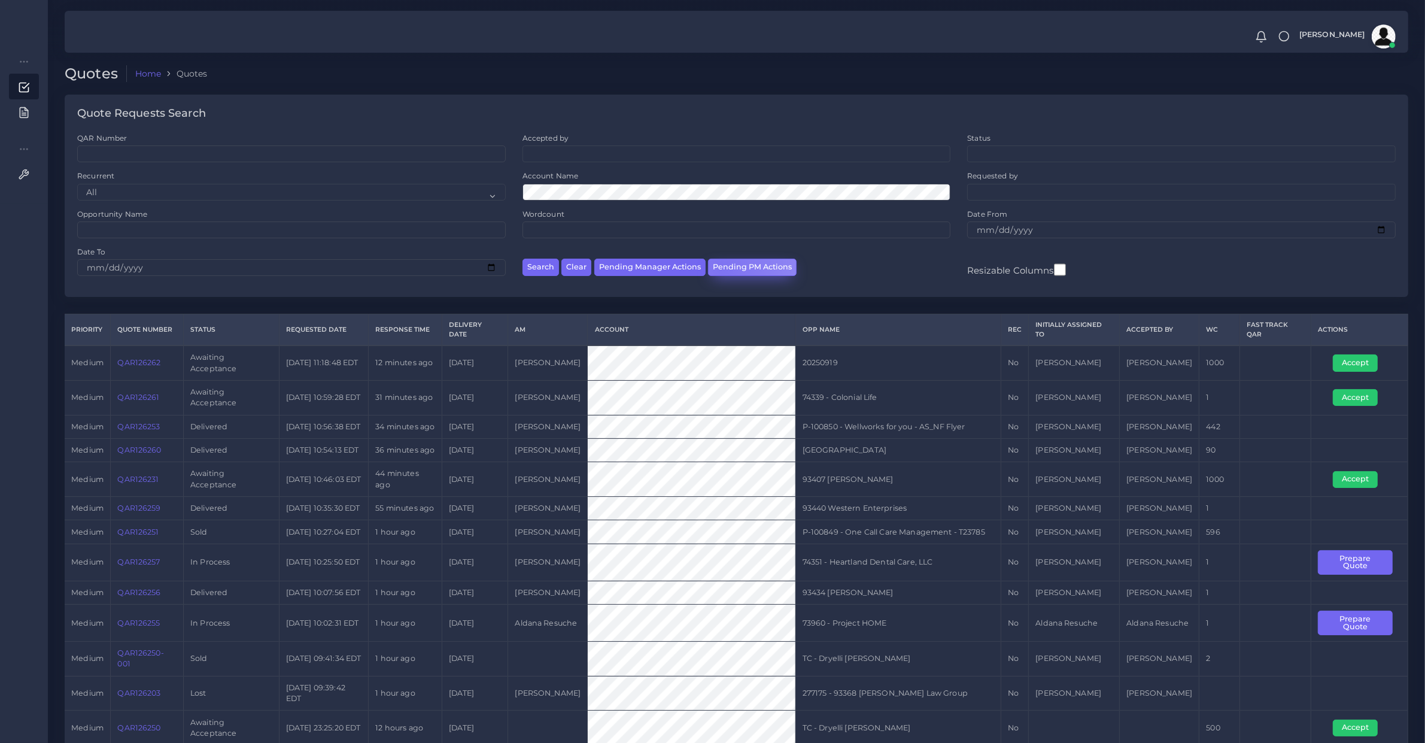
click at [720, 268] on button "Pending PM Actions" at bounding box center [752, 267] width 89 height 17
select select "awaiting_acceptance"
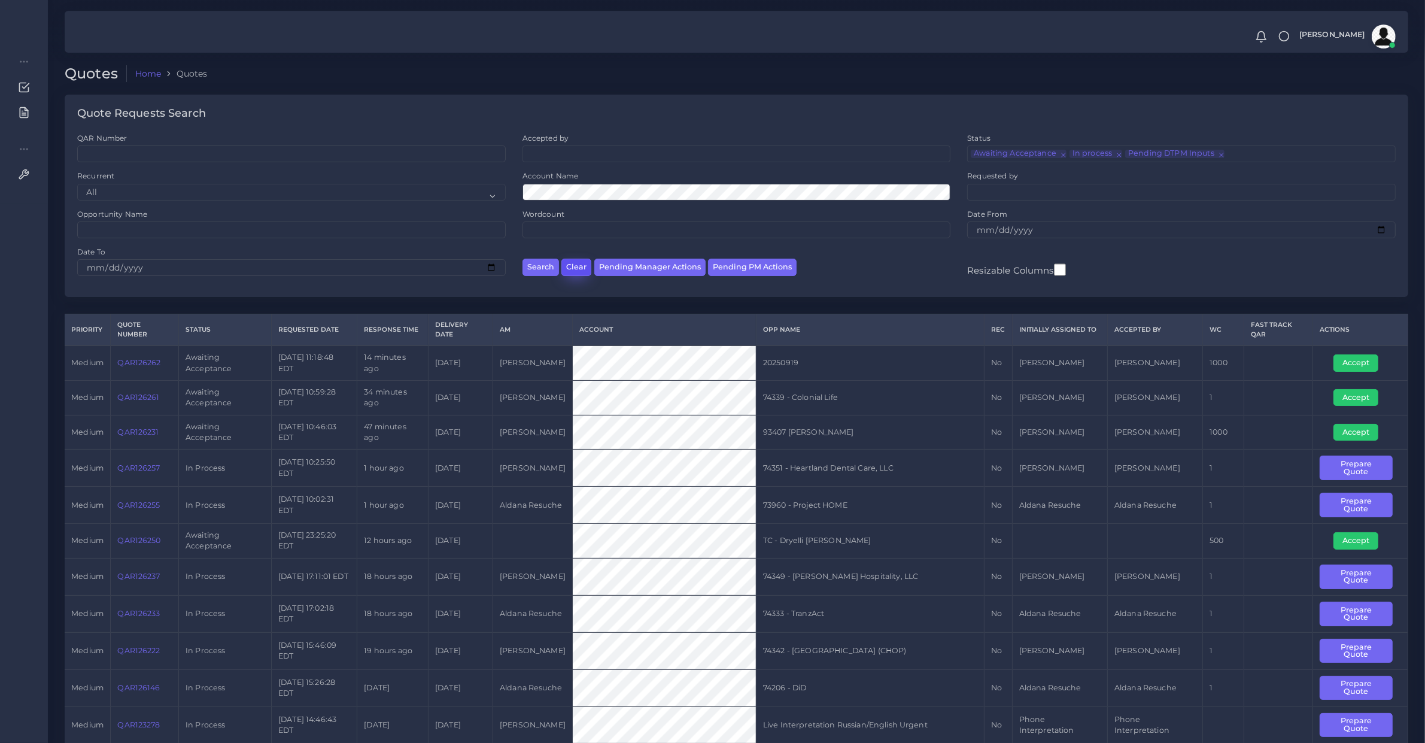
click at [570, 271] on button "Clear" at bounding box center [577, 267] width 30 height 17
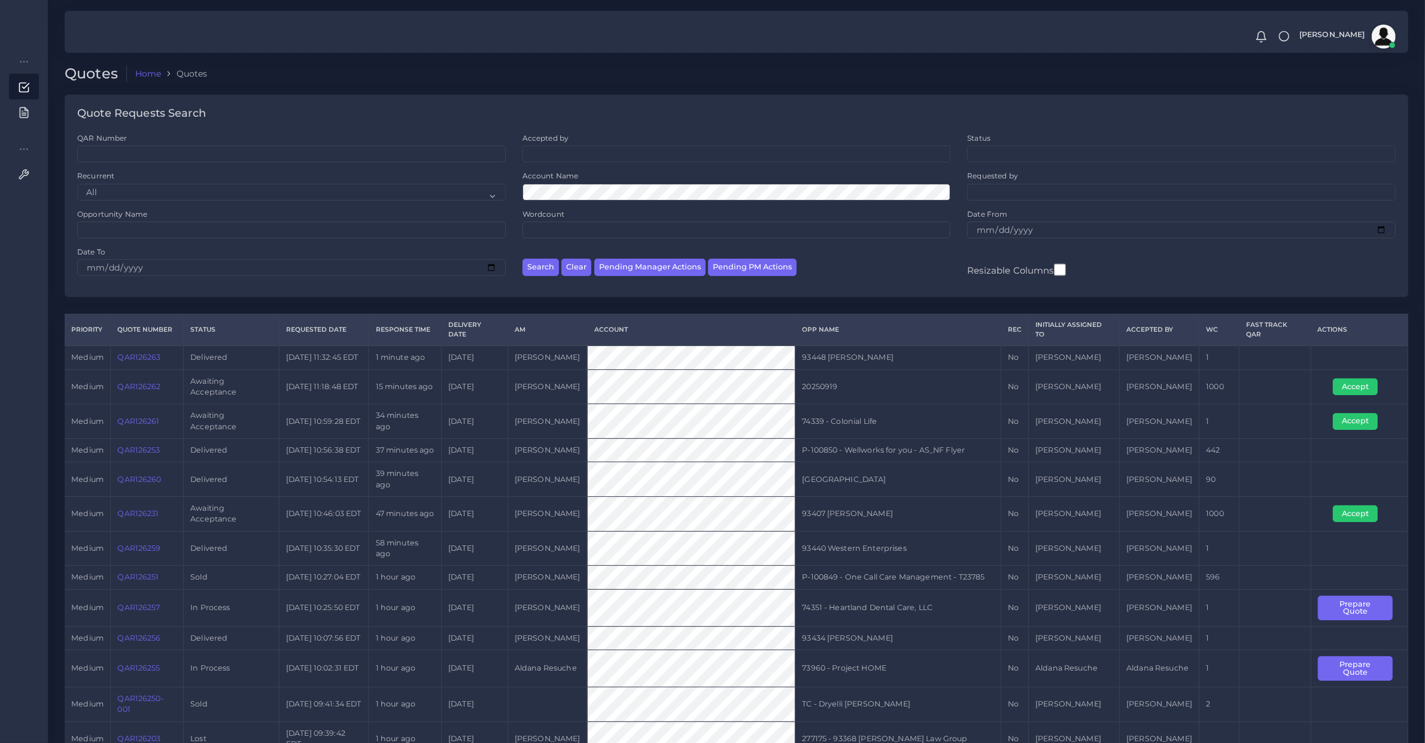
drag, startPoint x: 593, startPoint y: 174, endPoint x: 593, endPoint y: 181, distance: 6.6
click at [593, 181] on div "Account Name" at bounding box center [737, 185] width 429 height 29
click at [523, 259] on button "Search" at bounding box center [541, 267] width 37 height 17
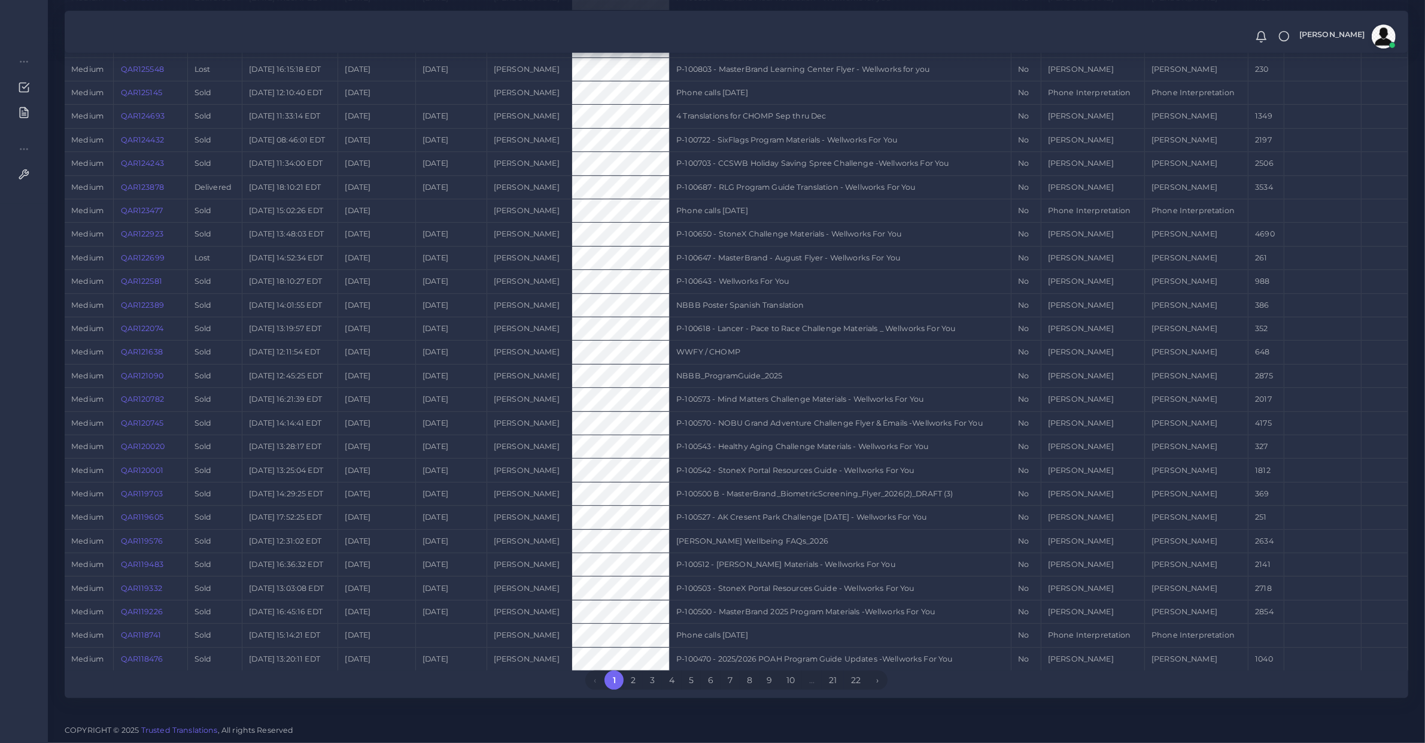
scroll to position [378, 0]
click at [864, 685] on link "22" at bounding box center [856, 679] width 24 height 19
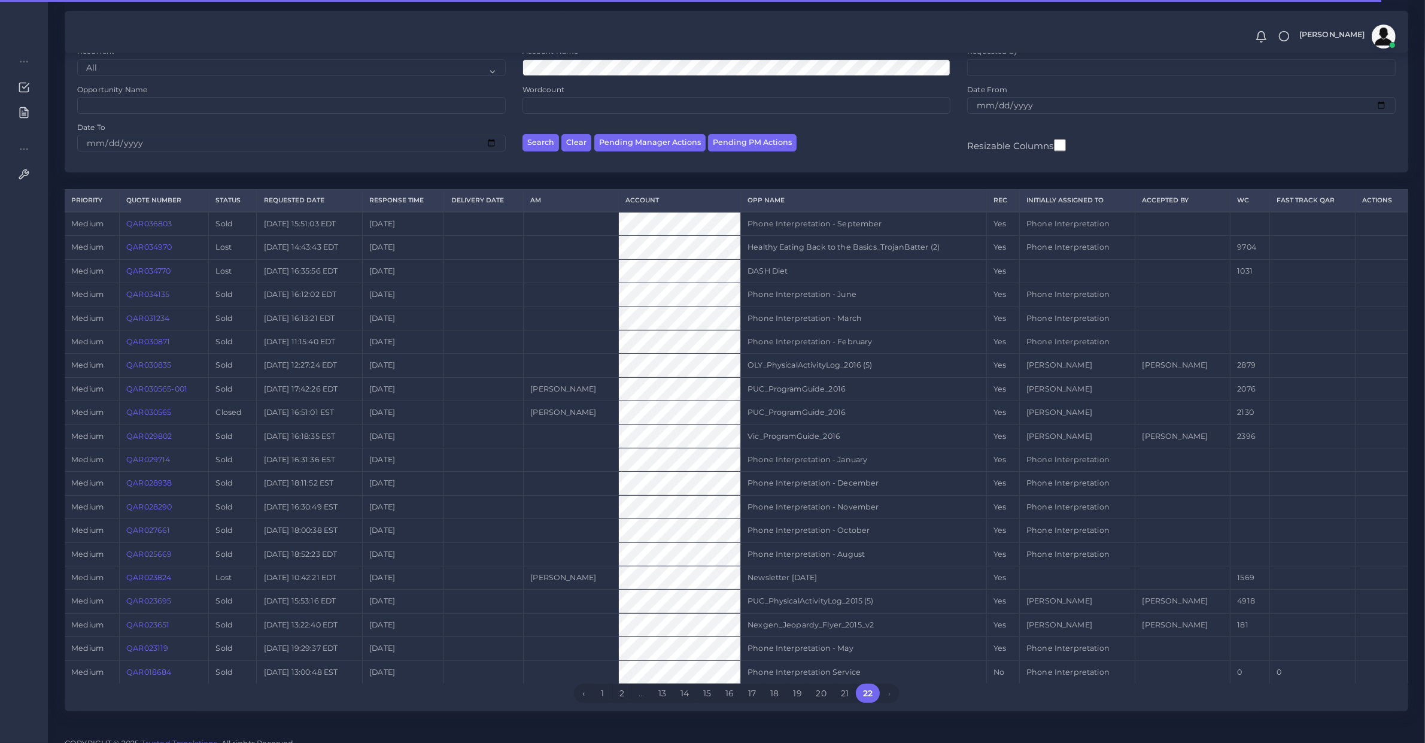
scroll to position [139, 0]
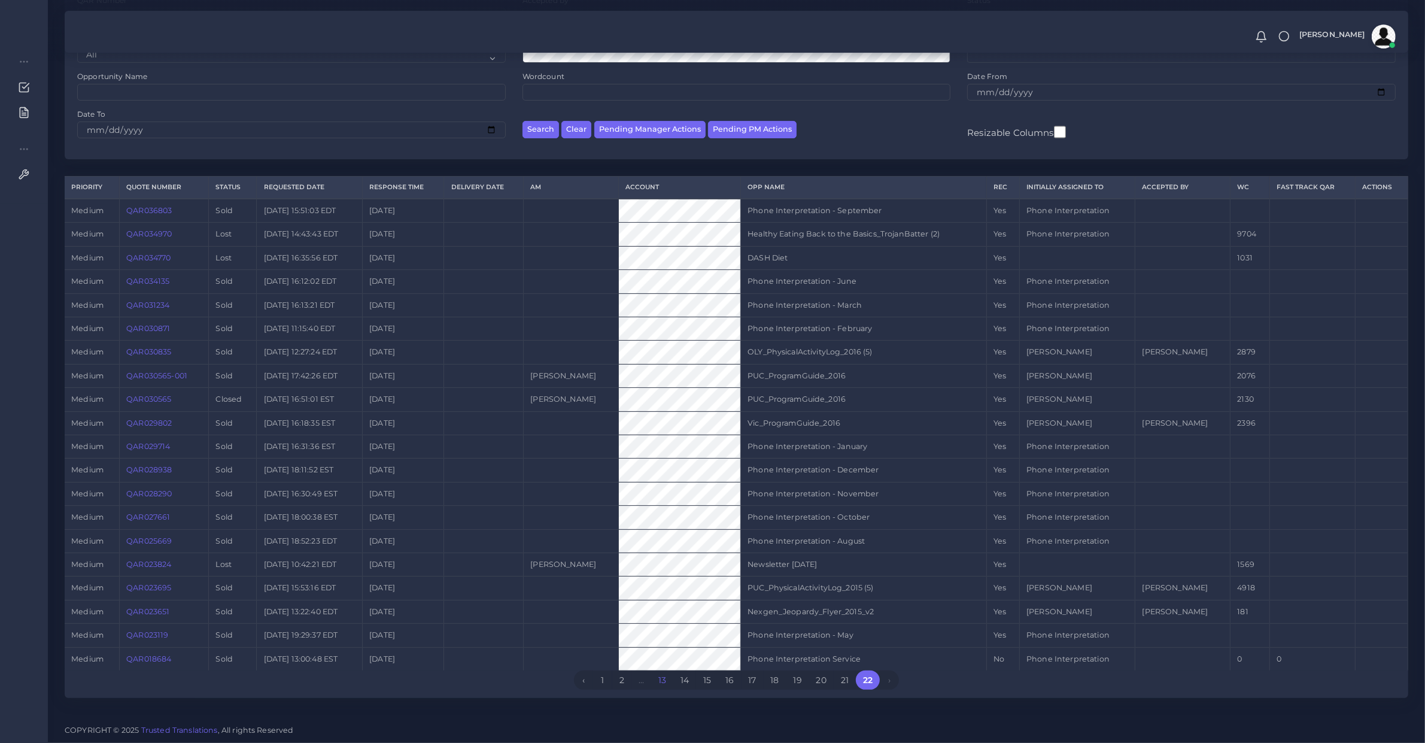
click at [661, 684] on link "13" at bounding box center [662, 679] width 22 height 19
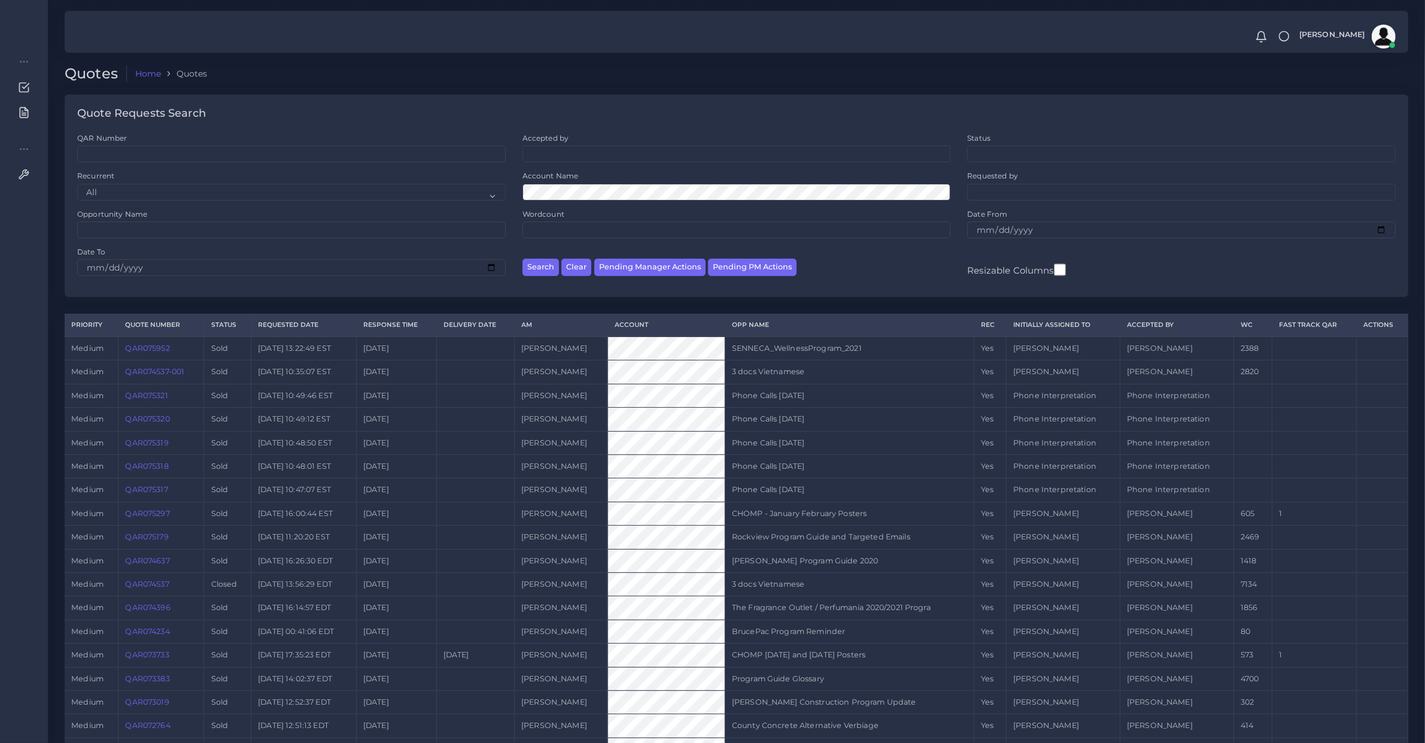
click at [550, 159] on ul at bounding box center [736, 152] width 427 height 13
type input "die"
click at [578, 131] on div "Quote Requests Search" at bounding box center [737, 114] width 1344 height 38
click at [587, 156] on ul at bounding box center [736, 152] width 427 height 13
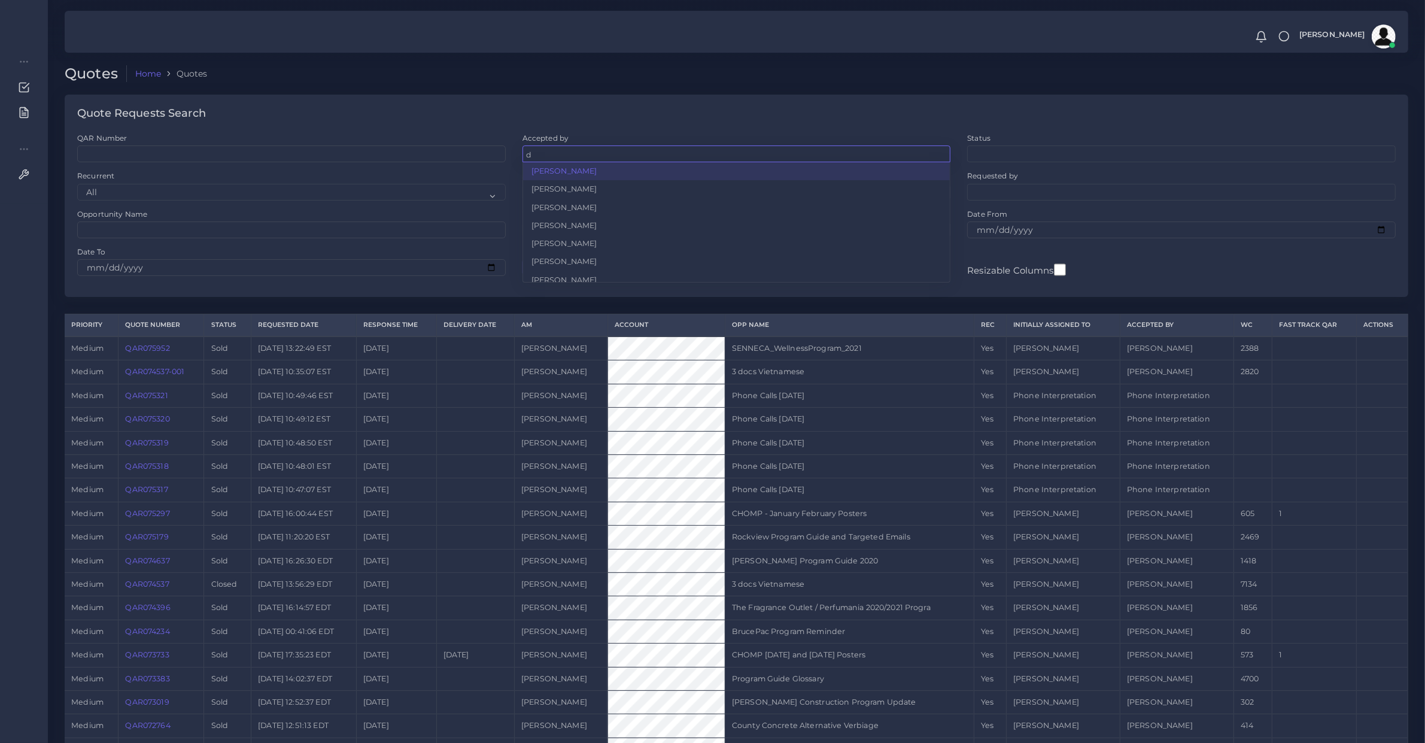
type input "d"
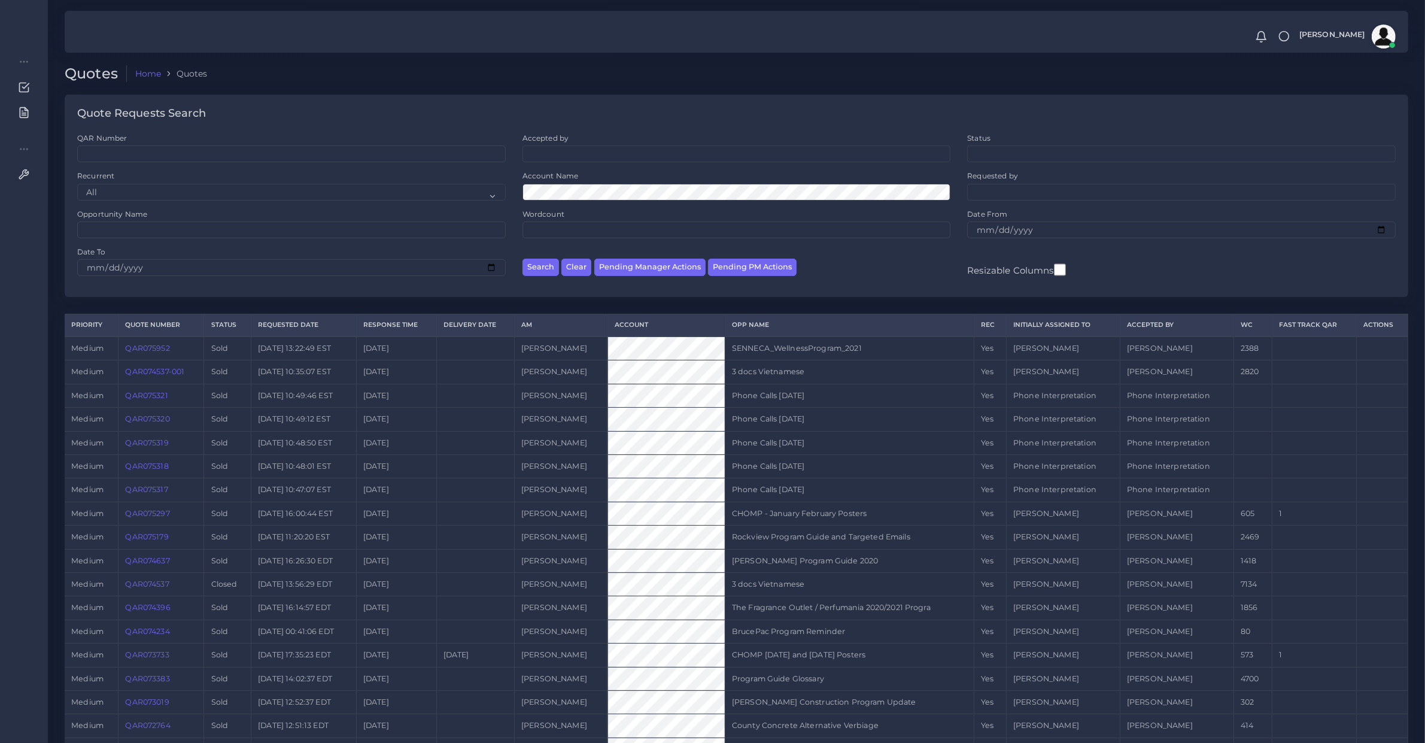
click at [458, 102] on div "Quote Requests Search" at bounding box center [737, 114] width 1344 height 38
click at [567, 260] on button "Clear" at bounding box center [577, 267] width 30 height 17
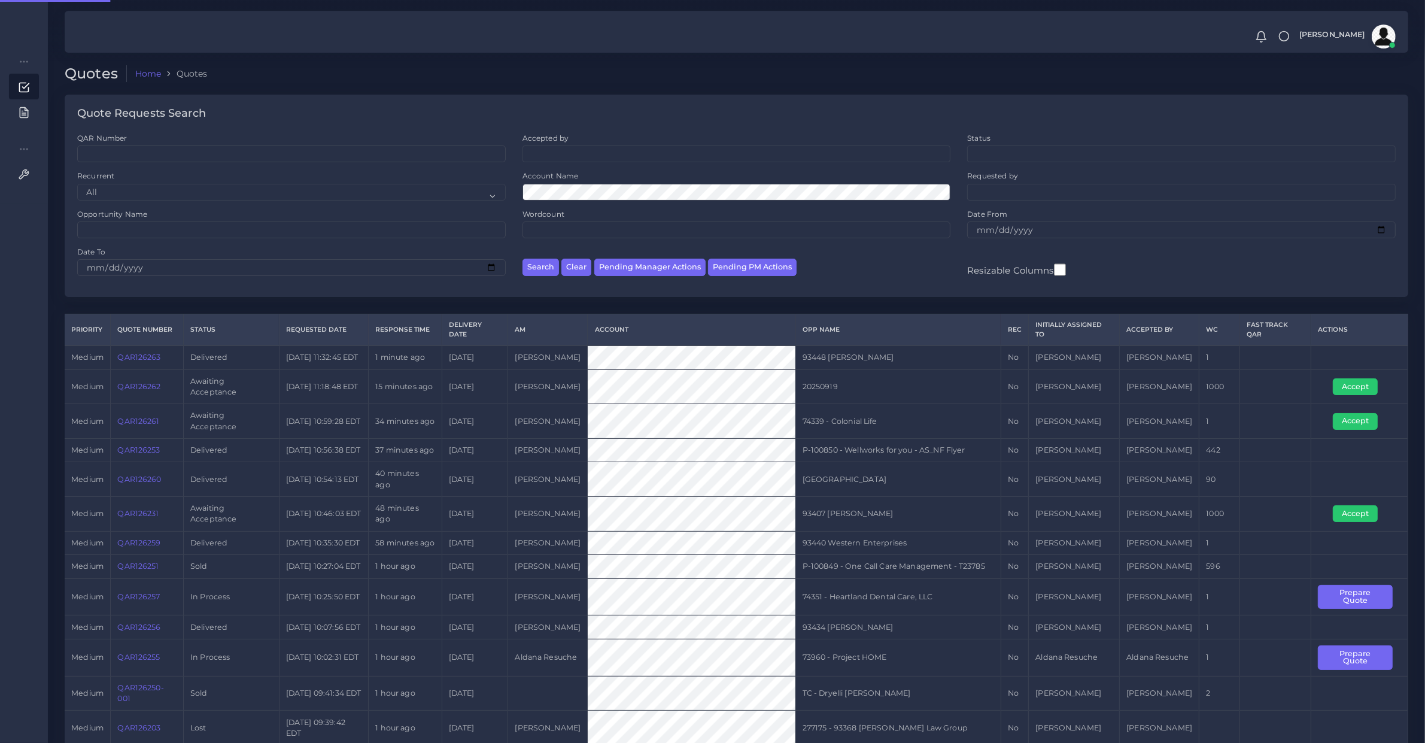
click at [553, 150] on ul at bounding box center [736, 152] width 427 height 13
type input "dieg"
select select "ec861b7b-650a-131b-9f23-6026f33dfb44"
click at [553, 273] on button "Search" at bounding box center [541, 267] width 37 height 17
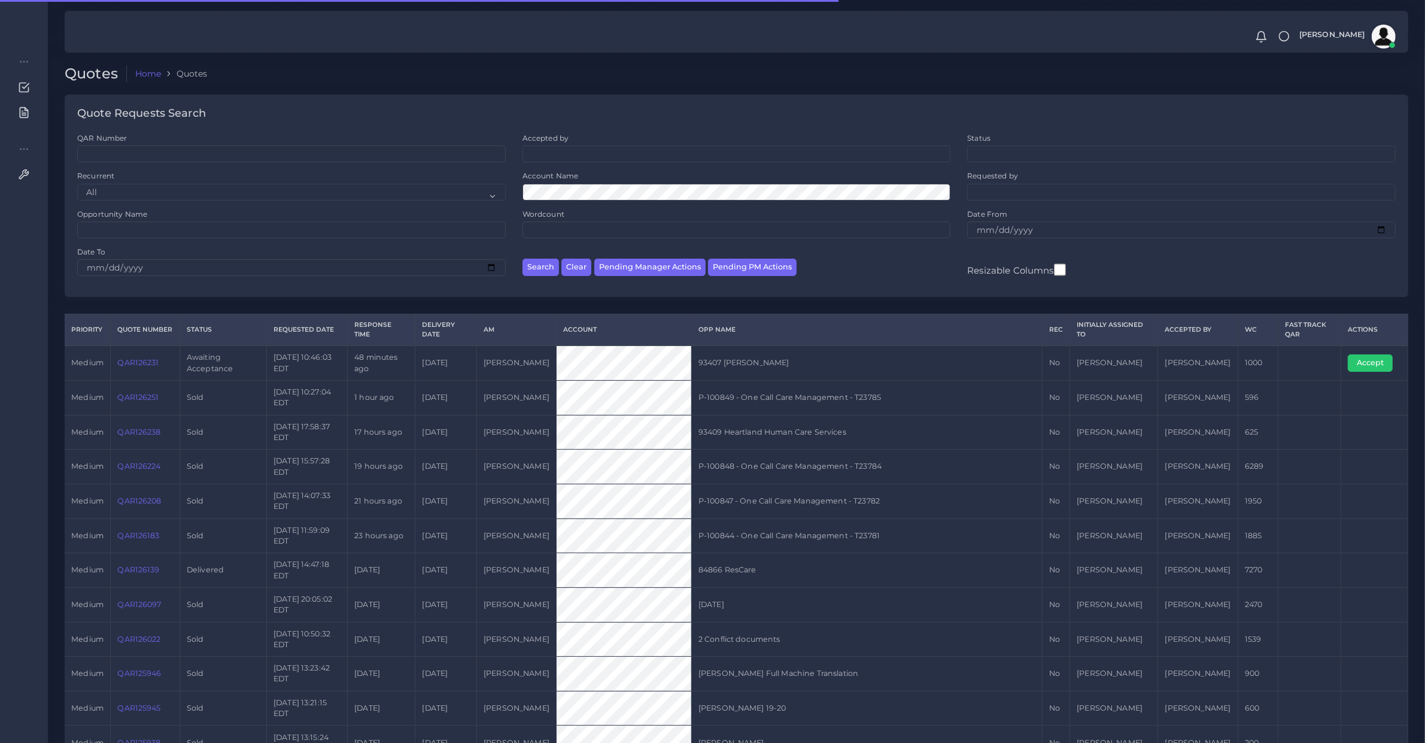
click at [558, 181] on label "Account Name" at bounding box center [551, 176] width 56 height 10
click at [523, 259] on button "Search" at bounding box center [541, 267] width 37 height 17
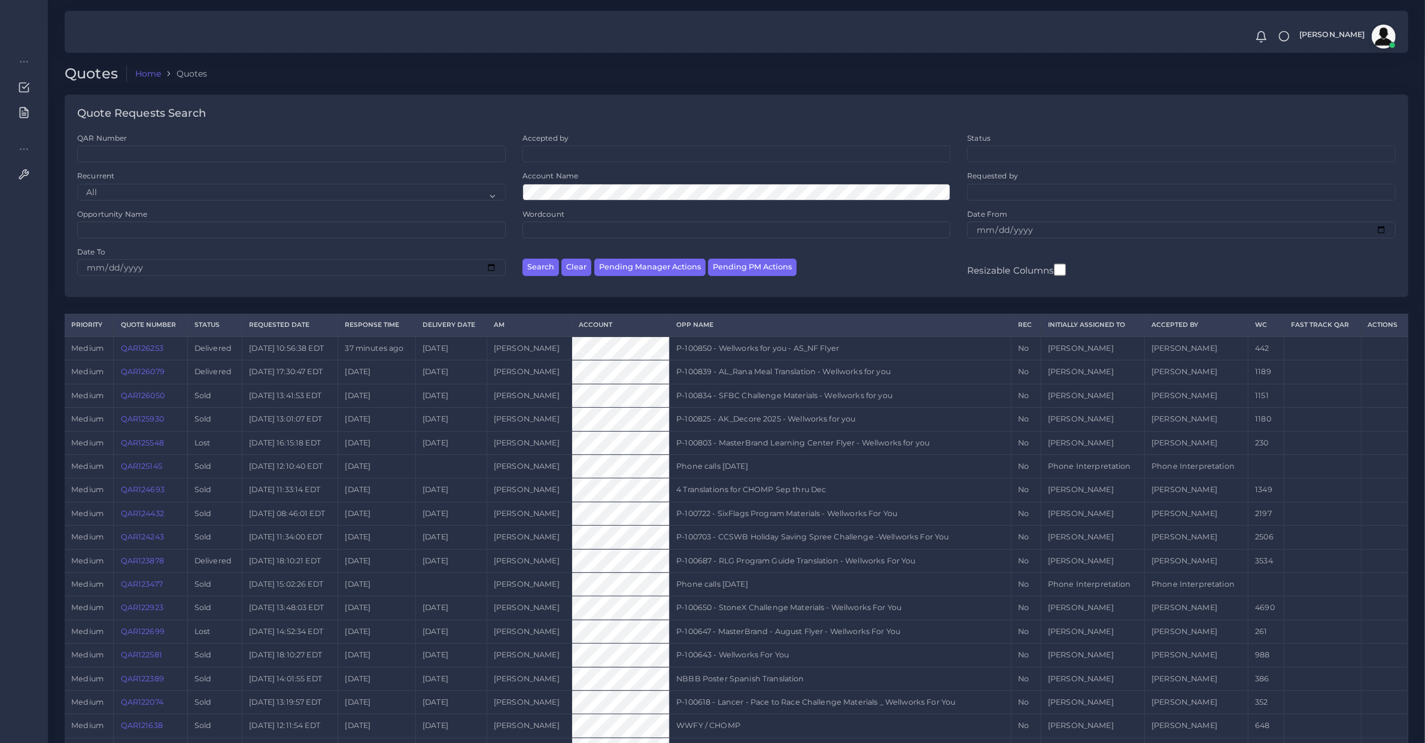
click at [546, 159] on ul at bounding box center [736, 152] width 427 height 13
type input "diego"
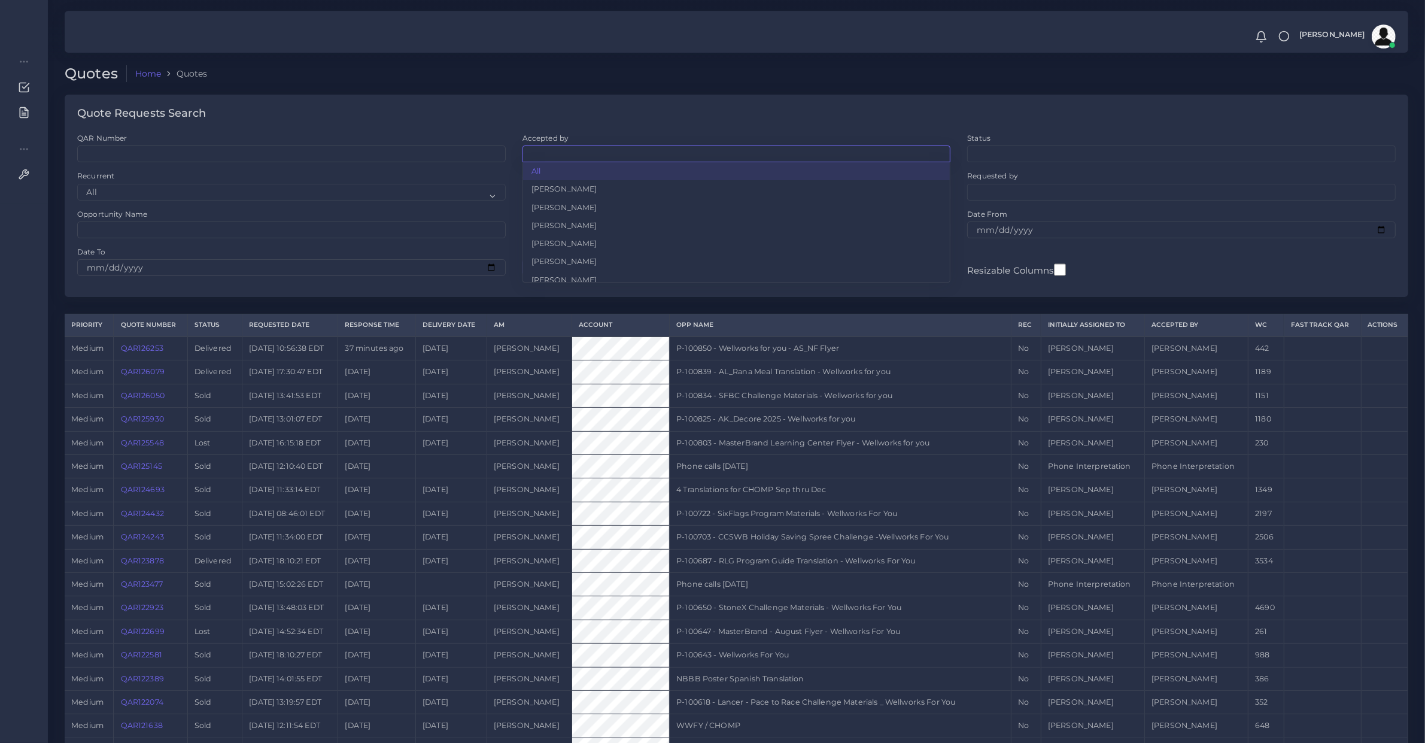
drag, startPoint x: 408, startPoint y: 102, endPoint x: 418, endPoint y: 177, distance: 76.0
click at [408, 102] on div "Quote Requests Search" at bounding box center [737, 114] width 1344 height 38
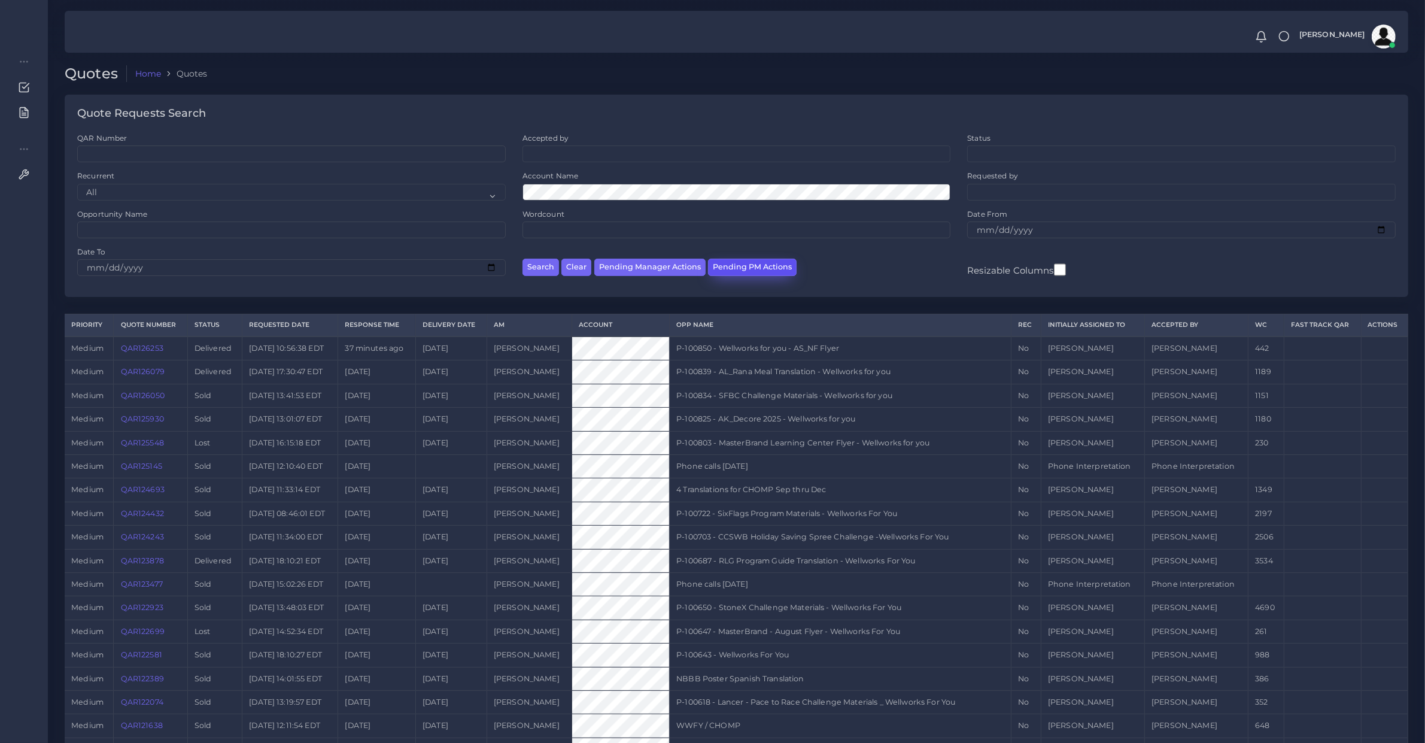
click at [752, 268] on button "Pending PM Actions" at bounding box center [752, 267] width 89 height 17
select select "awaiting_acceptance"
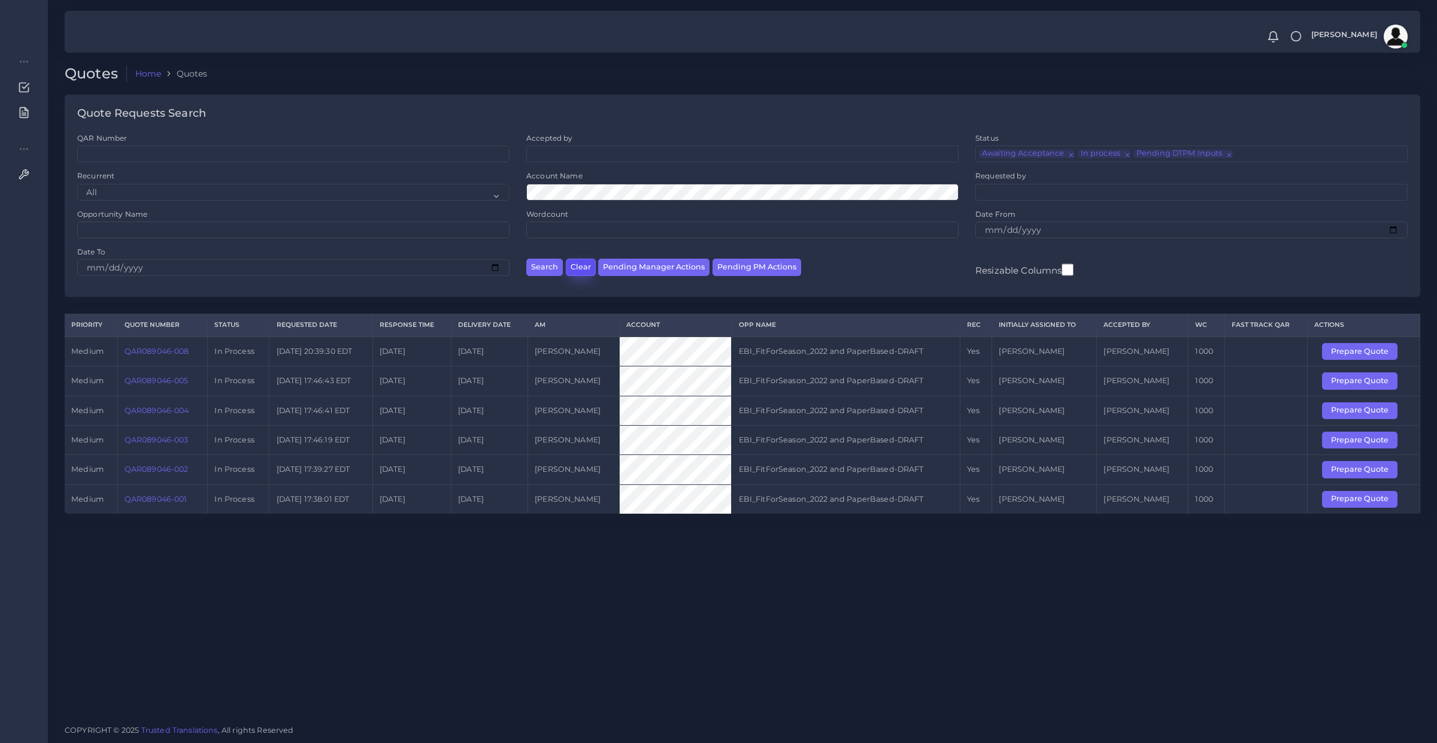
click at [572, 268] on button "Clear" at bounding box center [581, 267] width 30 height 17
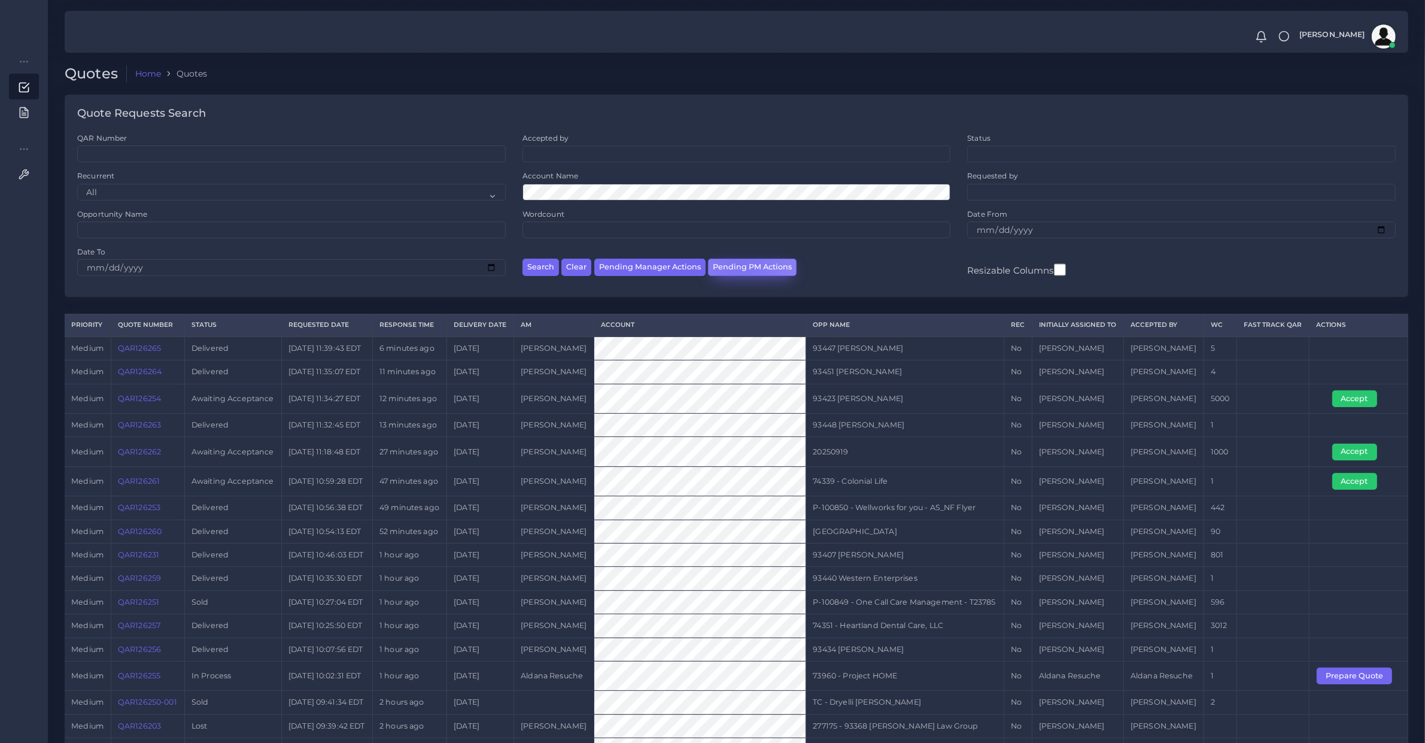
click at [738, 265] on button "Pending PM Actions" at bounding box center [752, 267] width 89 height 17
select select "awaiting_acceptance"
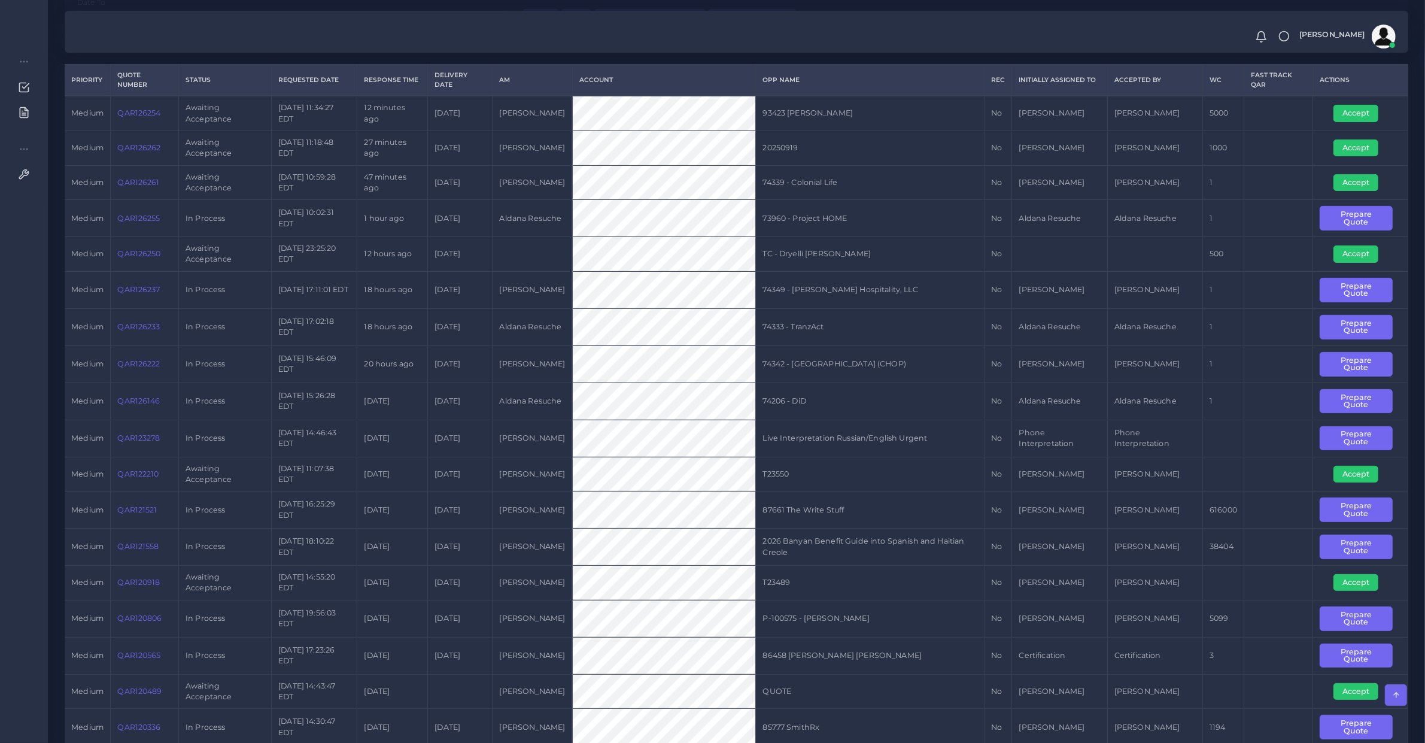
scroll to position [1, 0]
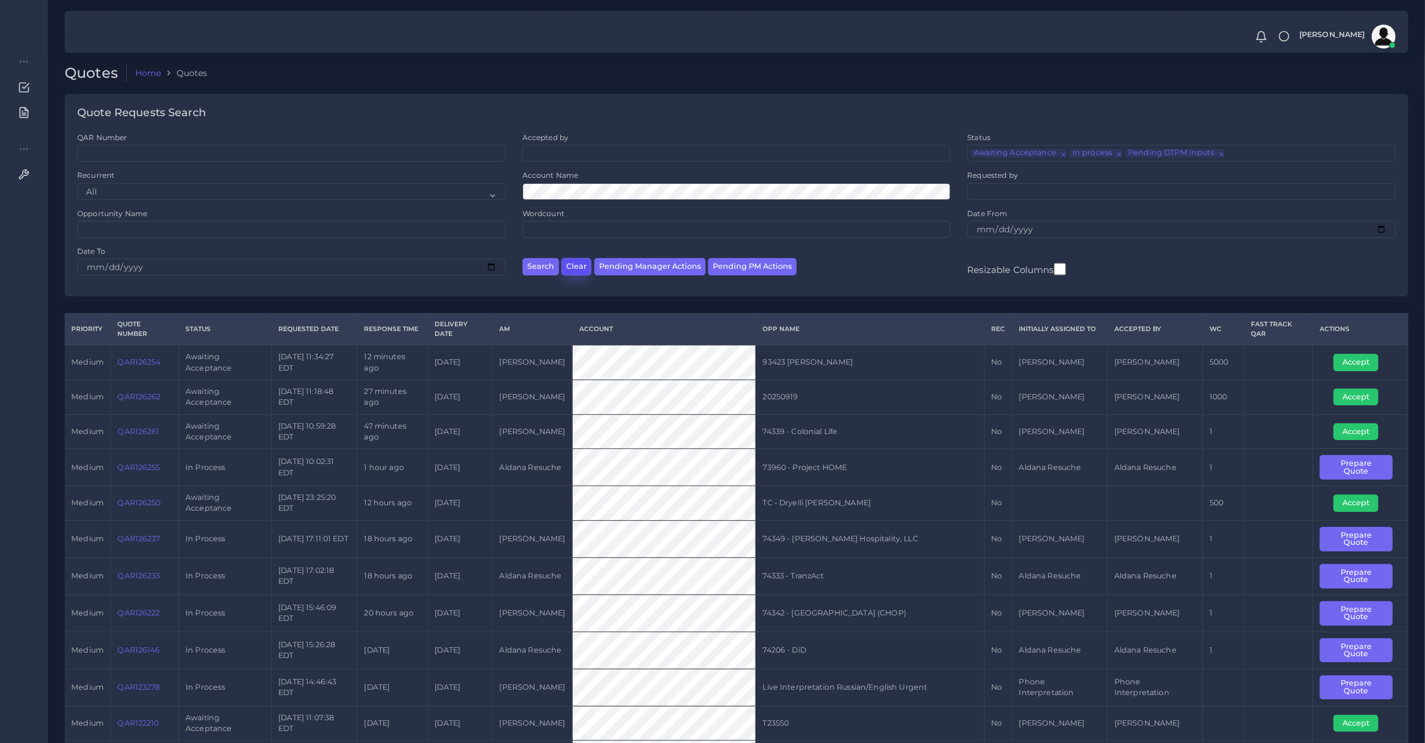
click at [566, 271] on button "Clear" at bounding box center [577, 266] width 30 height 17
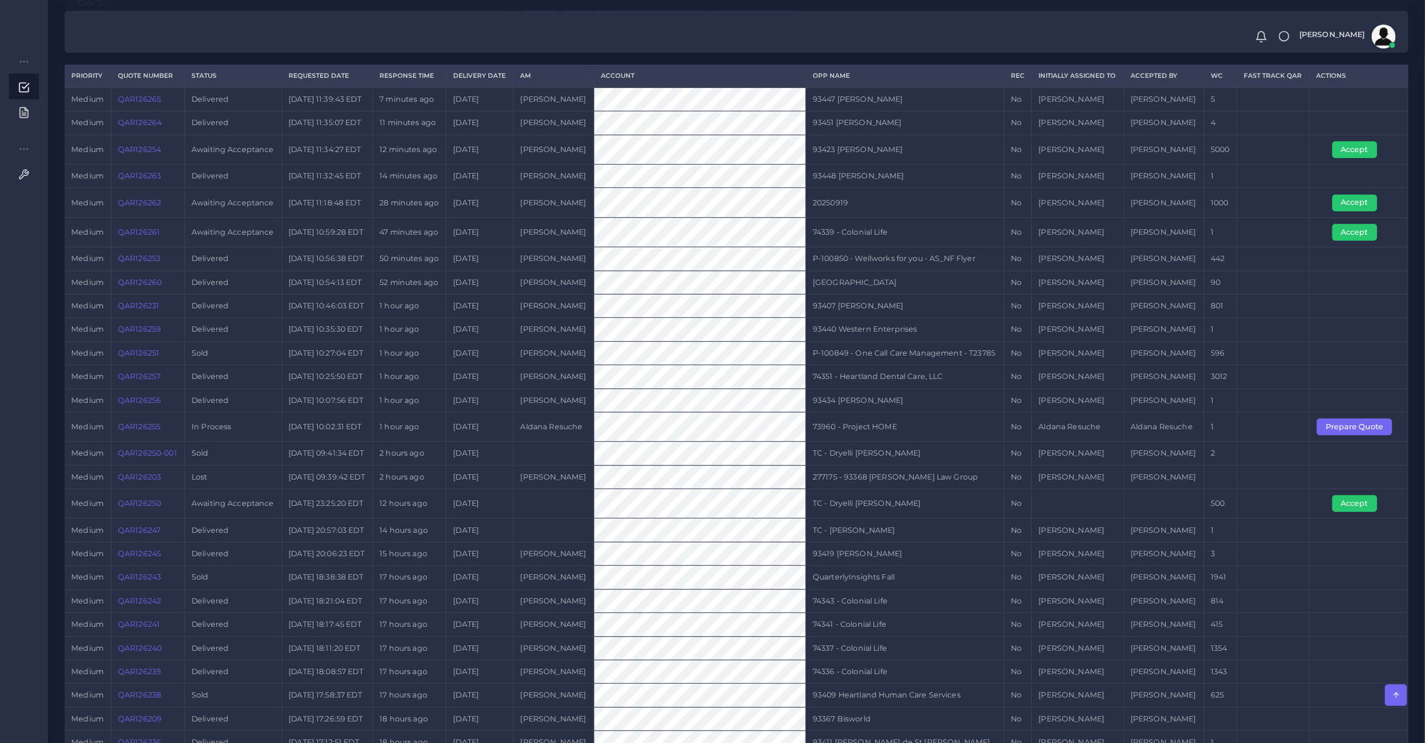
scroll to position [499, 0]
